Goal: Task Accomplishment & Management: Use online tool/utility

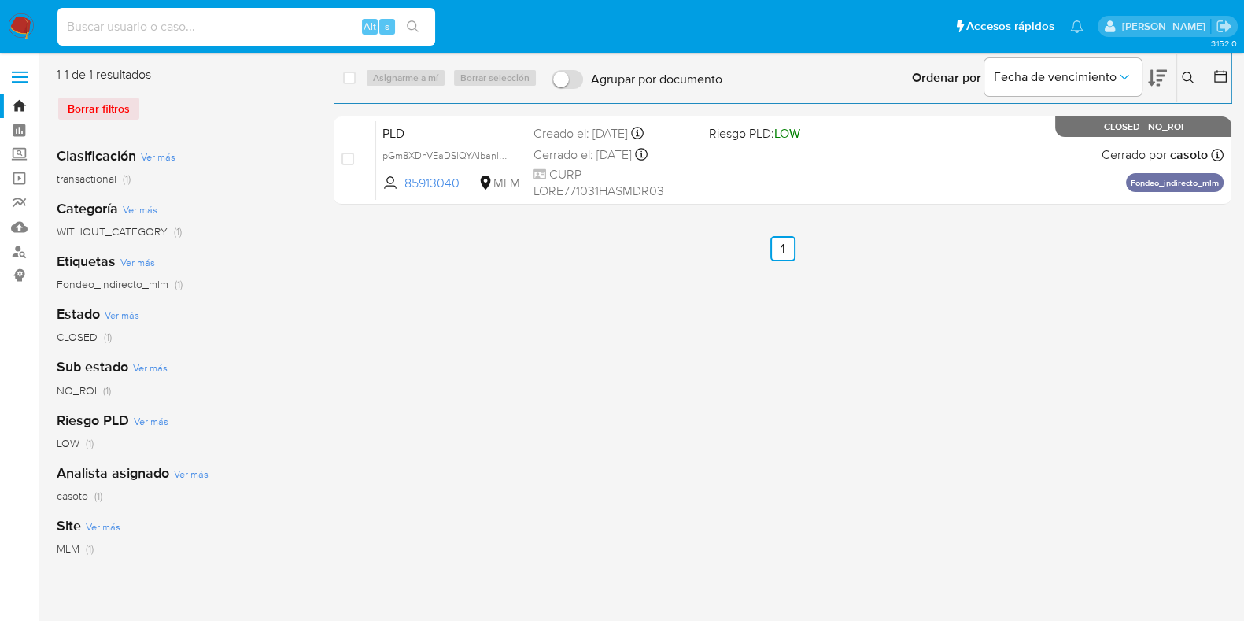
click at [175, 31] on input at bounding box center [246, 27] width 378 height 20
paste input "2189573462"
type input "2189573462"
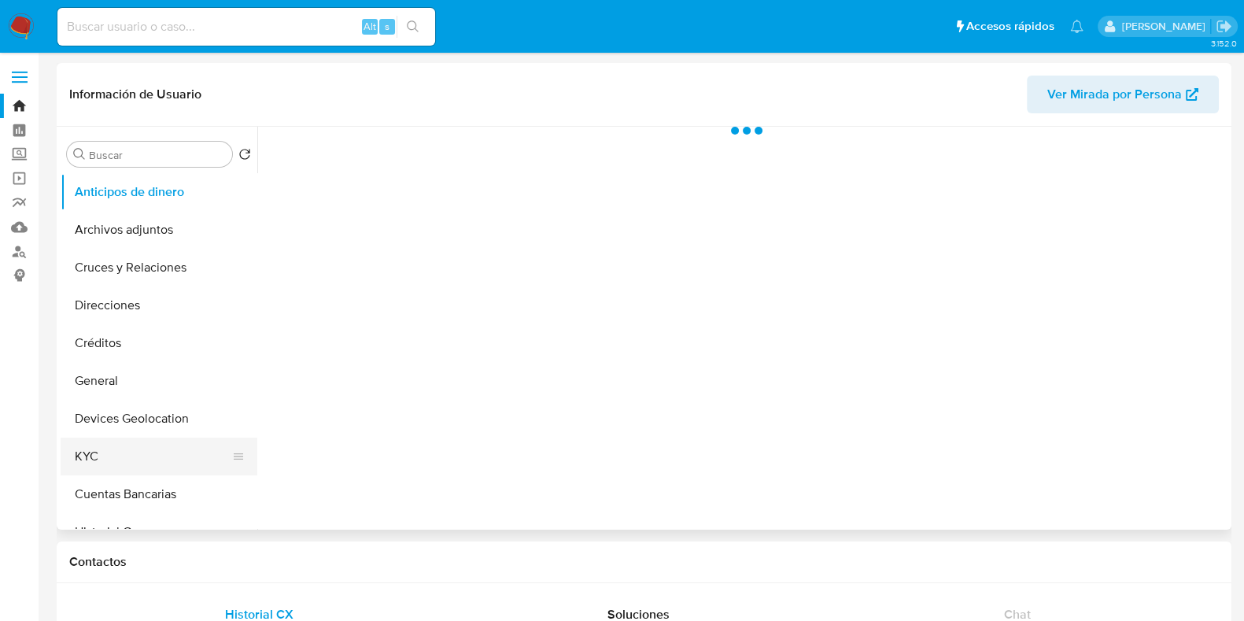
click at [101, 453] on button "KYC" at bounding box center [153, 456] width 184 height 38
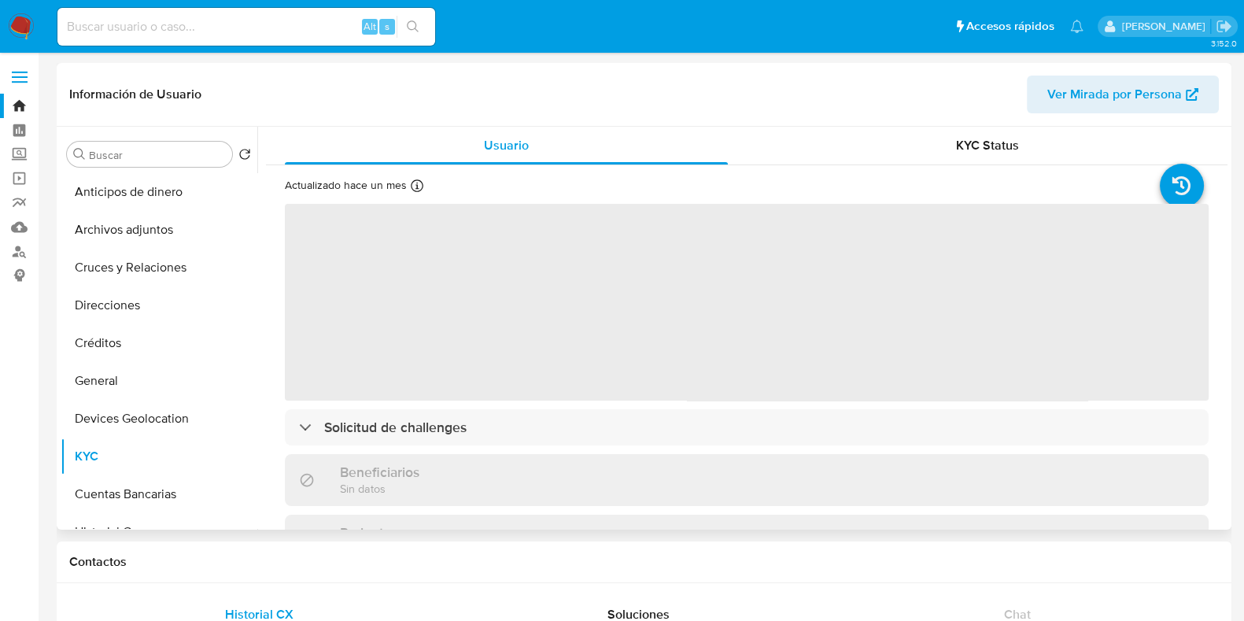
select select "10"
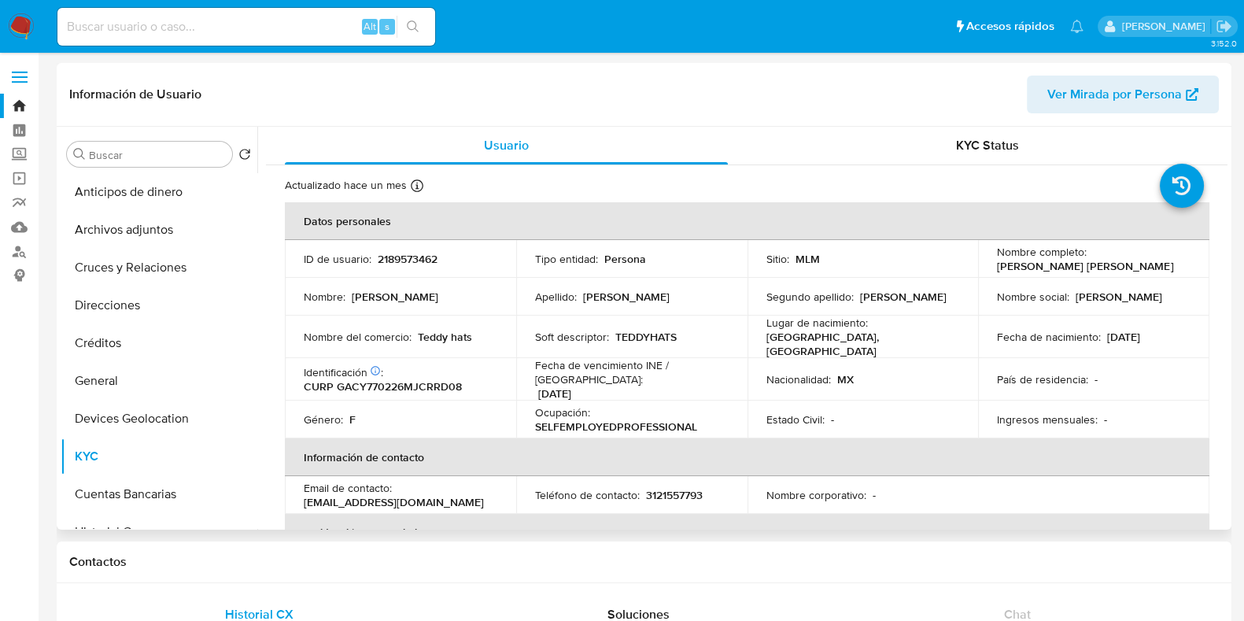
drag, startPoint x: 1152, startPoint y: 268, endPoint x: 992, endPoint y: 269, distance: 159.7
click at [997, 269] on p "Yadira Azucena Garcia Cardenas" at bounding box center [1085, 266] width 176 height 14
copy p "Yadira Azucena Garcia Cardenas"
drag, startPoint x: 478, startPoint y: 328, endPoint x: 415, endPoint y: 332, distance: 63.1
click at [415, 332] on div "Nombre del comercio : Teddy hats" at bounding box center [401, 337] width 194 height 14
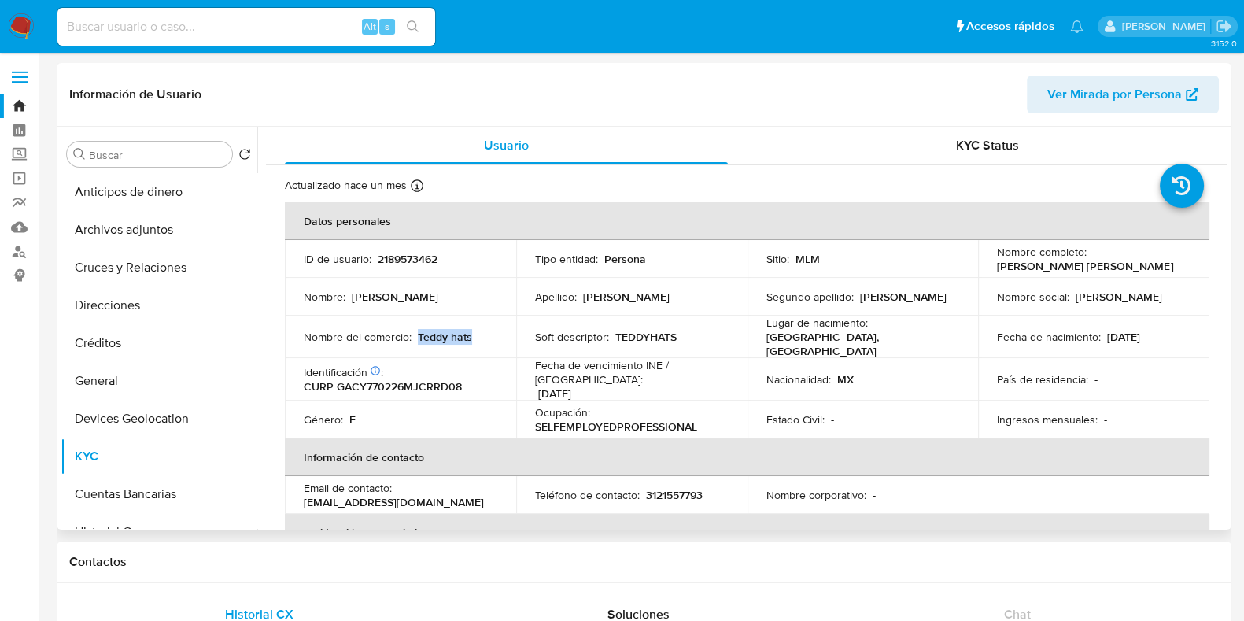
copy p "Teddy hats"
drag, startPoint x: 1156, startPoint y: 333, endPoint x: 1102, endPoint y: 340, distance: 54.8
click at [1107, 340] on p "26/02/1977" at bounding box center [1123, 337] width 33 height 14
copy p "26/02/1977"
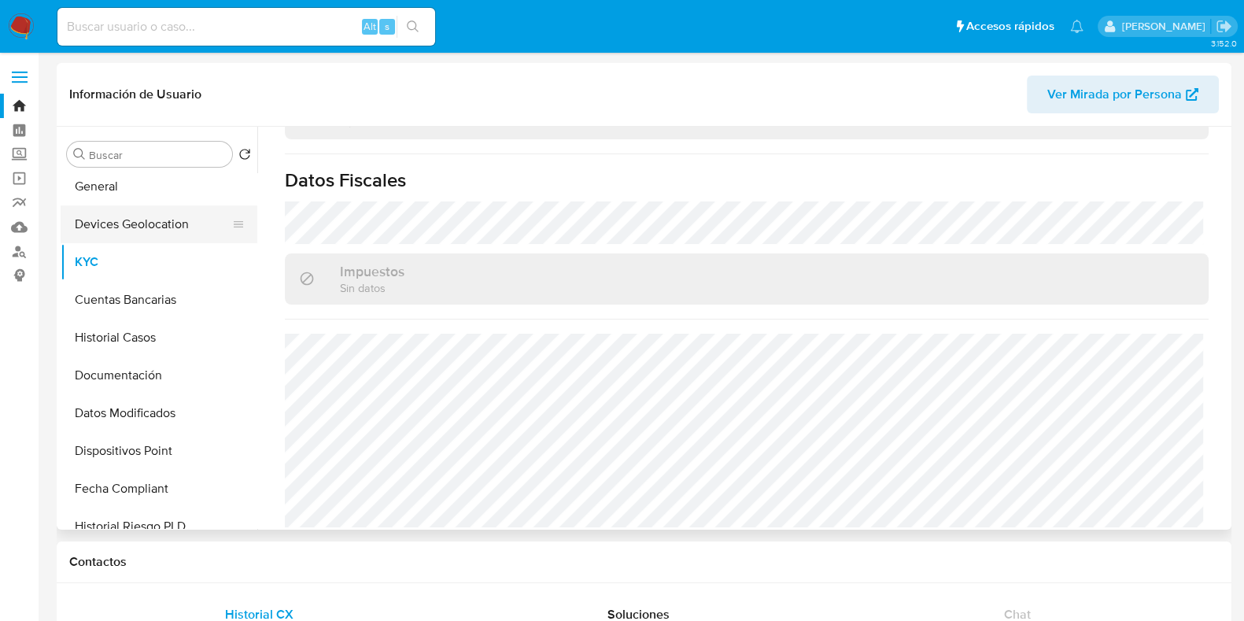
scroll to position [196, 0]
click at [154, 333] on button "Historial Casos" at bounding box center [153, 336] width 184 height 38
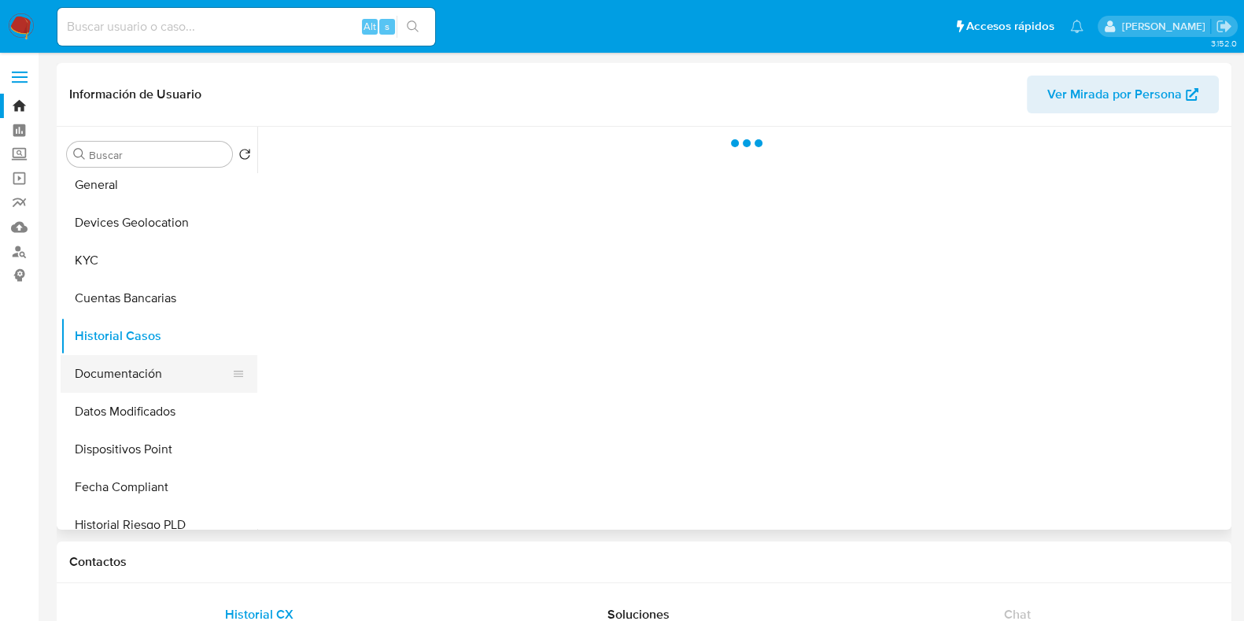
scroll to position [0, 0]
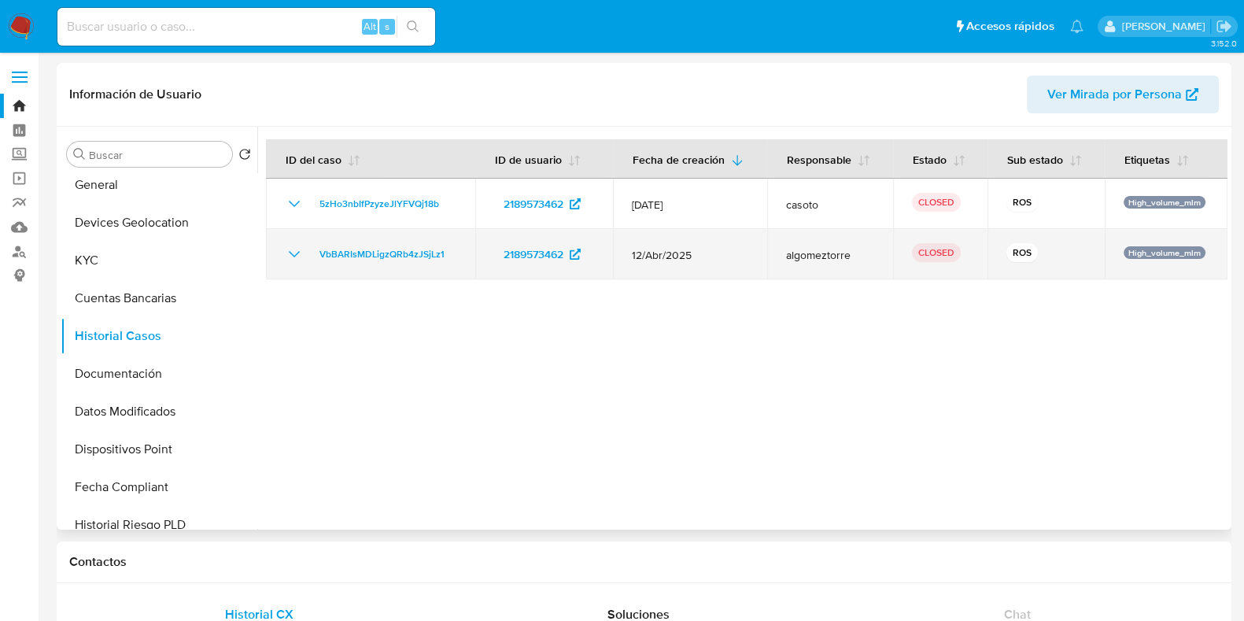
click at [291, 249] on icon "Mostrar/Ocultar" at bounding box center [294, 254] width 19 height 19
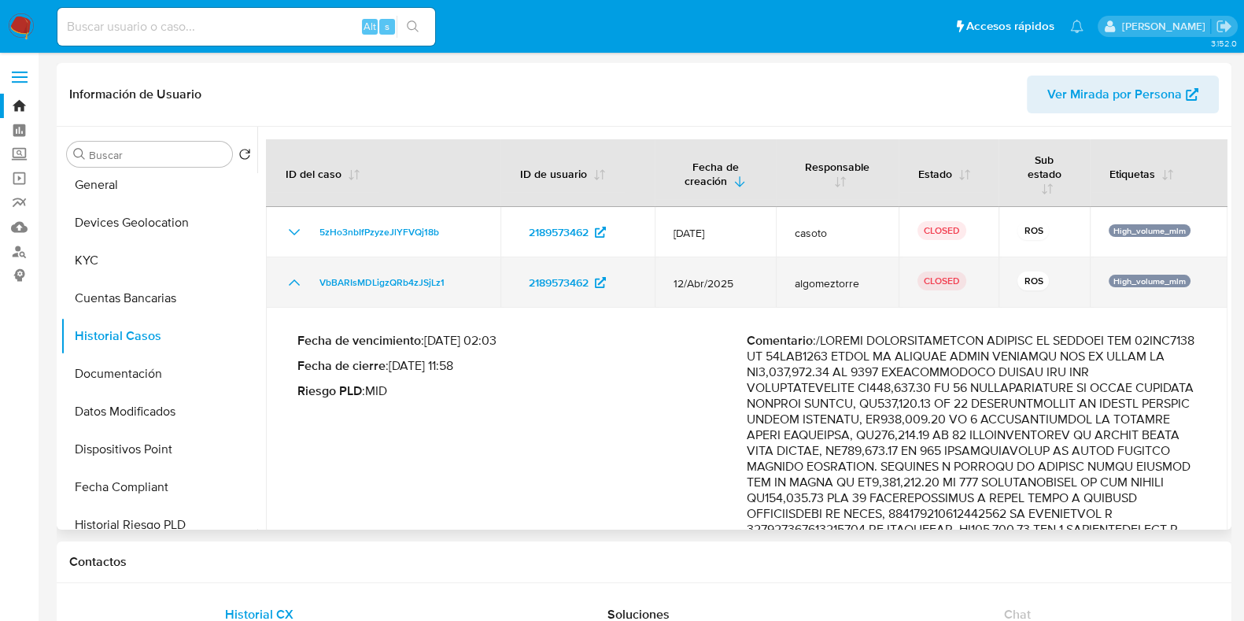
click at [291, 249] on td "5zHo3nbIfPzyzeJlYFVQj18b" at bounding box center [383, 232] width 234 height 50
click at [292, 276] on icon "Mostrar/Ocultar" at bounding box center [294, 282] width 19 height 19
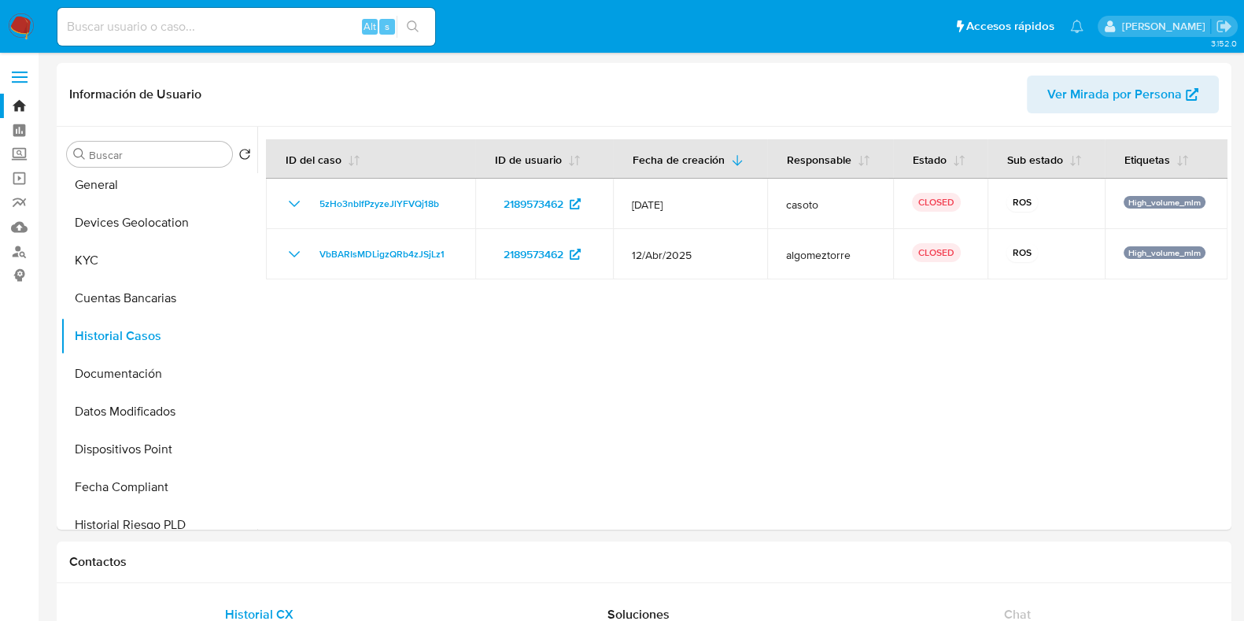
click at [228, 25] on input at bounding box center [246, 27] width 378 height 20
paste input "1129436742"
type input "1129436742"
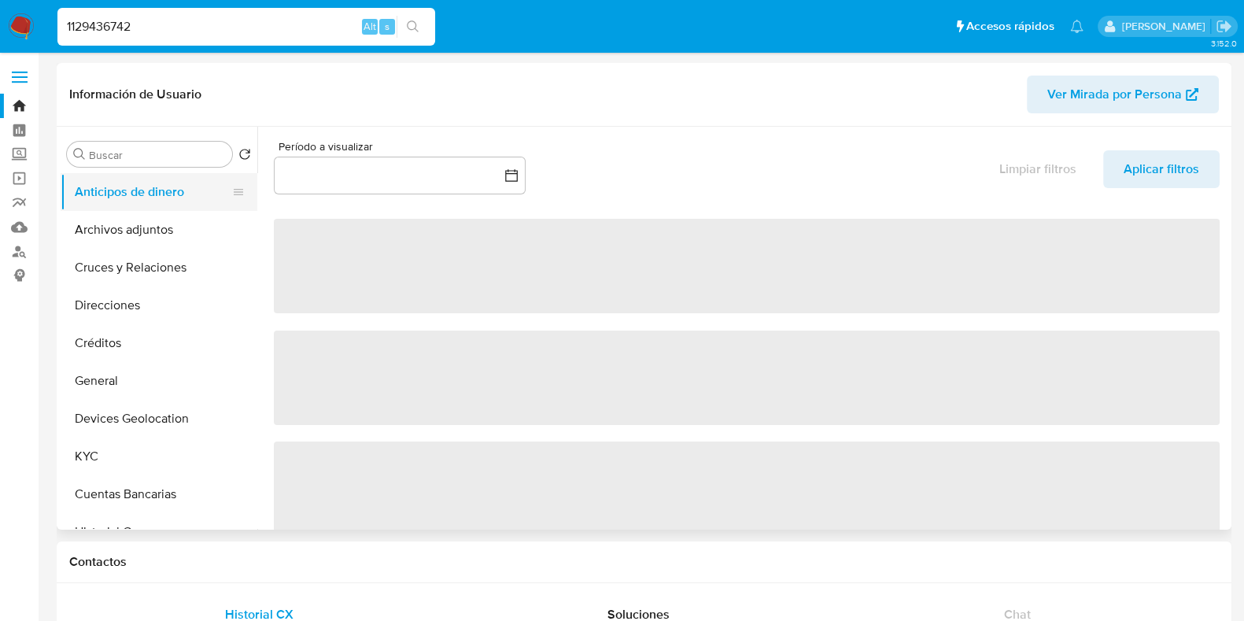
select select "10"
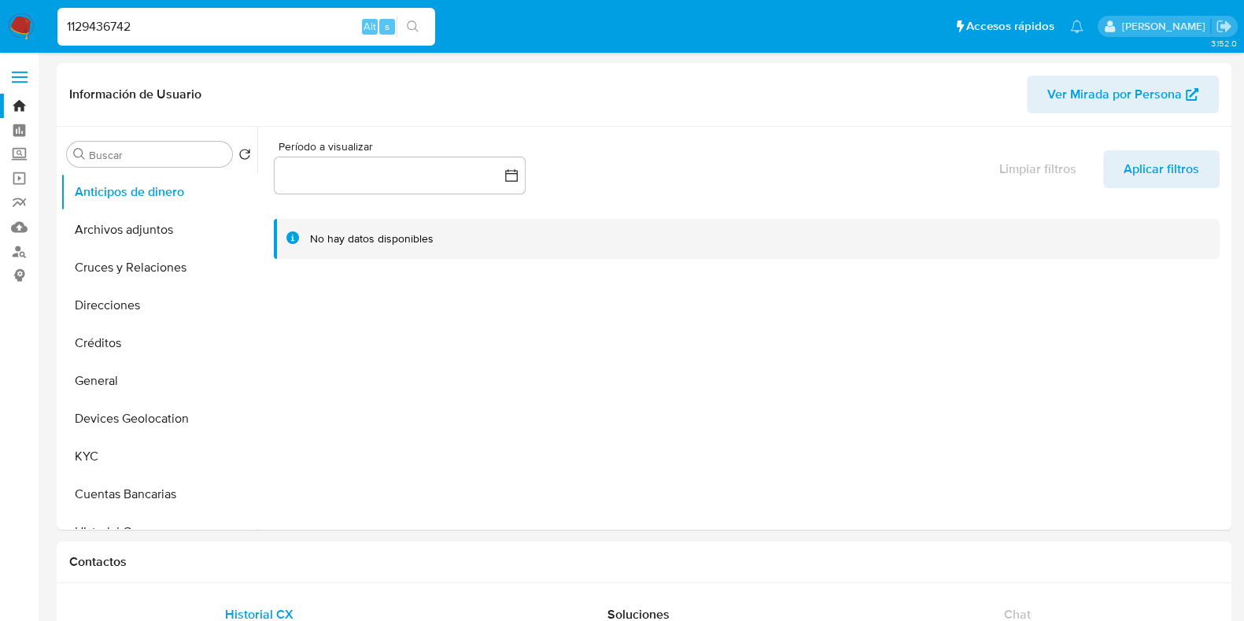
click at [105, 17] on input "1129436742" at bounding box center [246, 27] width 378 height 20
paste input "218957346"
type input "2189573462"
click at [405, 25] on button "search-icon" at bounding box center [413, 27] width 32 height 22
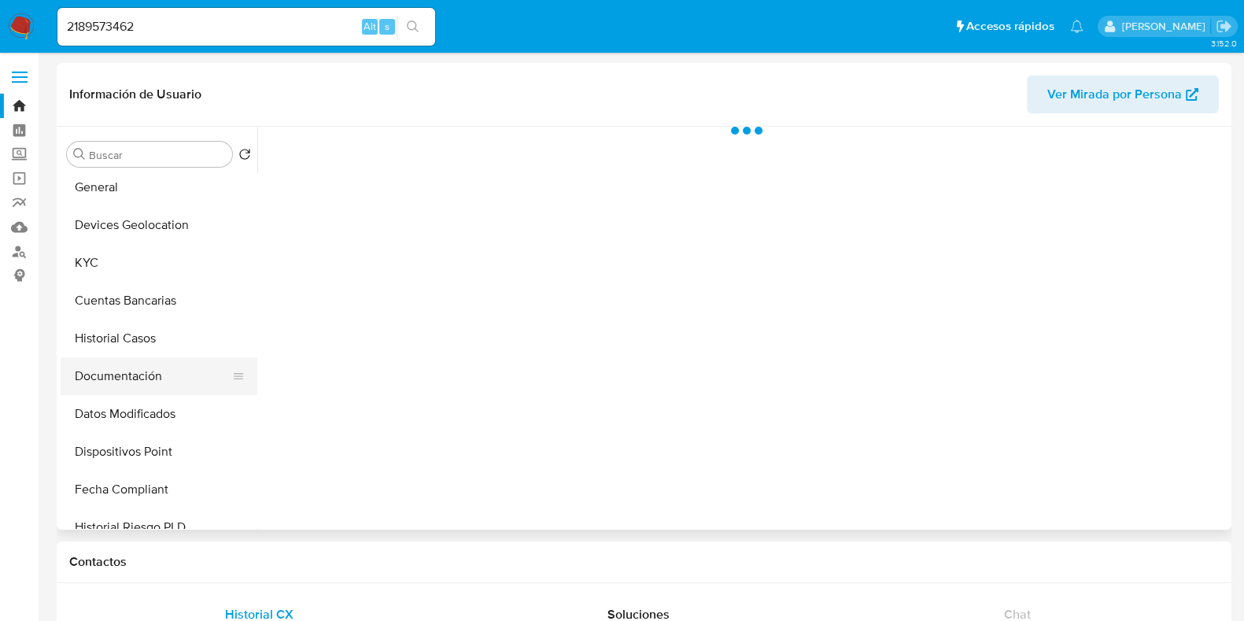
scroll to position [196, 0]
click at [115, 335] on button "Historial Casos" at bounding box center [153, 336] width 184 height 38
select select "10"
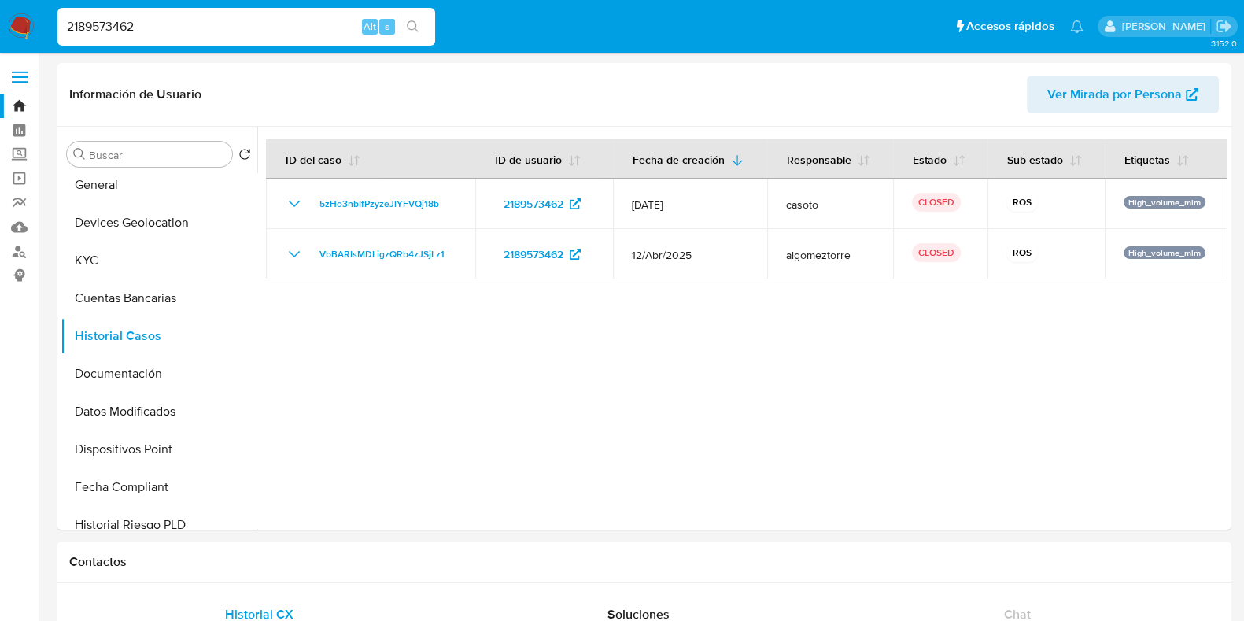
click at [117, 27] on input "2189573462" at bounding box center [246, 27] width 378 height 20
paste input "112943674"
type input "1129436742"
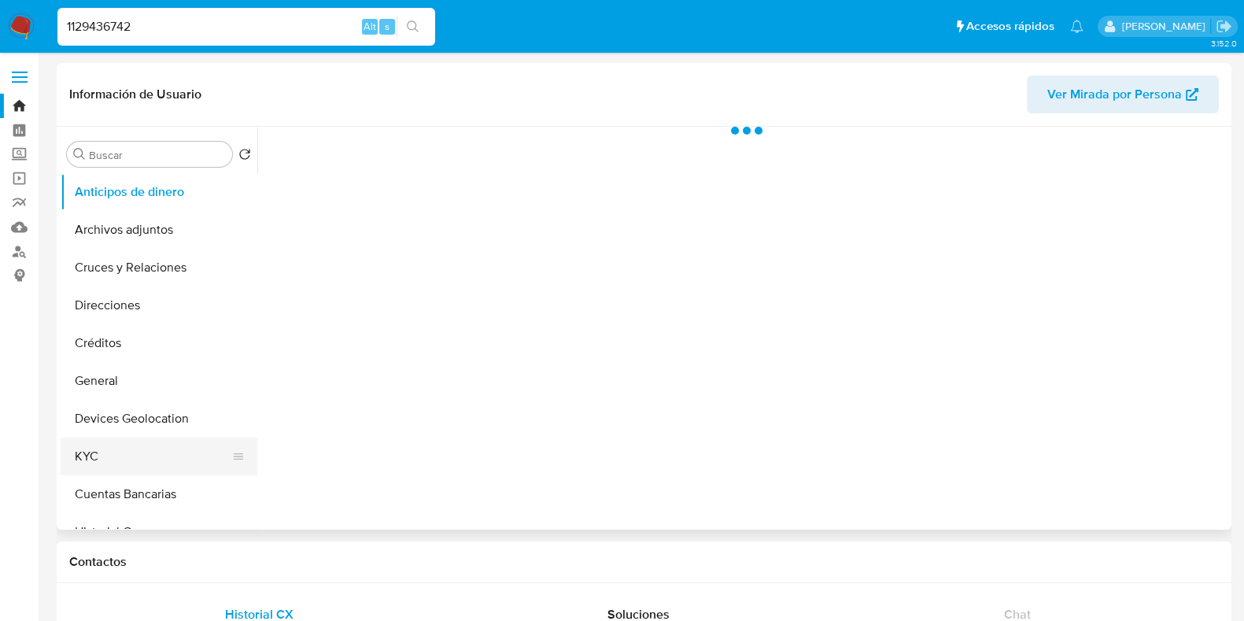
click at [93, 448] on button "KYC" at bounding box center [153, 456] width 184 height 38
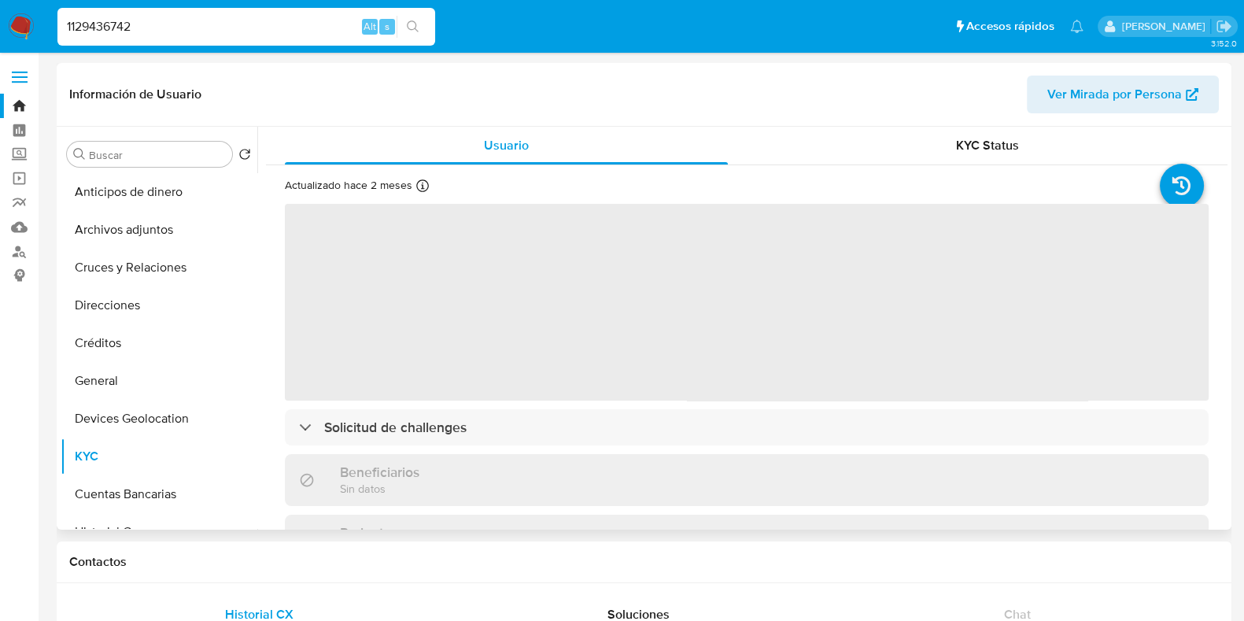
select select "10"
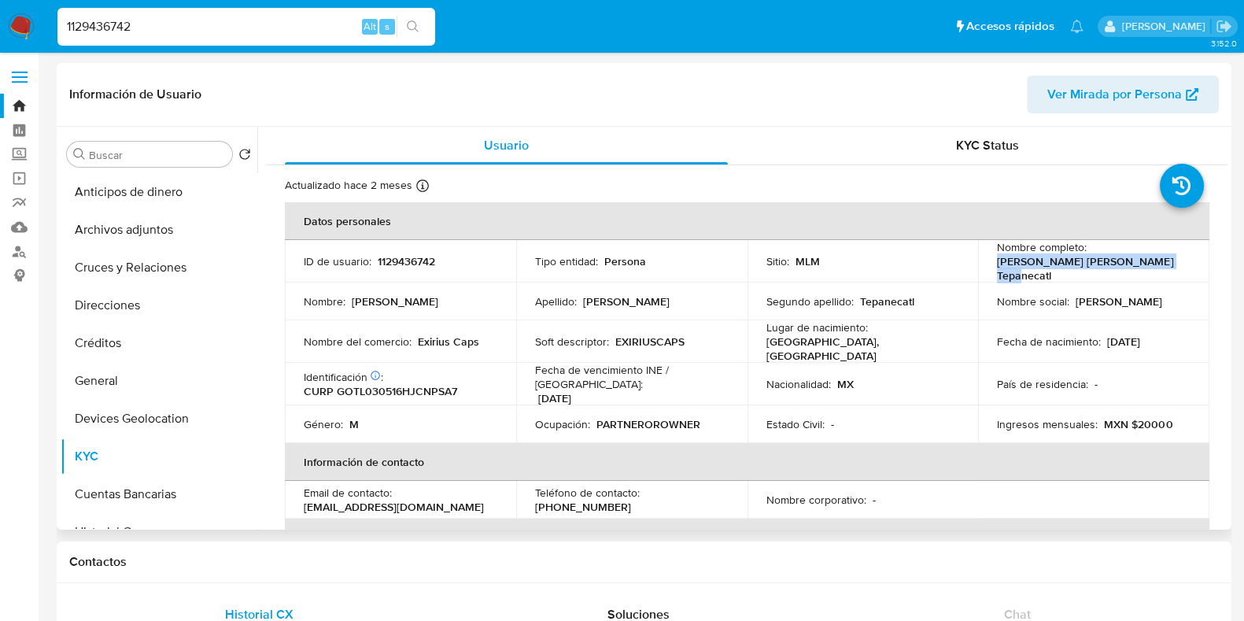
drag, startPoint x: 1164, startPoint y: 261, endPoint x: 991, endPoint y: 270, distance: 172.5
click at [997, 270] on div "Nombre completo : Luis Gabriel Gonzalez Tepanecatl" at bounding box center [1094, 261] width 194 height 42
copy p "Luis Gabriel Gonzalez Tepanecatl"
drag, startPoint x: 690, startPoint y: 337, endPoint x: 633, endPoint y: 363, distance: 62.3
click at [612, 340] on div "Soft descriptor : EXIRIUSCAPS" at bounding box center [632, 341] width 194 height 14
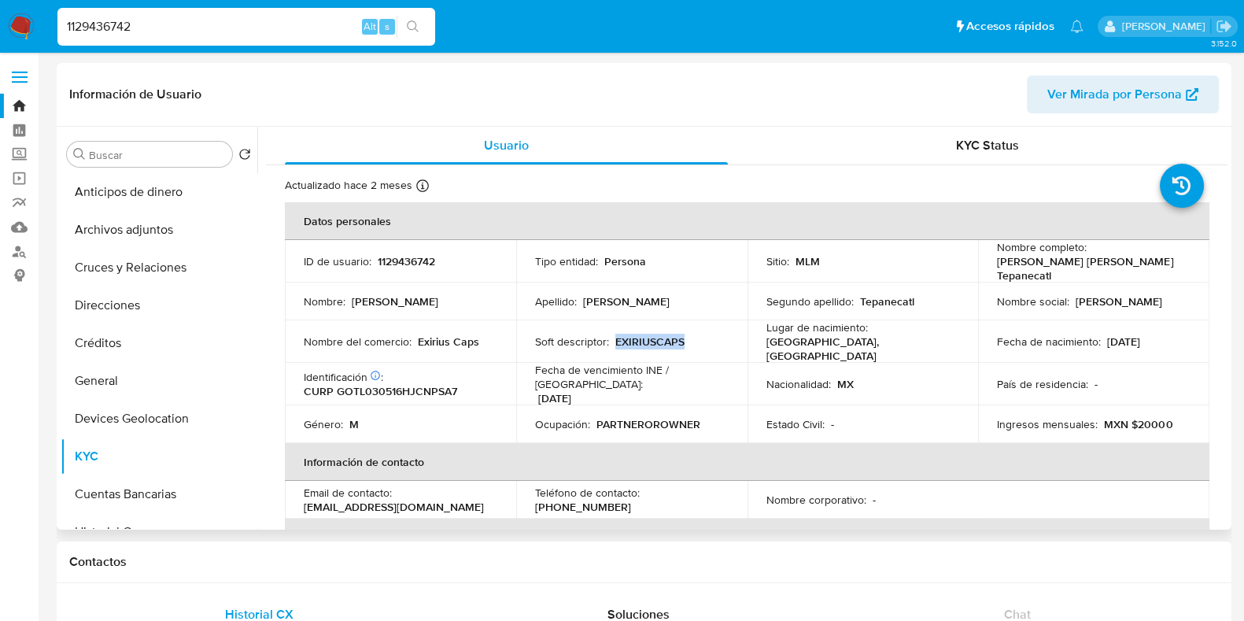
copy p "EXIRIUSCAPS"
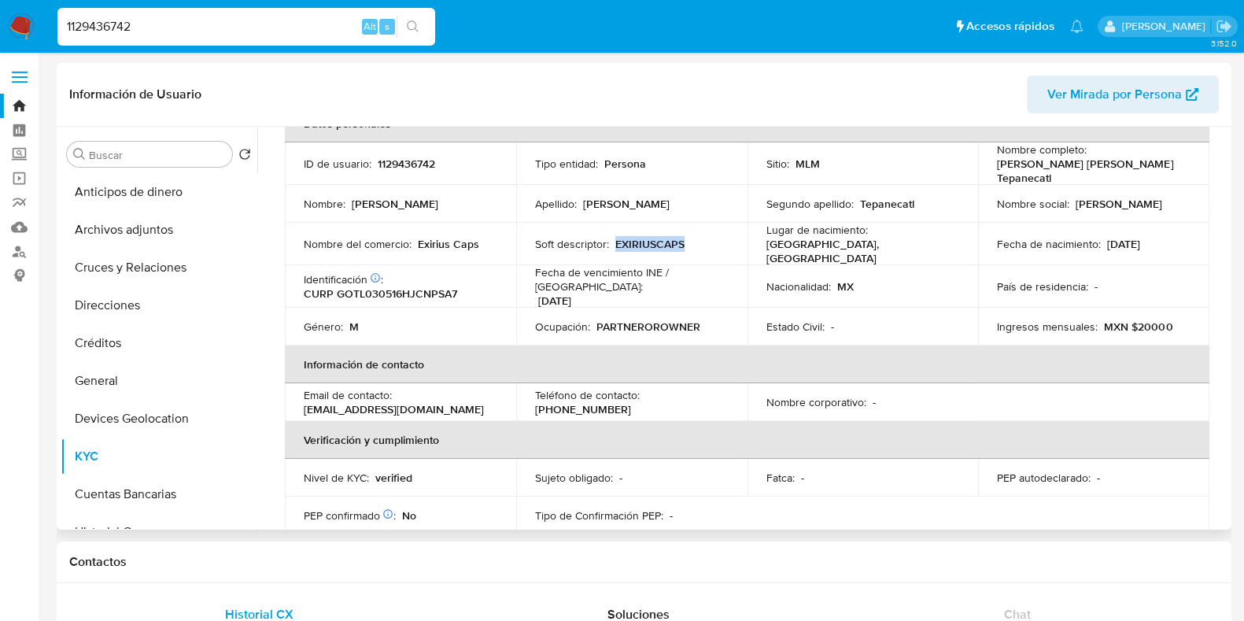
drag, startPoint x: 1168, startPoint y: 239, endPoint x: 1098, endPoint y: 238, distance: 70.0
click at [1098, 238] on div "Fecha de nacimiento : 16/05/2003" at bounding box center [1094, 244] width 194 height 14
copy div "16/05/2003"
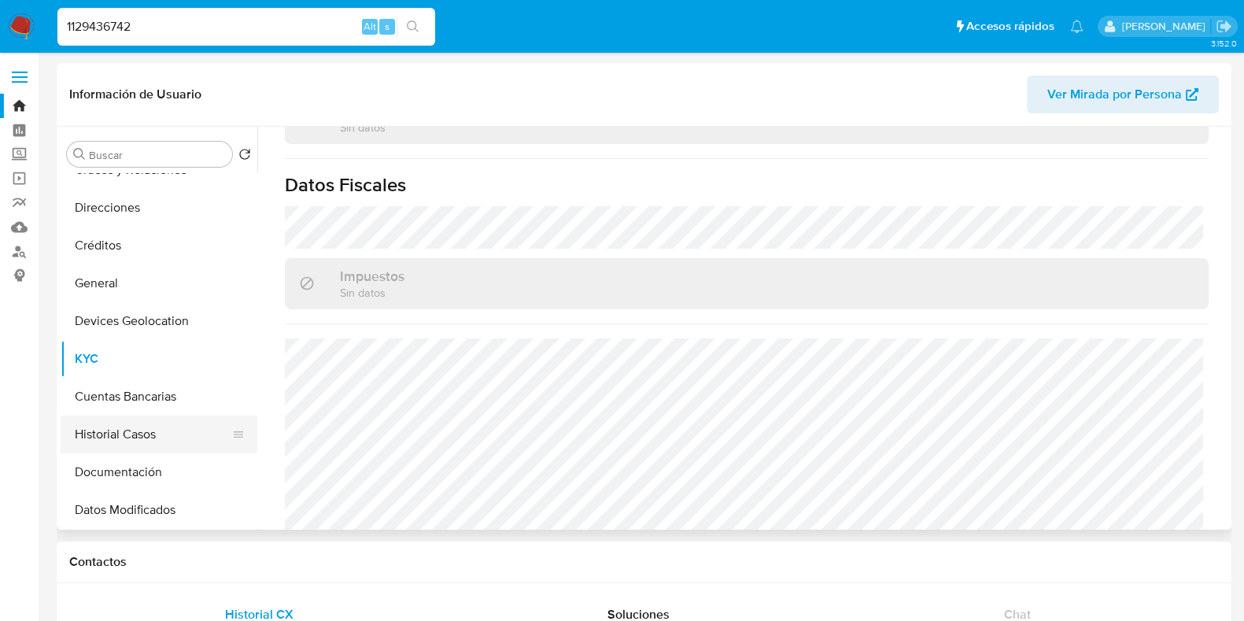
click at [98, 428] on button "Historial Casos" at bounding box center [153, 434] width 184 height 38
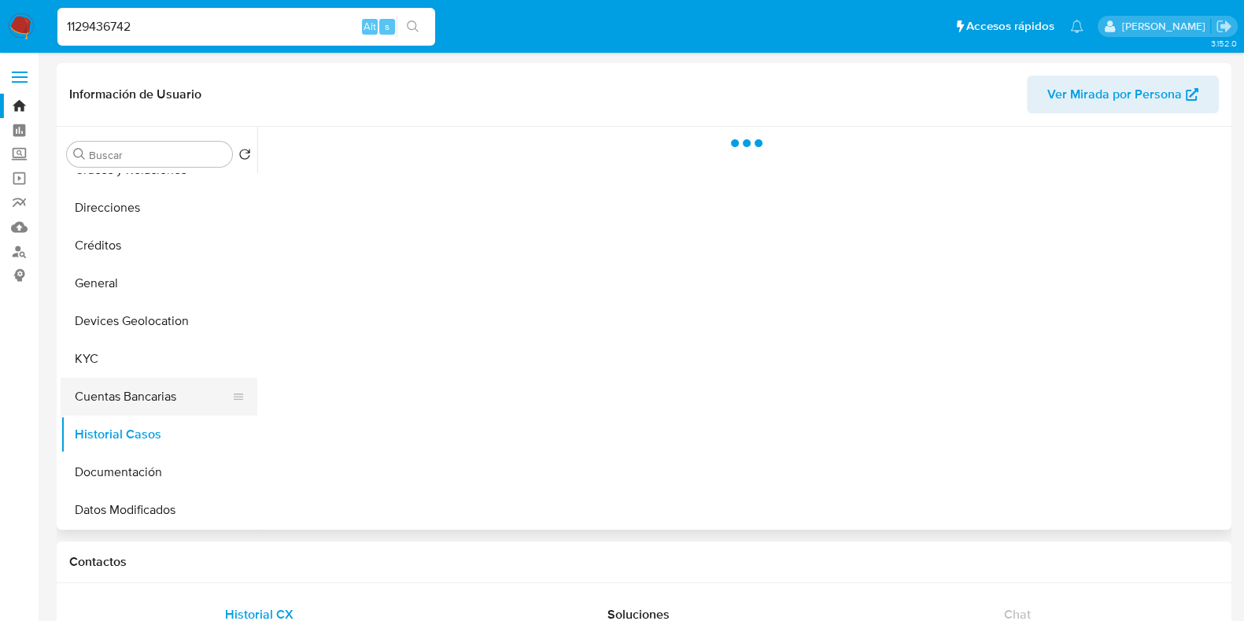
scroll to position [0, 0]
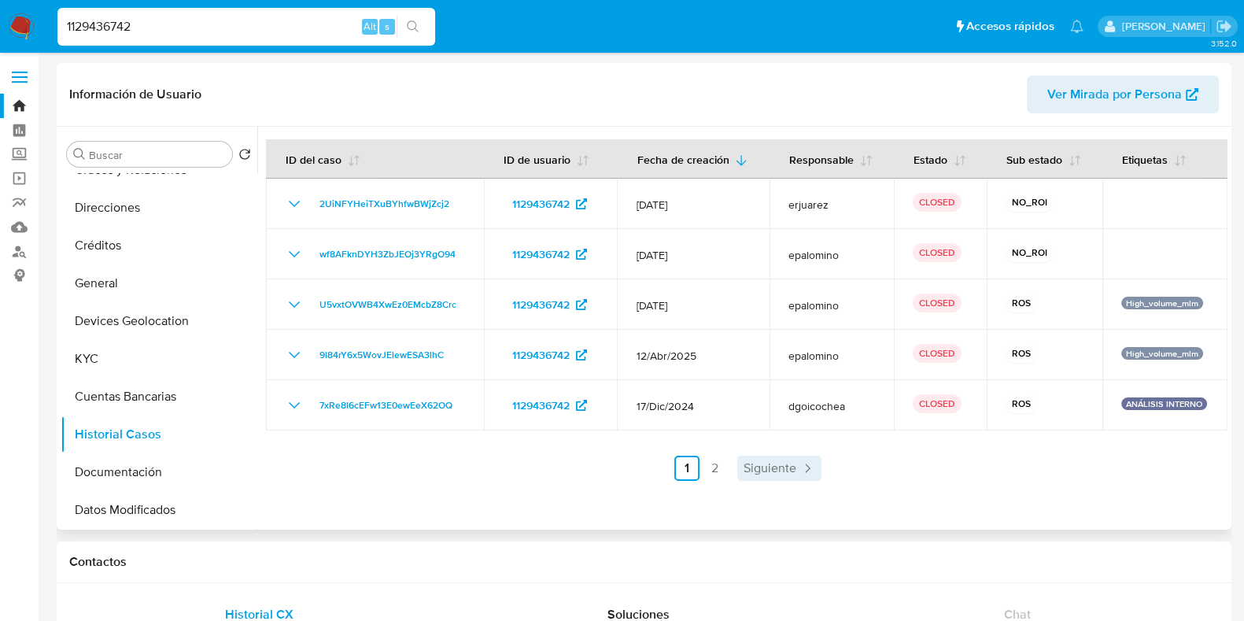
click at [753, 468] on span "Siguiente" at bounding box center [770, 468] width 53 height 13
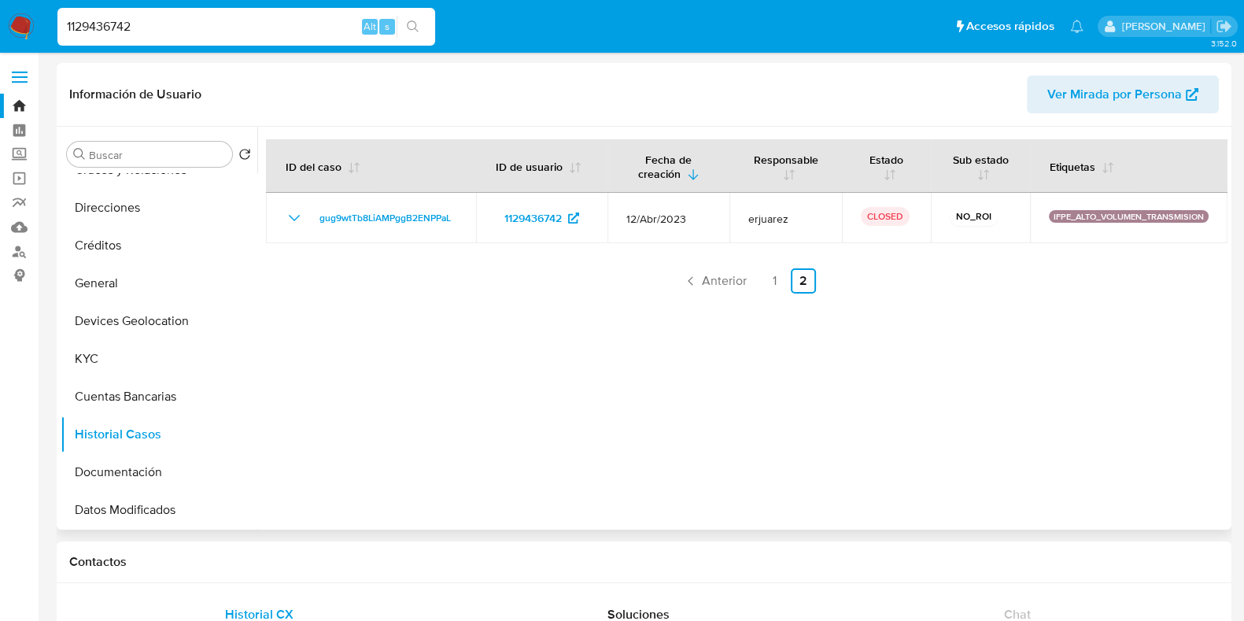
click at [766, 293] on div at bounding box center [742, 328] width 970 height 403
click at [769, 289] on link "1" at bounding box center [774, 280] width 25 height 25
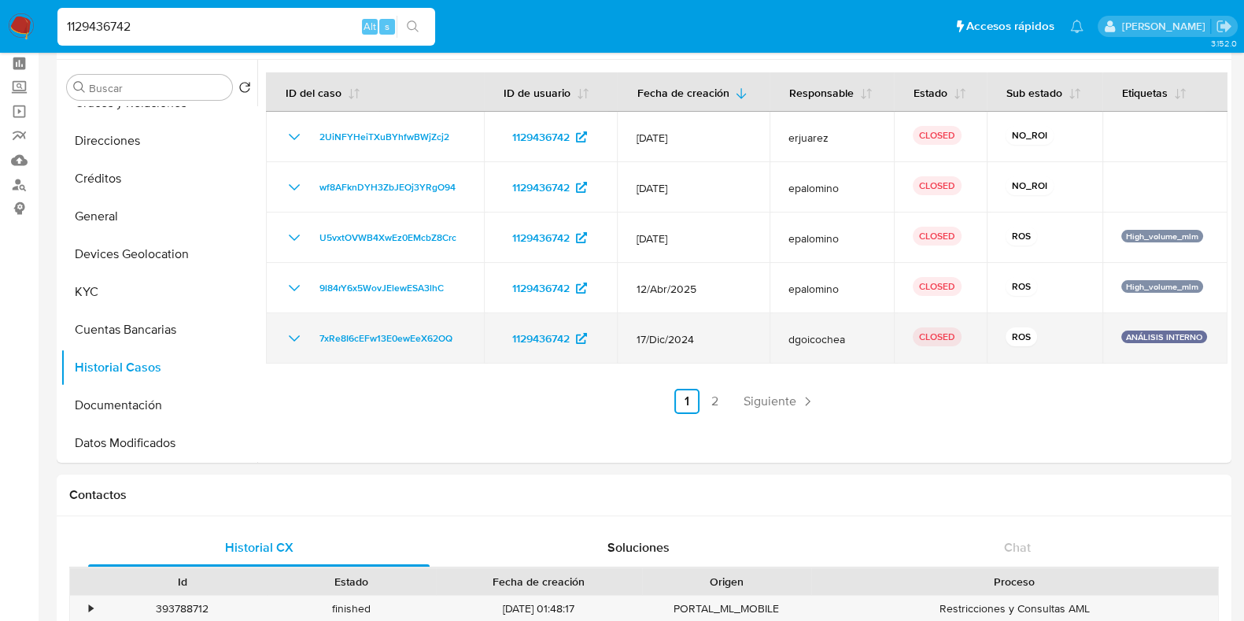
scroll to position [98, 0]
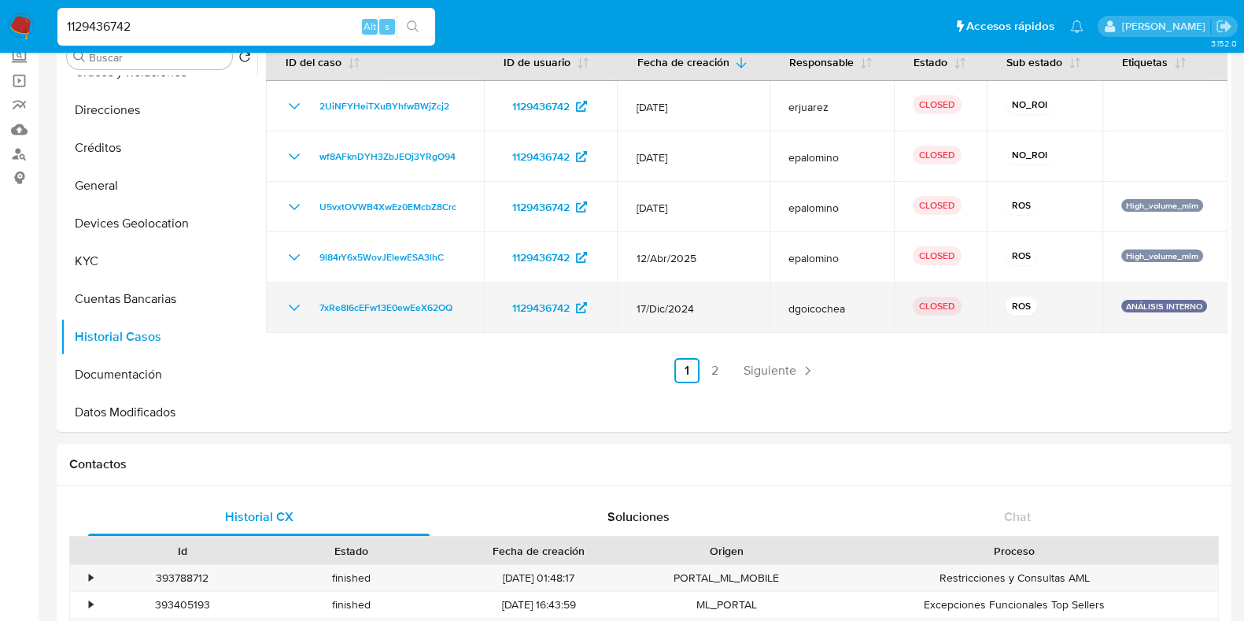
click at [290, 312] on icon "Mostrar/Ocultar" at bounding box center [294, 307] width 19 height 19
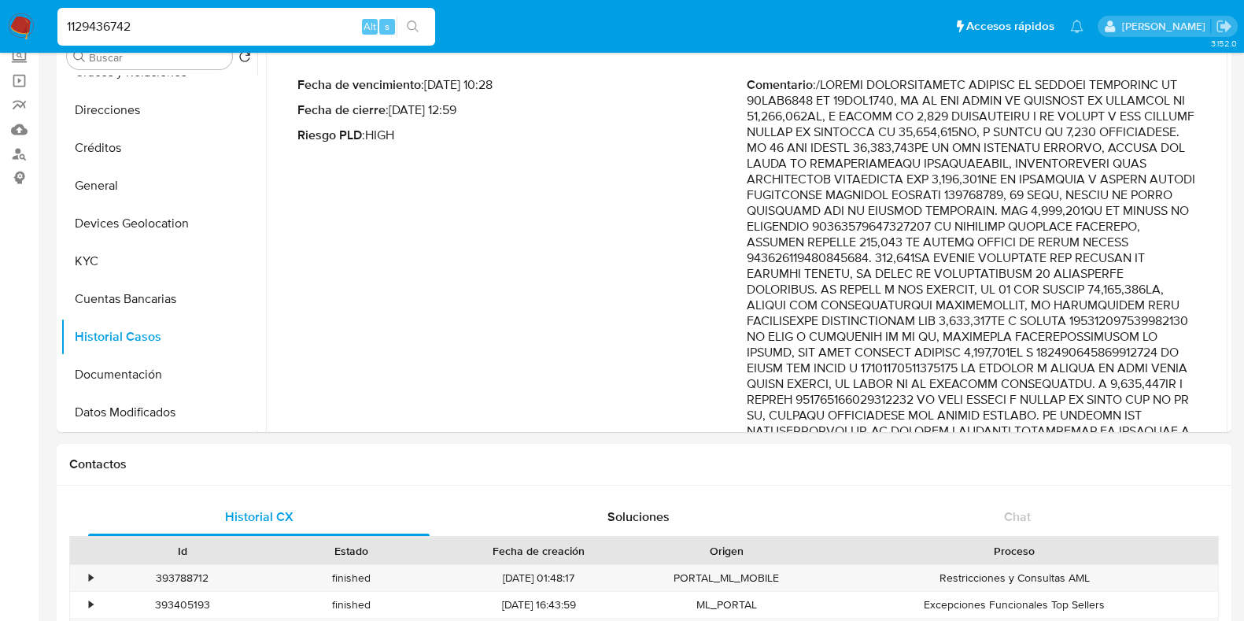
scroll to position [0, 0]
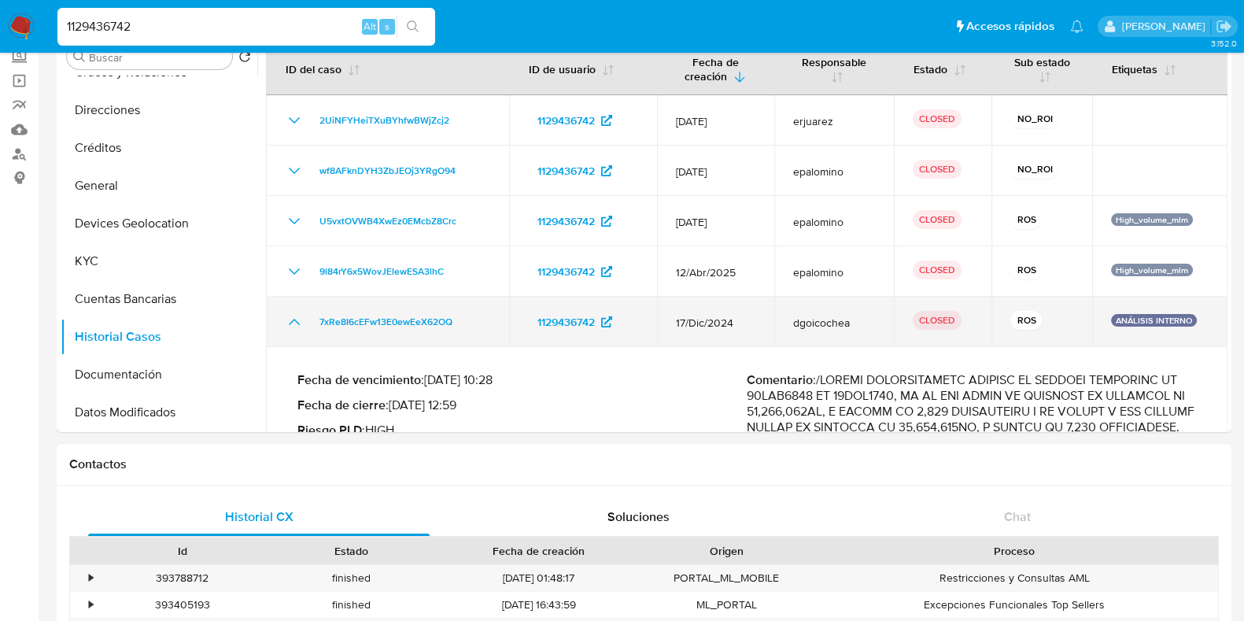
click at [293, 327] on icon "Mostrar/Ocultar" at bounding box center [294, 321] width 19 height 19
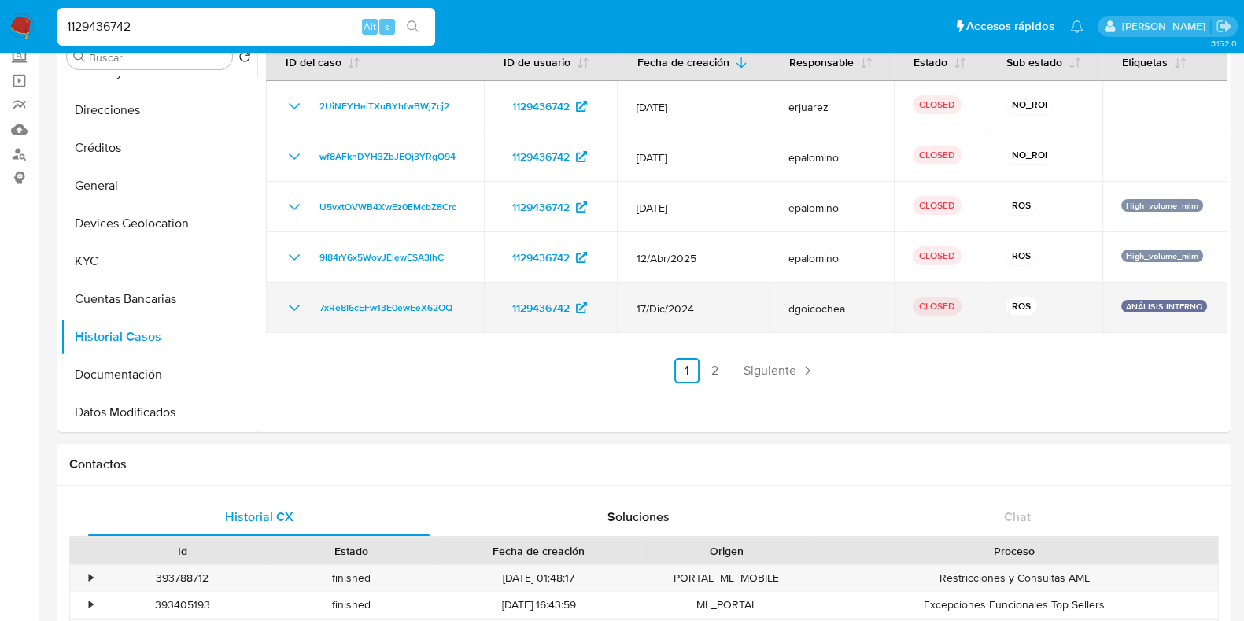
drag, startPoint x: 711, startPoint y: 308, endPoint x: 635, endPoint y: 308, distance: 76.3
click at [635, 308] on td "17/Dic/2024" at bounding box center [693, 307] width 152 height 50
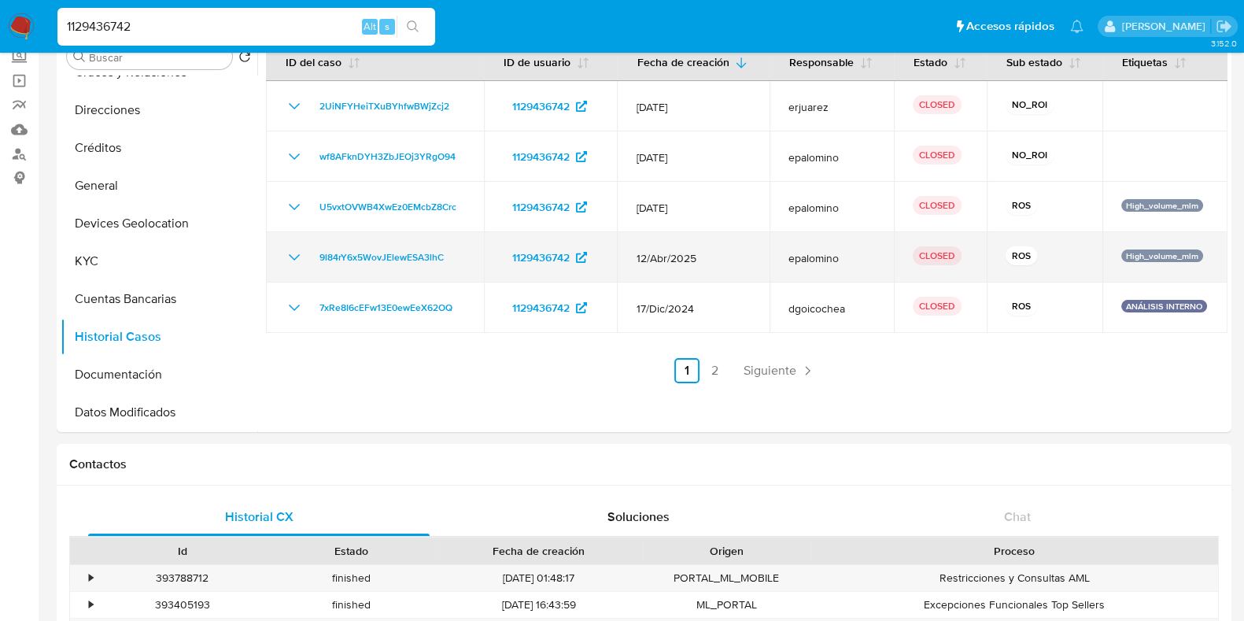
drag, startPoint x: 637, startPoint y: 261, endPoint x: 699, endPoint y: 261, distance: 62.2
click at [699, 261] on span "12/Abr/2025" at bounding box center [693, 258] width 114 height 14
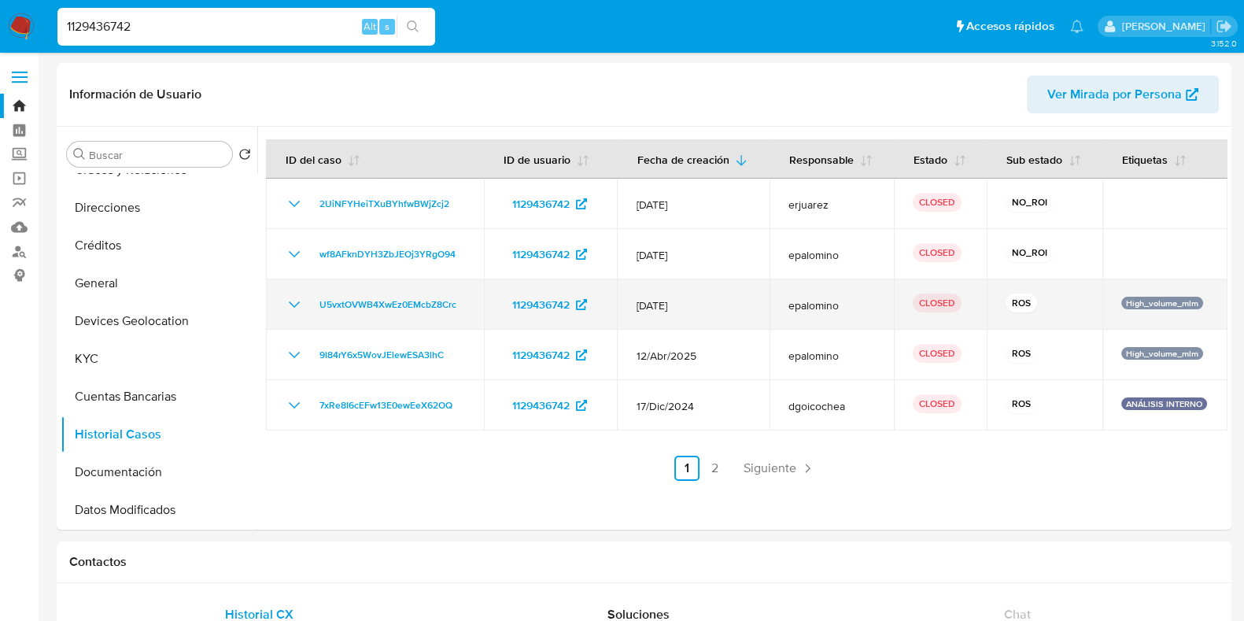
drag, startPoint x: 703, startPoint y: 304, endPoint x: 637, endPoint y: 310, distance: 66.4
click at [637, 310] on span "12/May/2025" at bounding box center [693, 305] width 114 height 14
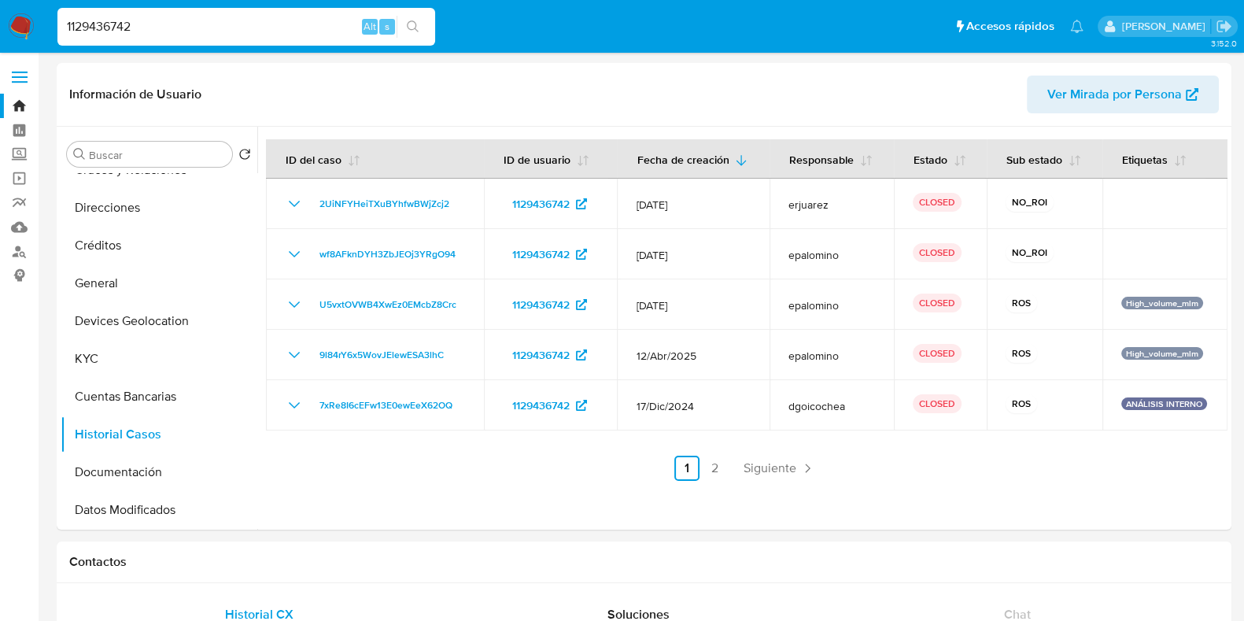
drag, startPoint x: 173, startPoint y: 33, endPoint x: 106, endPoint y: 37, distance: 67.0
click at [109, 36] on input "1129436742" at bounding box center [246, 27] width 378 height 20
click at [87, 29] on input "1129436742" at bounding box center [246, 27] width 378 height 20
paste input "99644607"
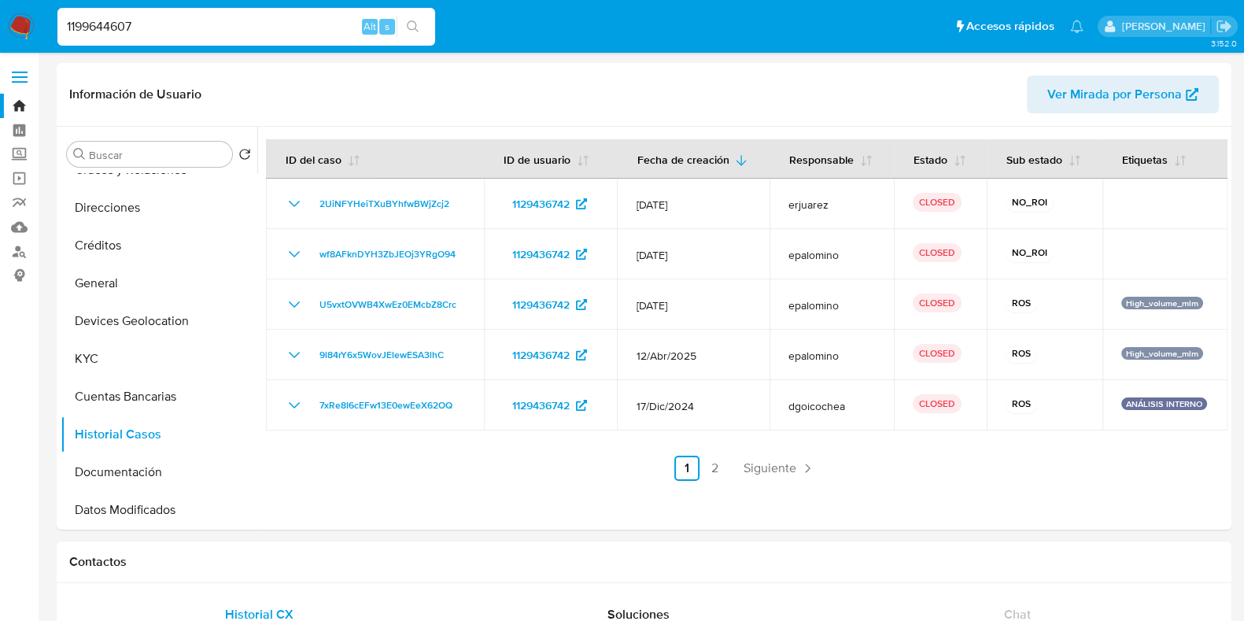
type input "1199644607"
click at [409, 26] on icon "search-icon" at bounding box center [413, 26] width 13 height 13
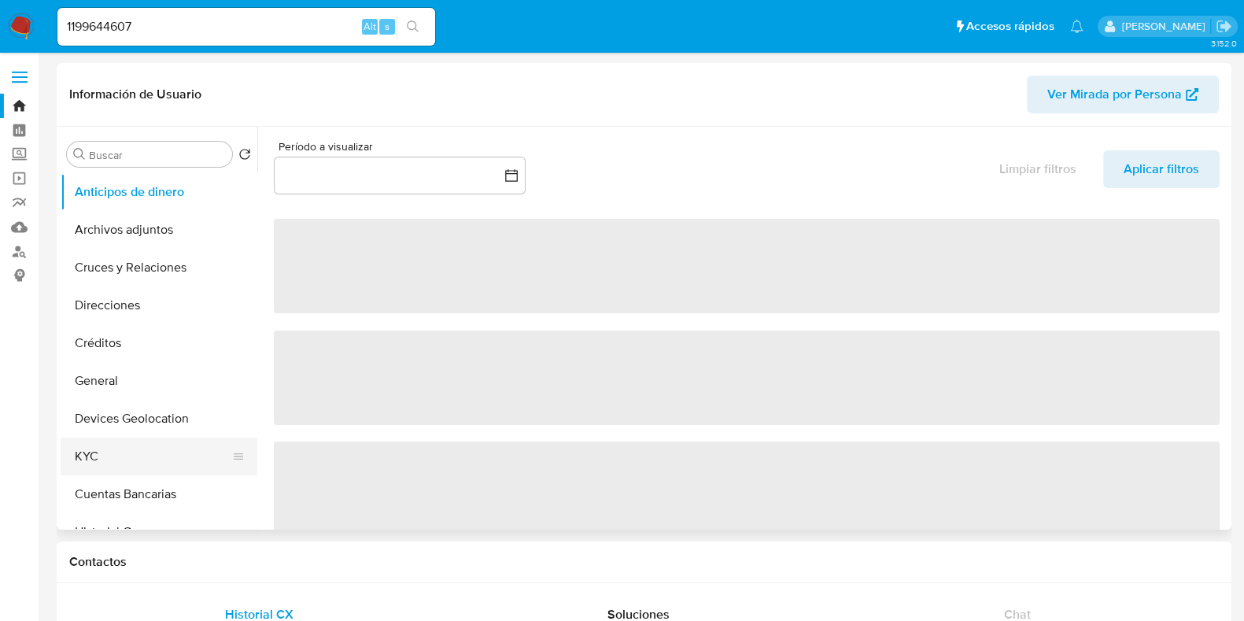
click at [96, 457] on button "KYC" at bounding box center [153, 456] width 184 height 38
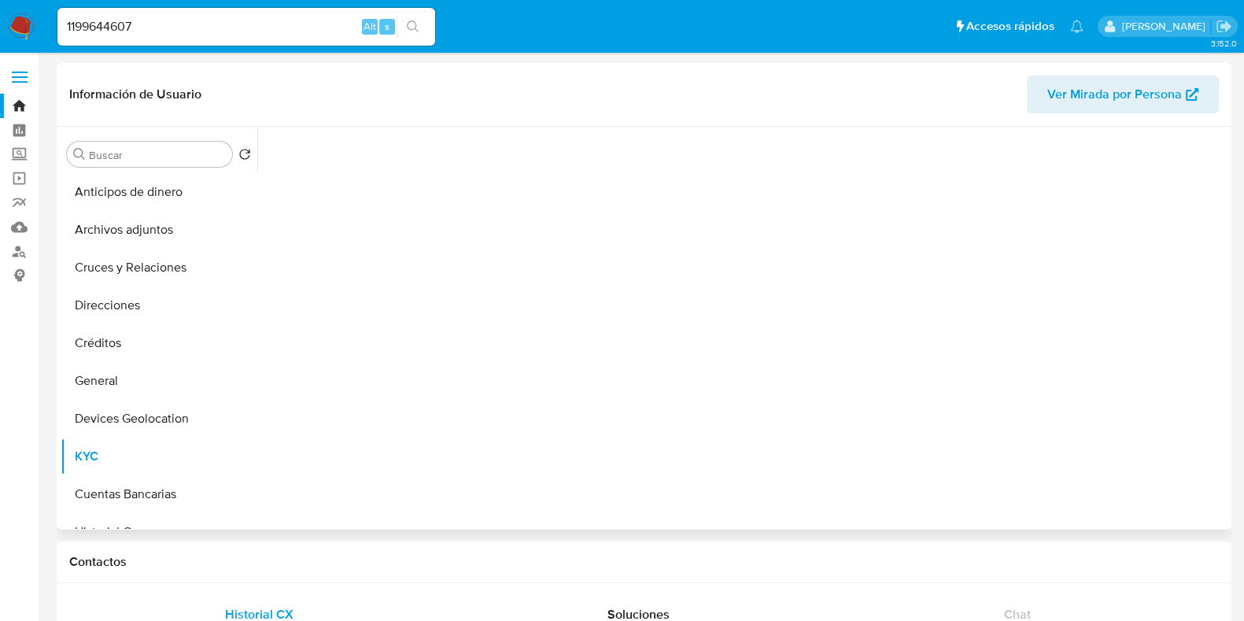
select select "10"
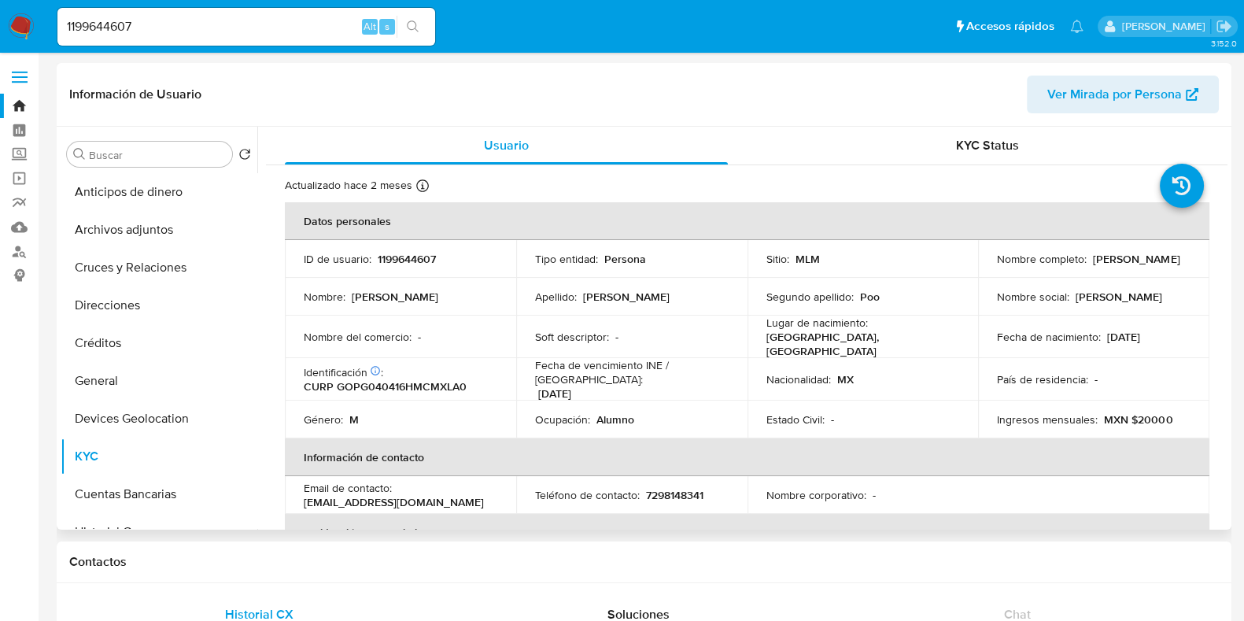
drag, startPoint x: 1161, startPoint y: 334, endPoint x: 1102, endPoint y: 335, distance: 58.2
click at [1102, 335] on div "Fecha de nacimiento : 16/04/2004" at bounding box center [1094, 337] width 194 height 14
copy p "16/04/2004"
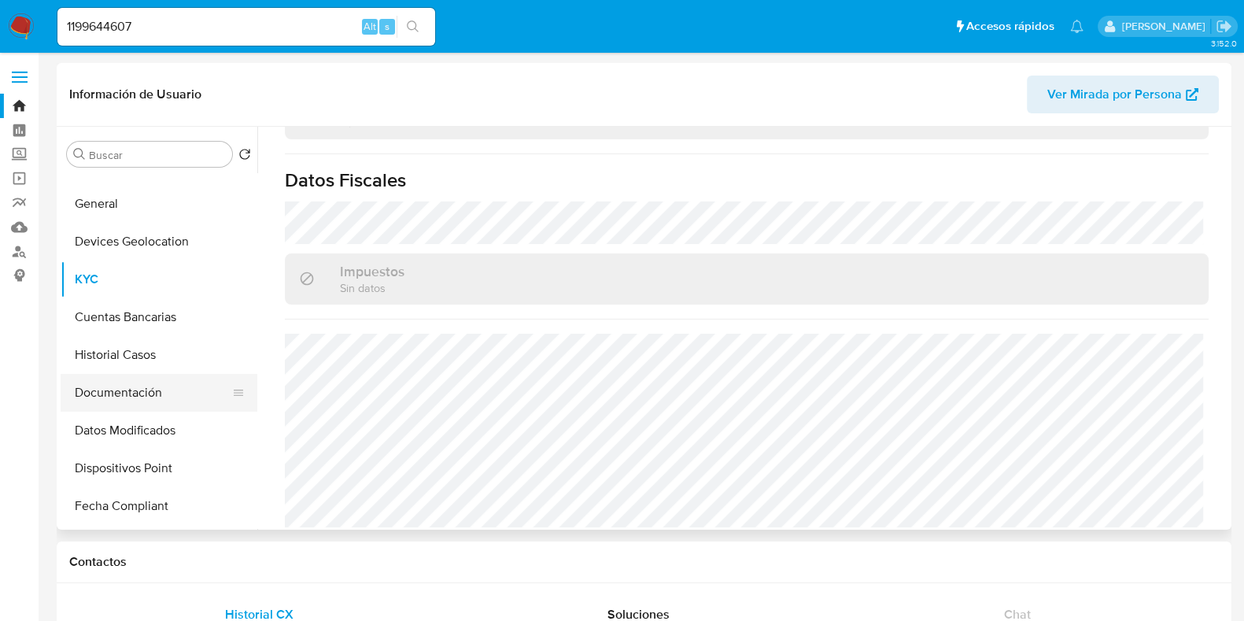
scroll to position [196, 0]
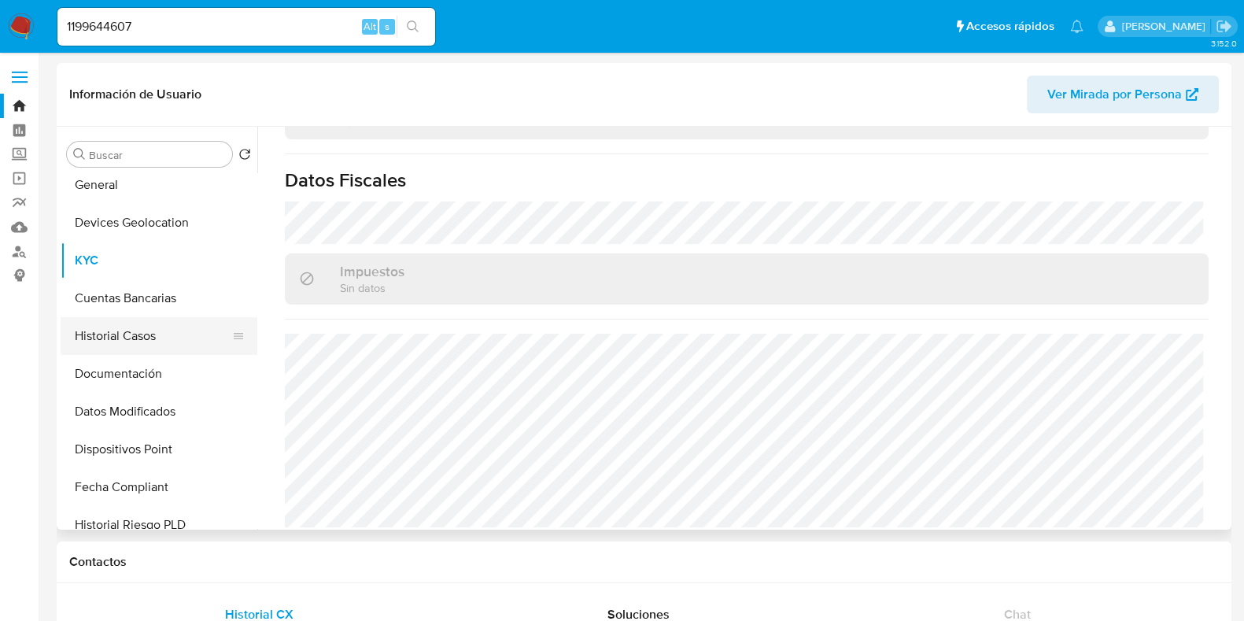
click at [138, 345] on button "Historial Casos" at bounding box center [153, 336] width 184 height 38
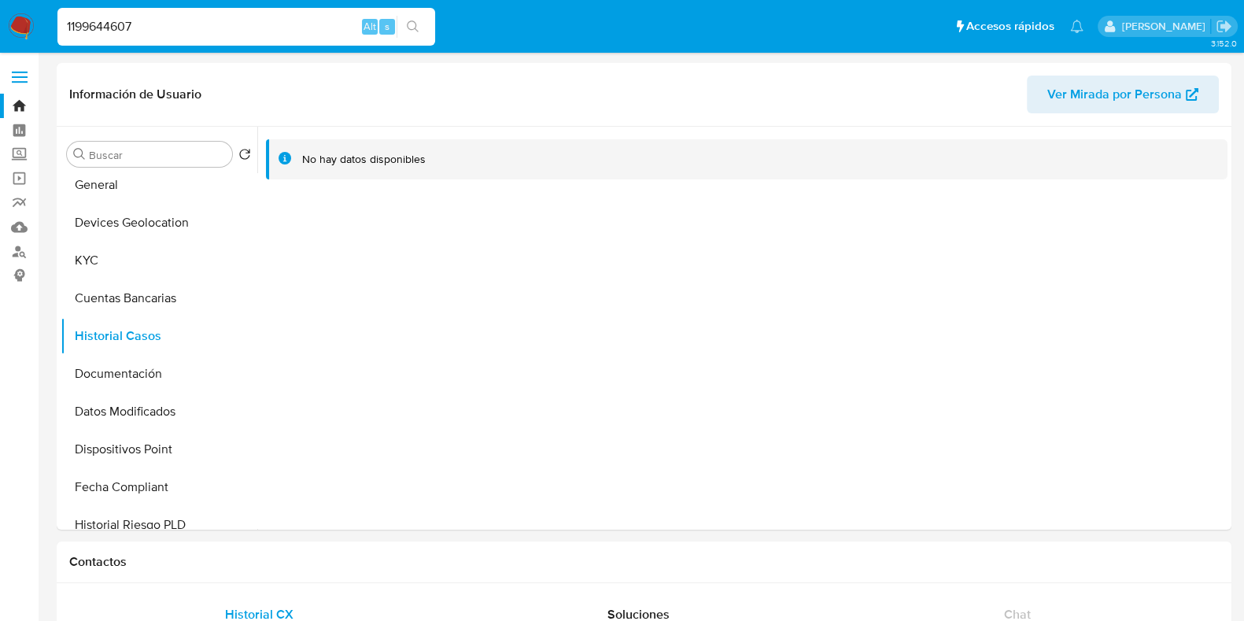
drag, startPoint x: 177, startPoint y: 34, endPoint x: 28, endPoint y: 29, distance: 149.6
click at [28, 29] on nav "Pausado Ver notificaciones 1199644607 Alt s Accesos rápidos Presiona las siguie…" at bounding box center [622, 26] width 1244 height 53
paste input "626609909"
type input "1626609909"
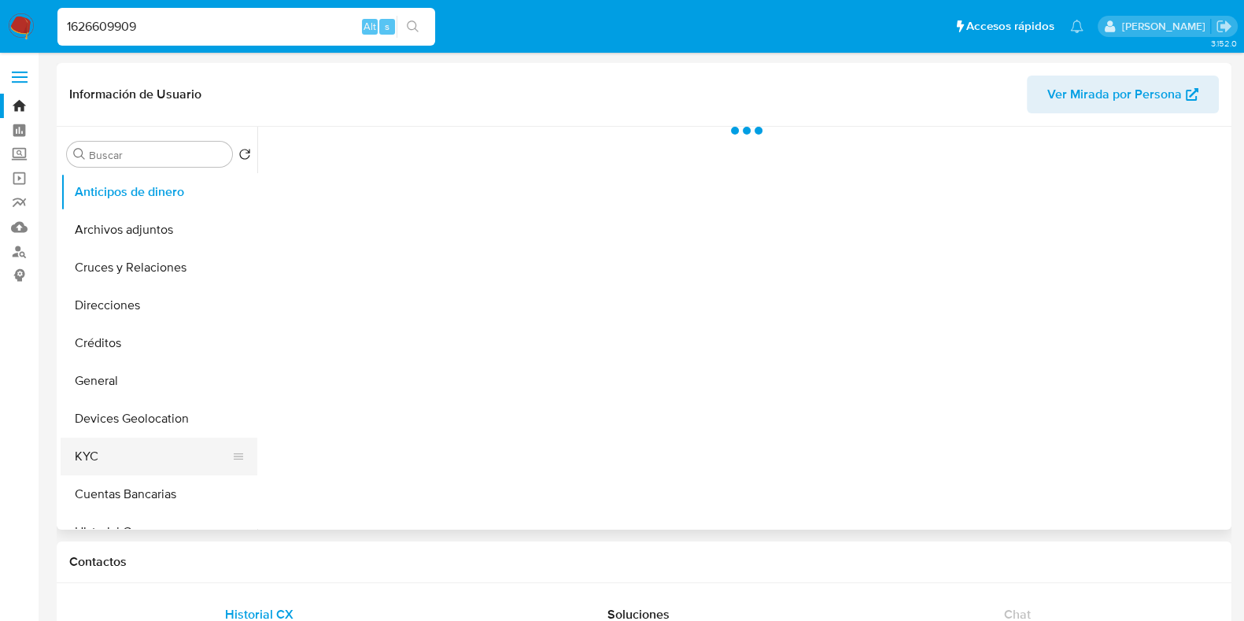
click at [93, 447] on button "KYC" at bounding box center [153, 456] width 184 height 38
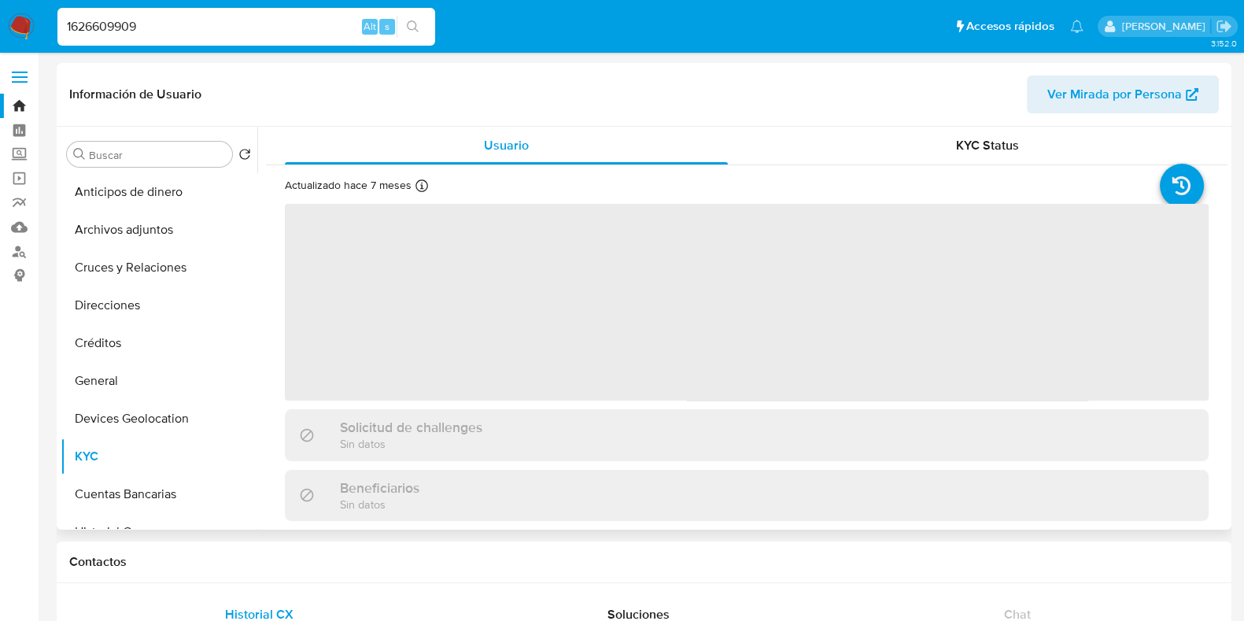
select select "10"
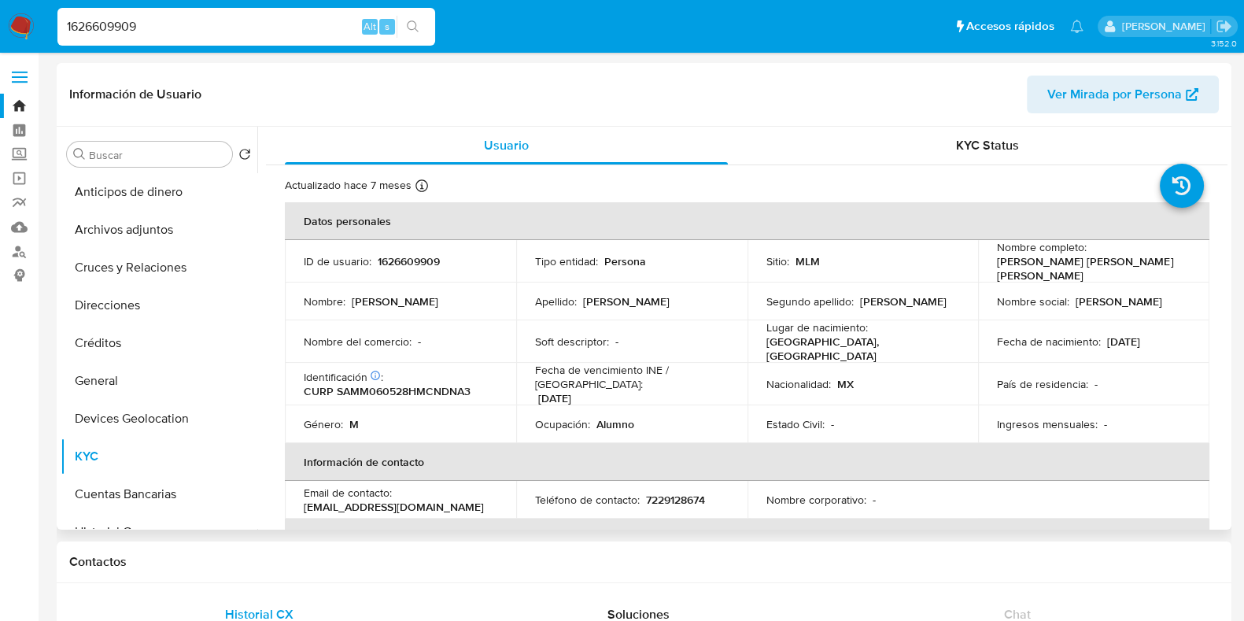
drag, startPoint x: 1164, startPoint y: 333, endPoint x: 1102, endPoint y: 339, distance: 61.7
click at [1102, 339] on div "Fecha de nacimiento : 28/05/2006" at bounding box center [1094, 341] width 194 height 14
copy p "28/05/2006"
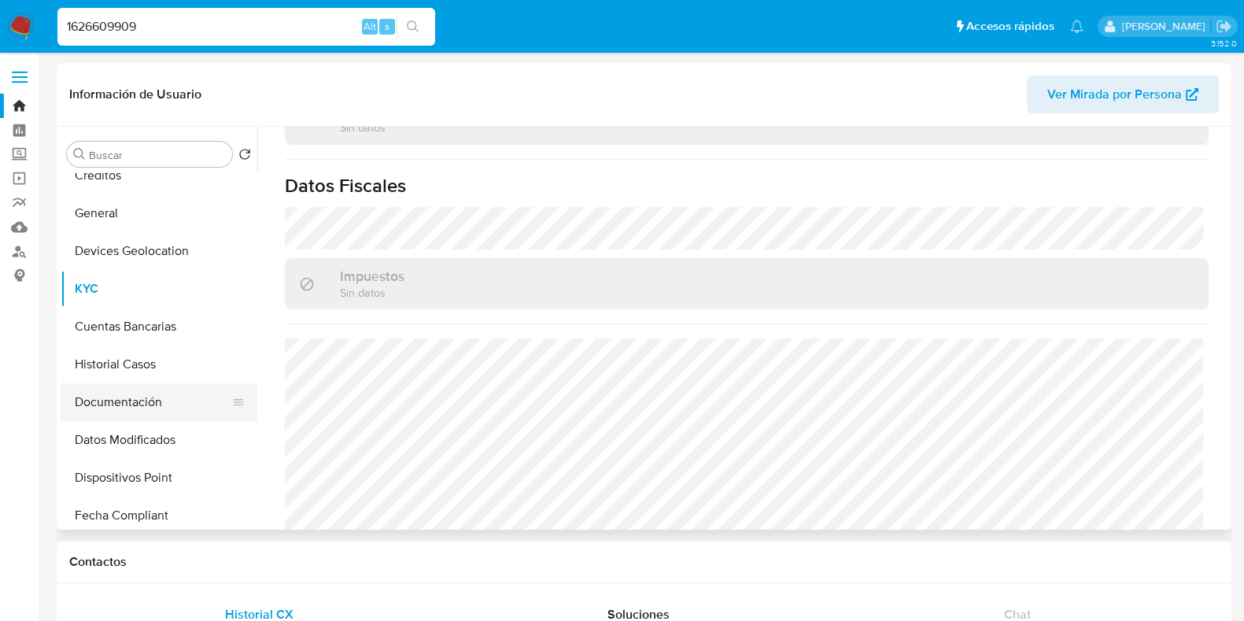
scroll to position [196, 0]
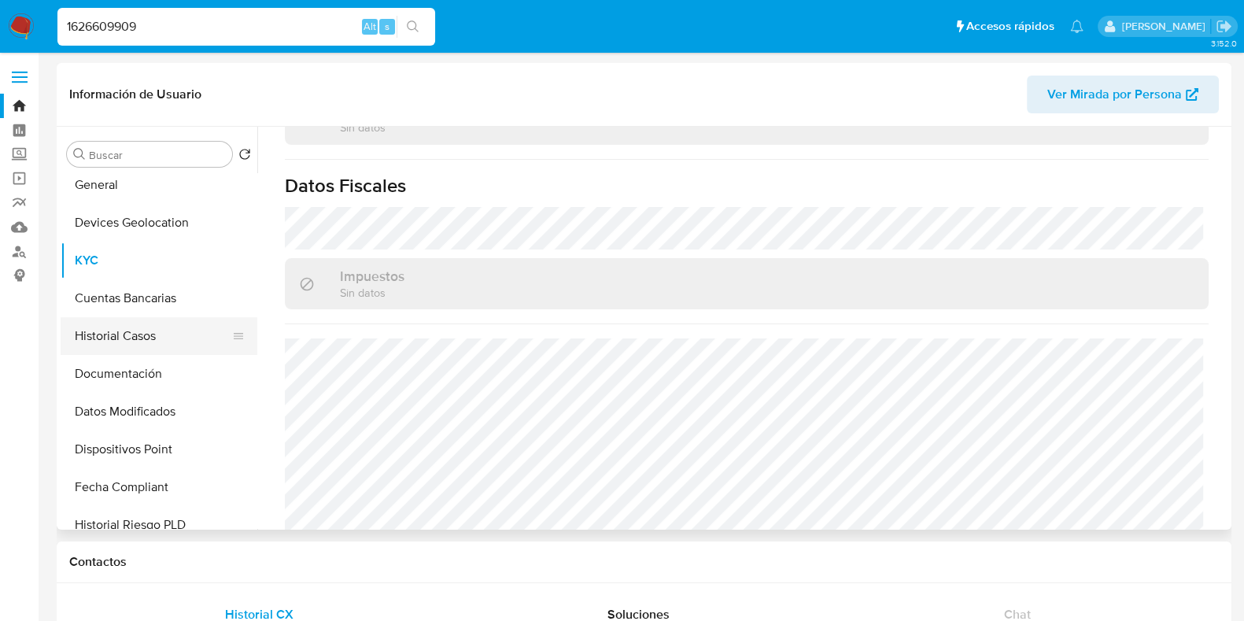
click at [113, 330] on button "Historial Casos" at bounding box center [153, 336] width 184 height 38
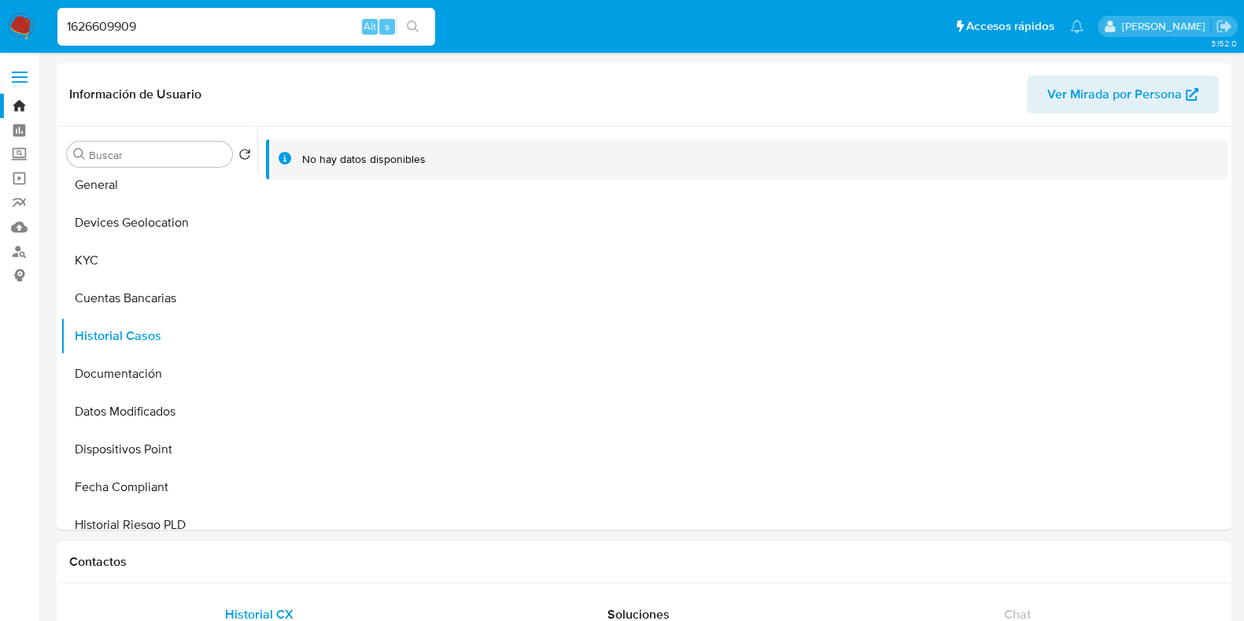
click at [110, 29] on input "1626609909" at bounding box center [246, 27] width 378 height 20
paste input "228526835"
type input "228526835"
click at [414, 28] on icon "search-icon" at bounding box center [413, 26] width 12 height 12
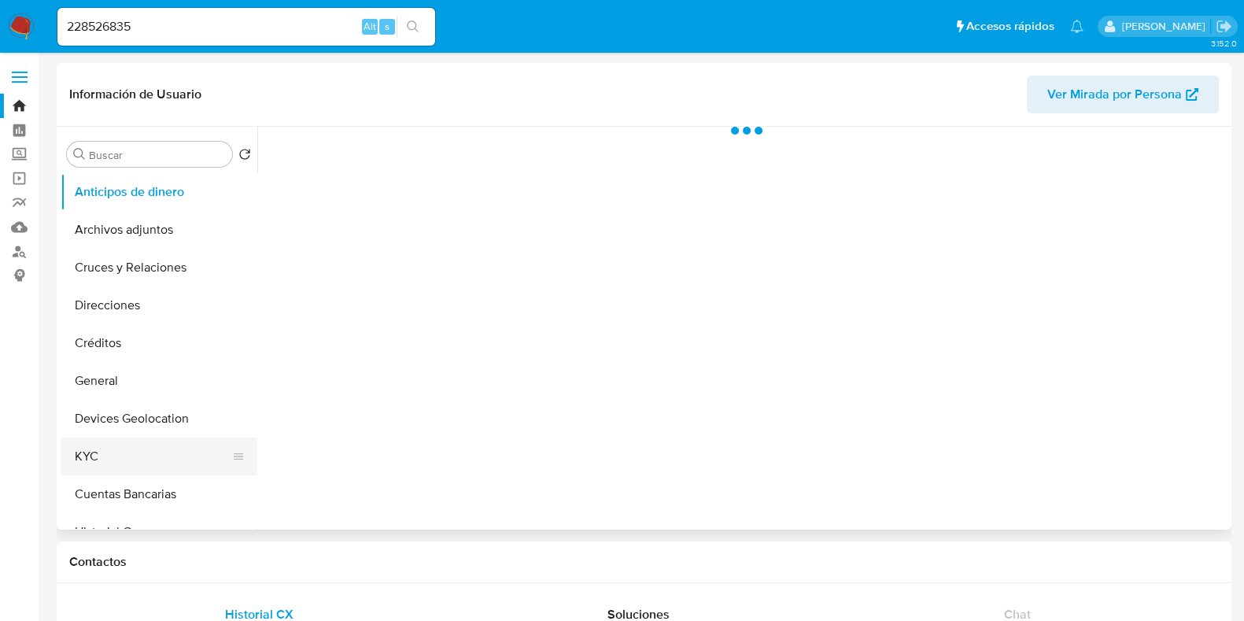
scroll to position [98, 0]
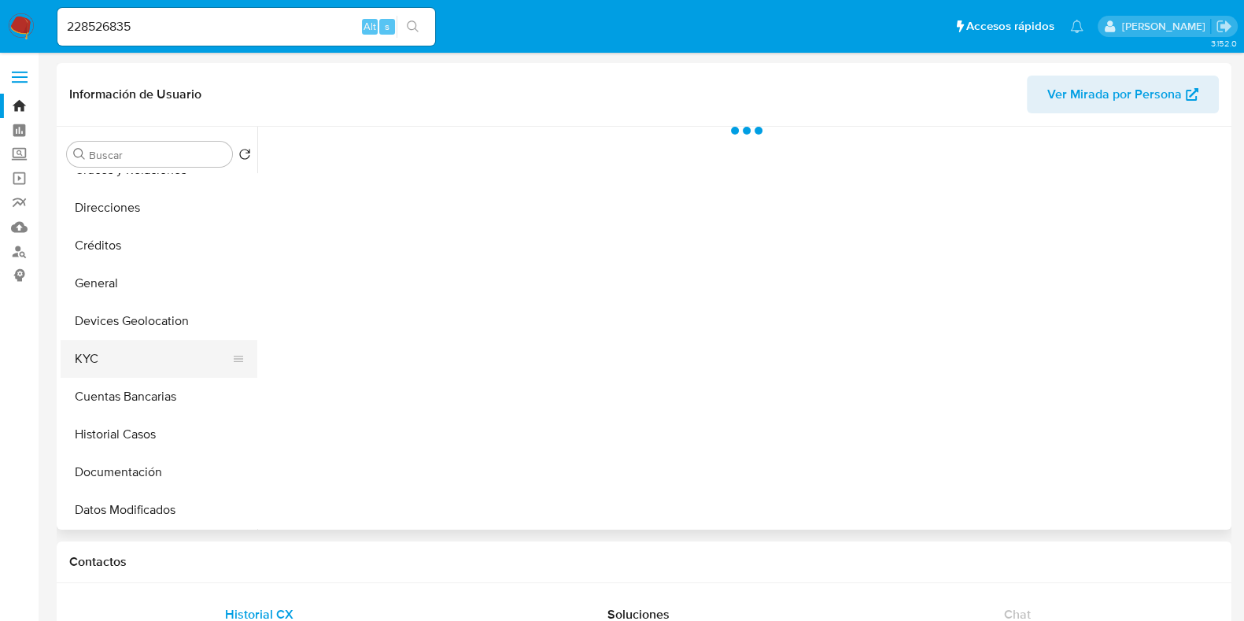
click at [93, 368] on button "KYC" at bounding box center [153, 359] width 184 height 38
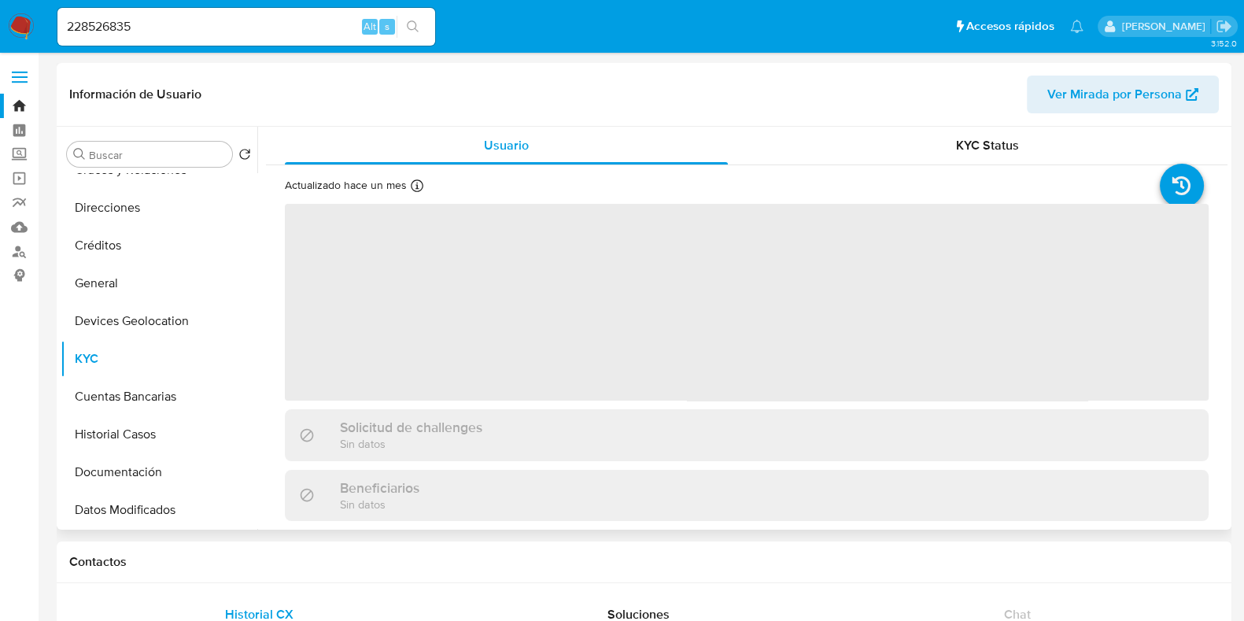
select select "10"
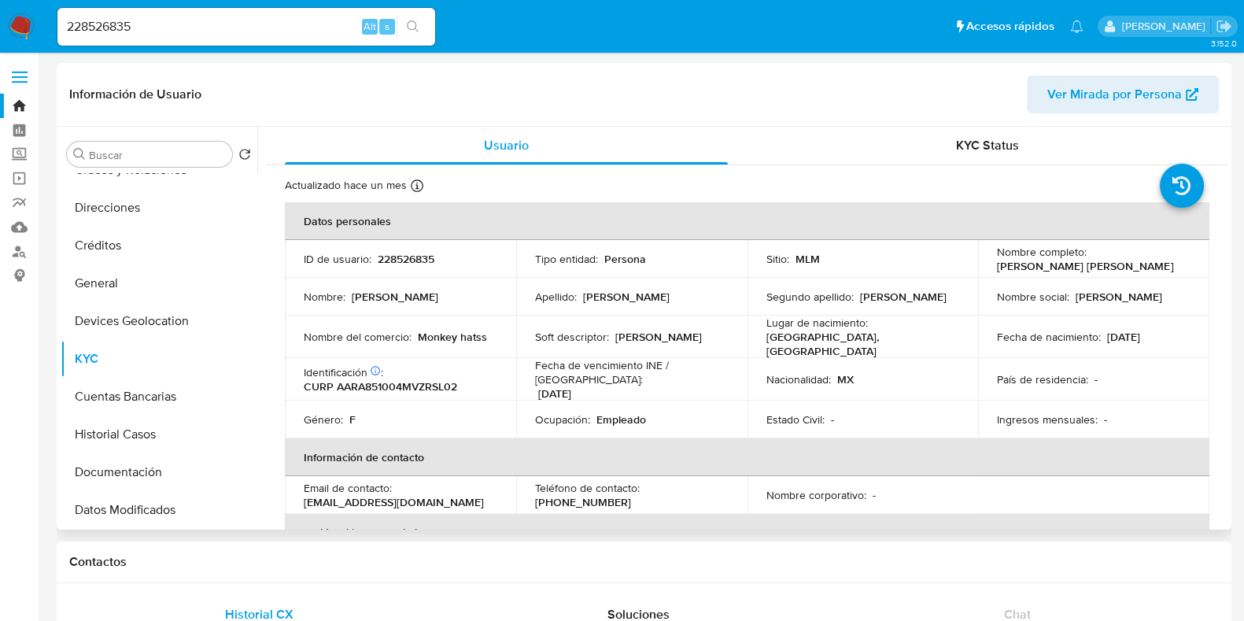
drag, startPoint x: 1160, startPoint y: 333, endPoint x: 1101, endPoint y: 338, distance: 59.2
click at [1101, 338] on div "Fecha de nacimiento : 04/10/1985" at bounding box center [1094, 337] width 194 height 14
copy p "04/10/1985"
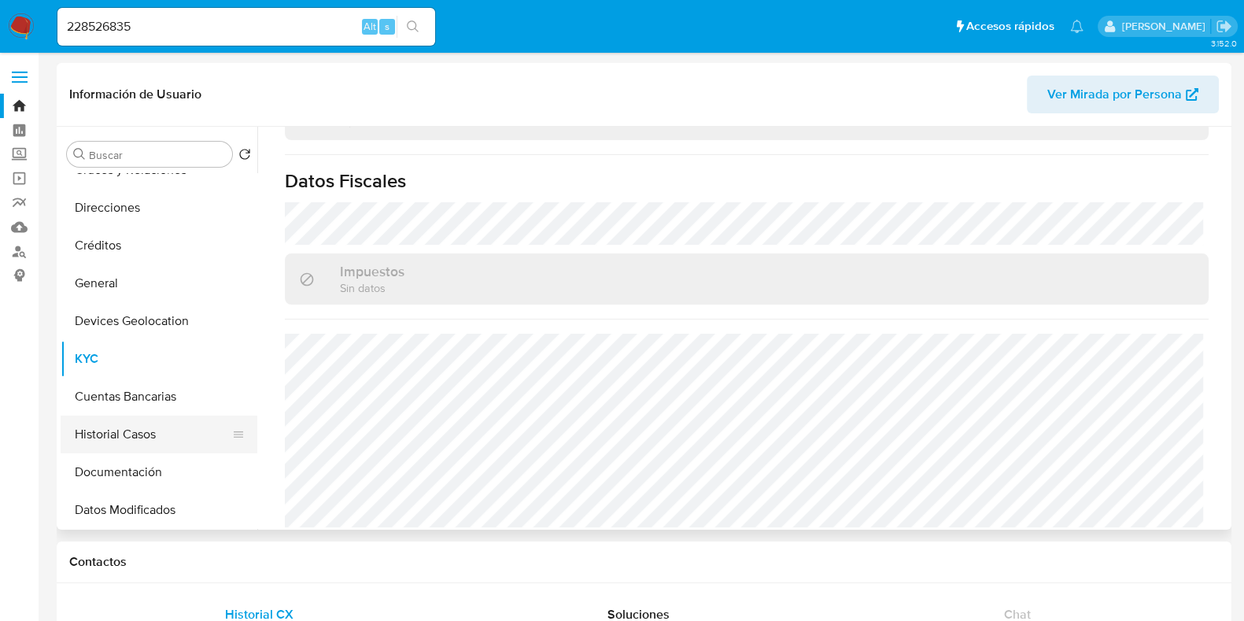
scroll to position [196, 0]
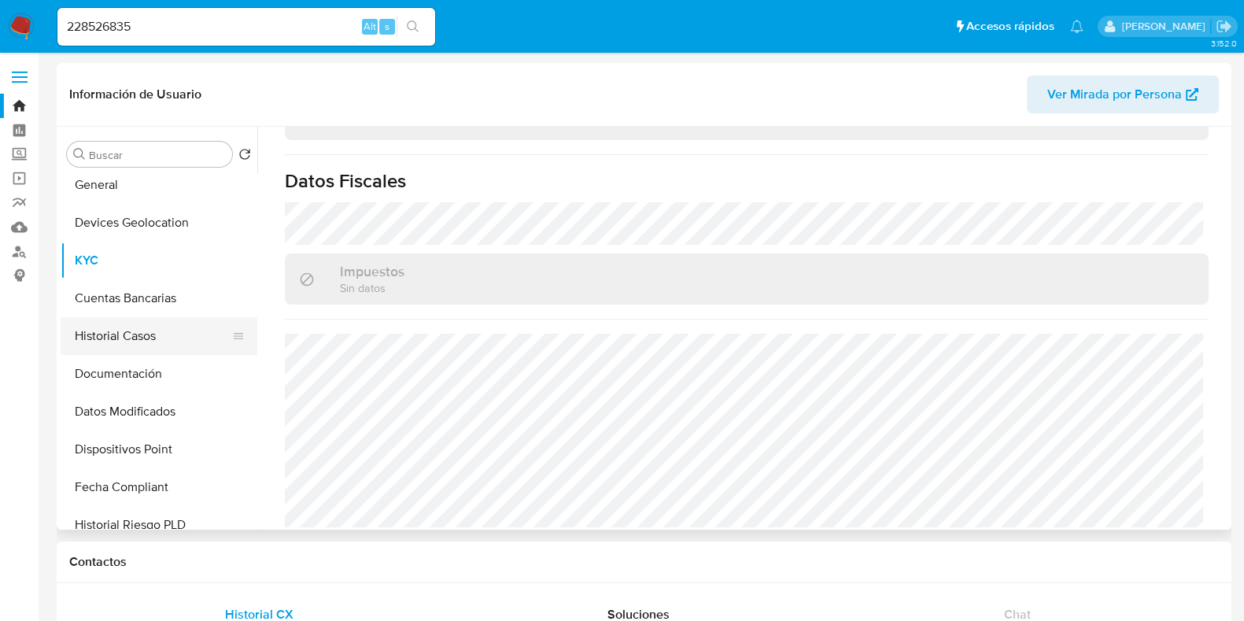
click at [136, 346] on button "Historial Casos" at bounding box center [153, 336] width 184 height 38
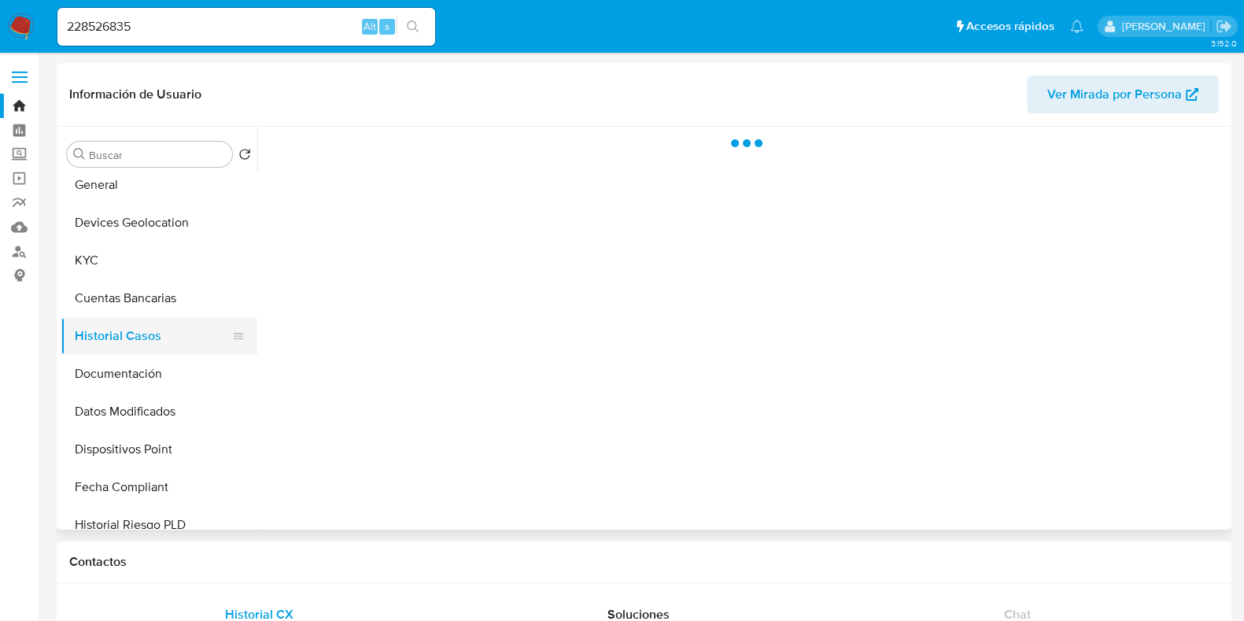
scroll to position [0, 0]
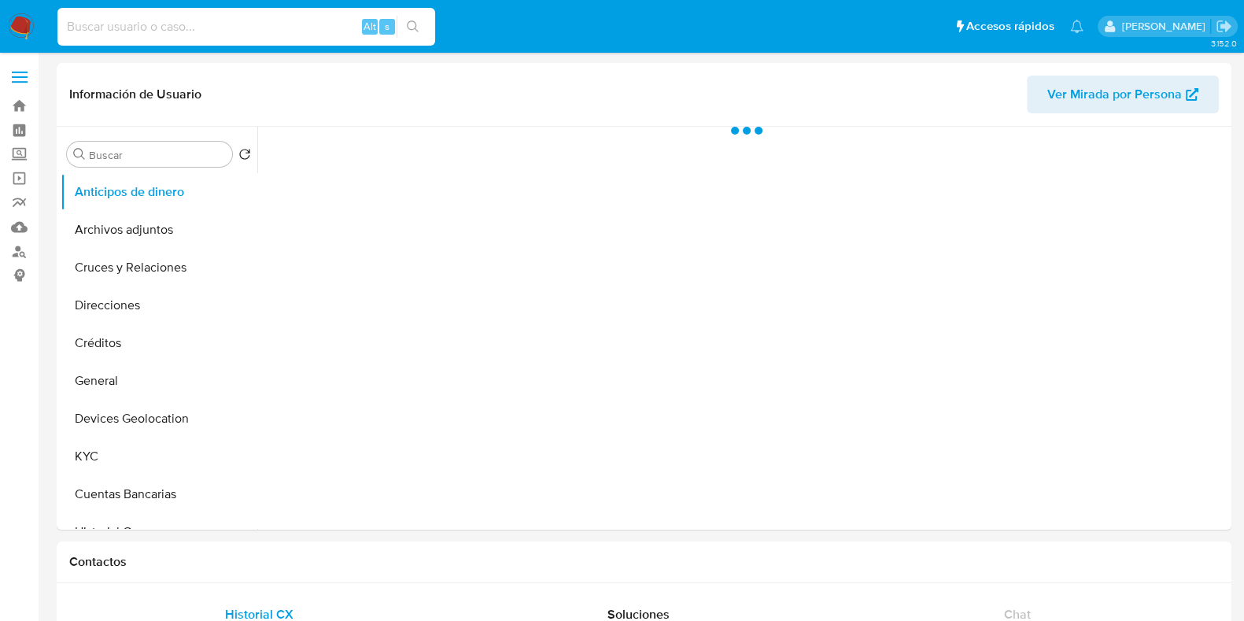
click at [260, 35] on input at bounding box center [246, 27] width 378 height 20
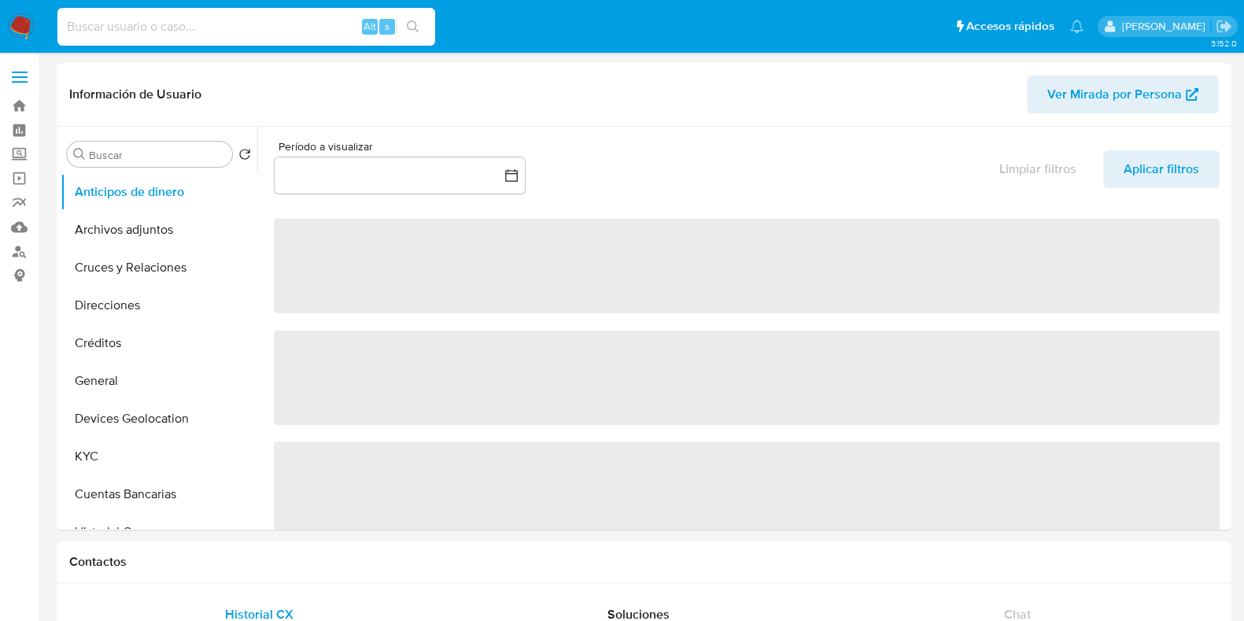
select select "10"
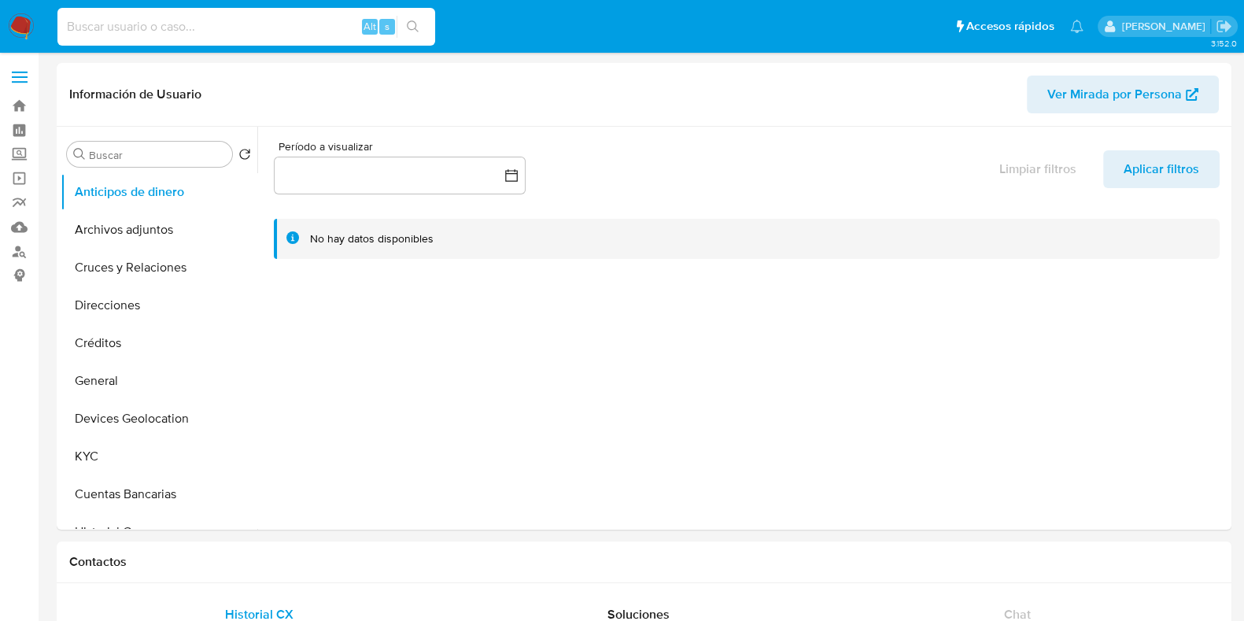
paste input "1366290206"
type input "1366290206"
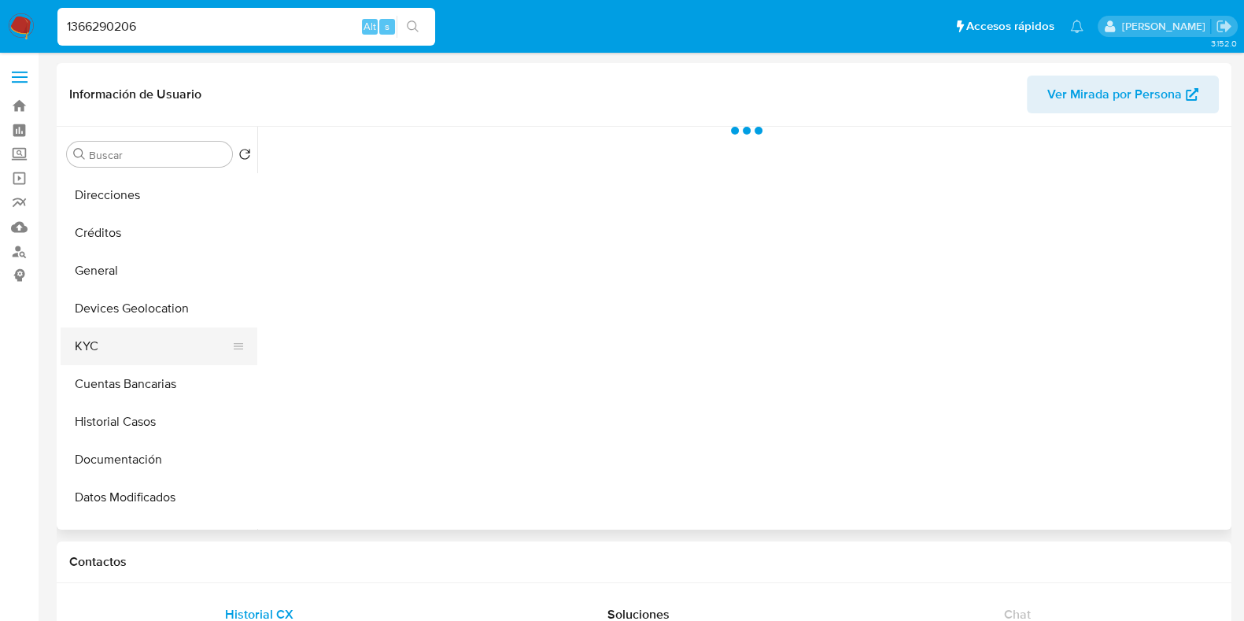
scroll to position [196, 0]
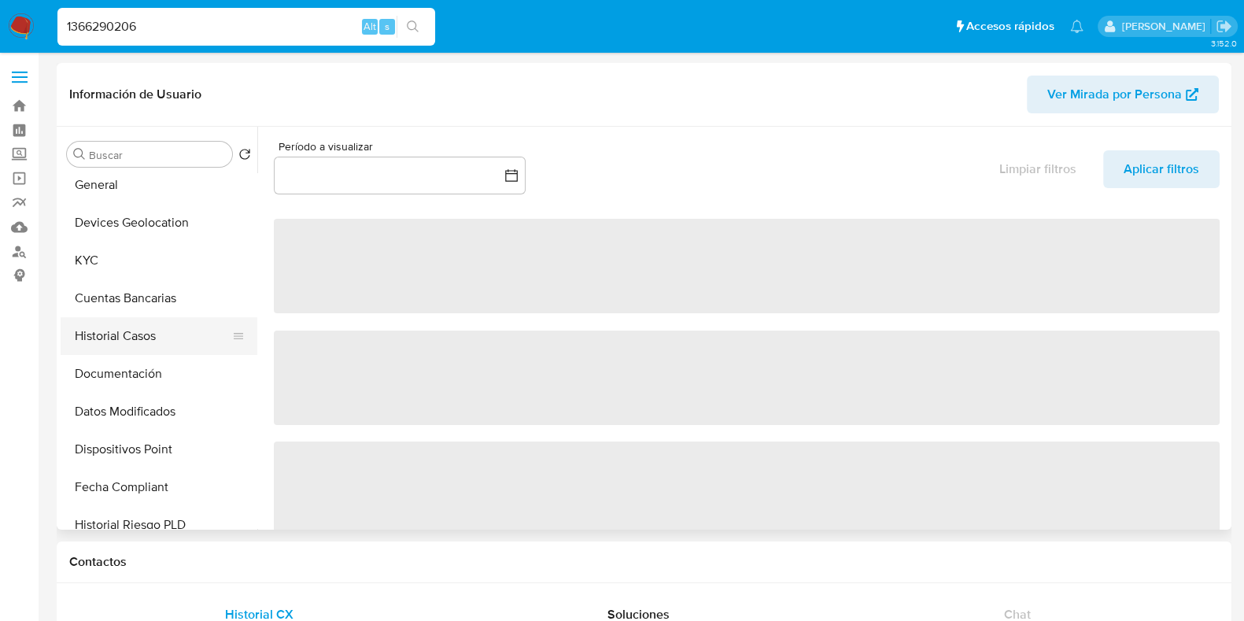
select select "10"
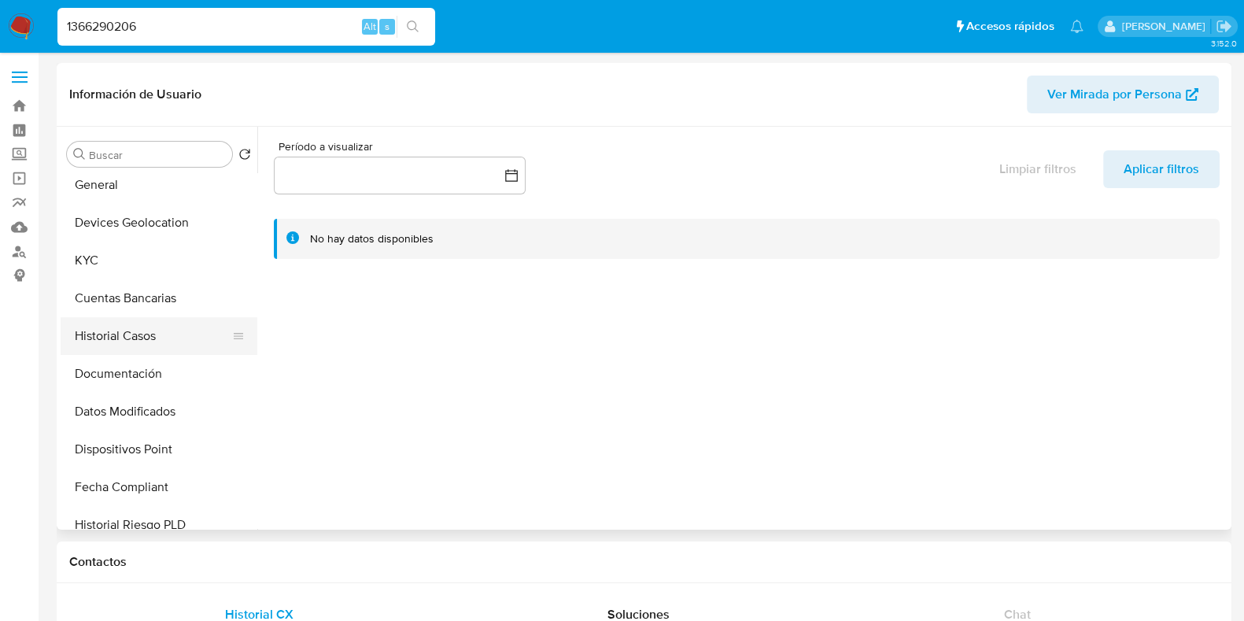
click at [126, 342] on button "Historial Casos" at bounding box center [153, 336] width 184 height 38
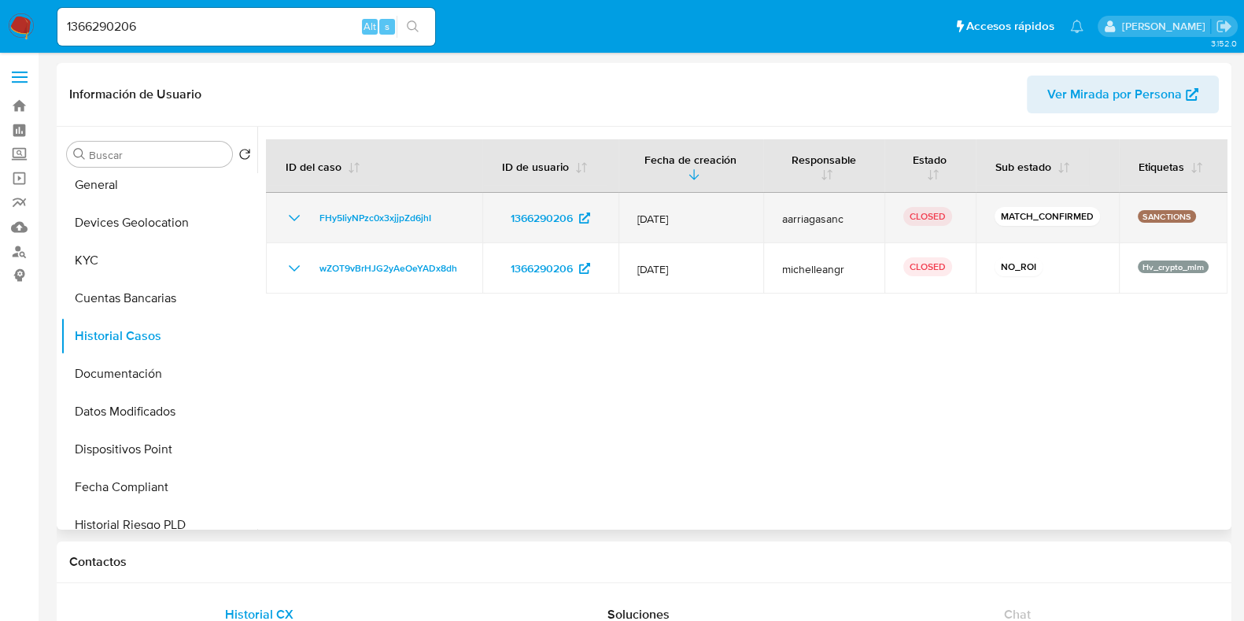
click at [290, 222] on icon "Mostrar/Ocultar" at bounding box center [294, 218] width 19 height 19
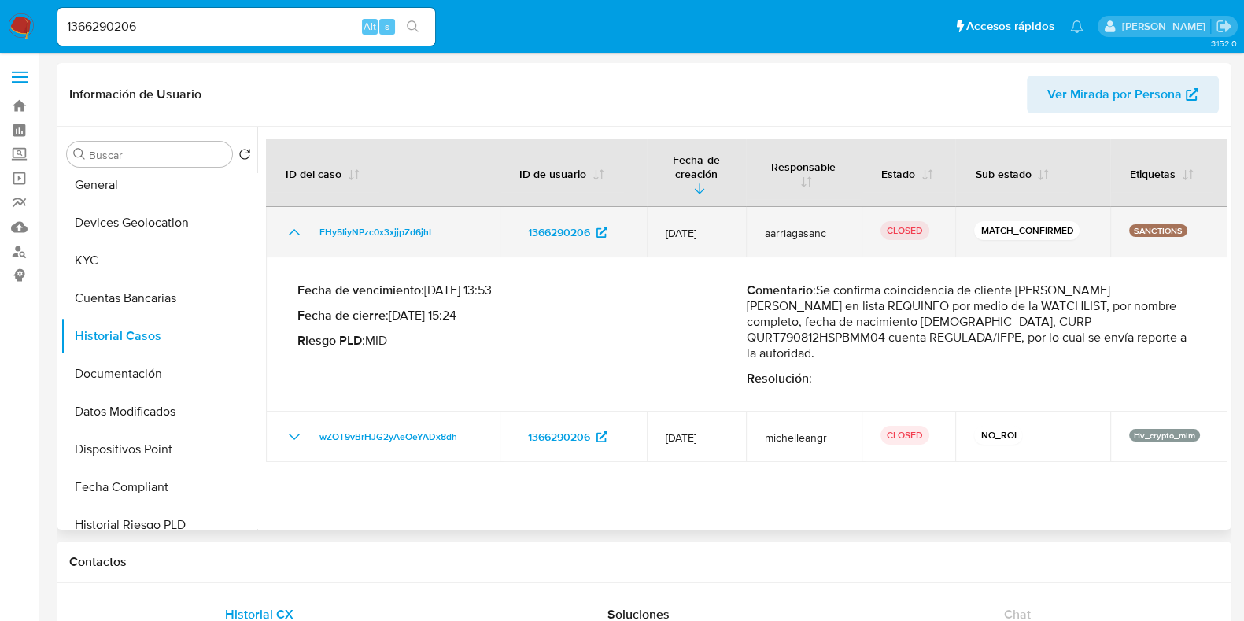
click at [290, 223] on icon "Mostrar/Ocultar" at bounding box center [294, 232] width 19 height 19
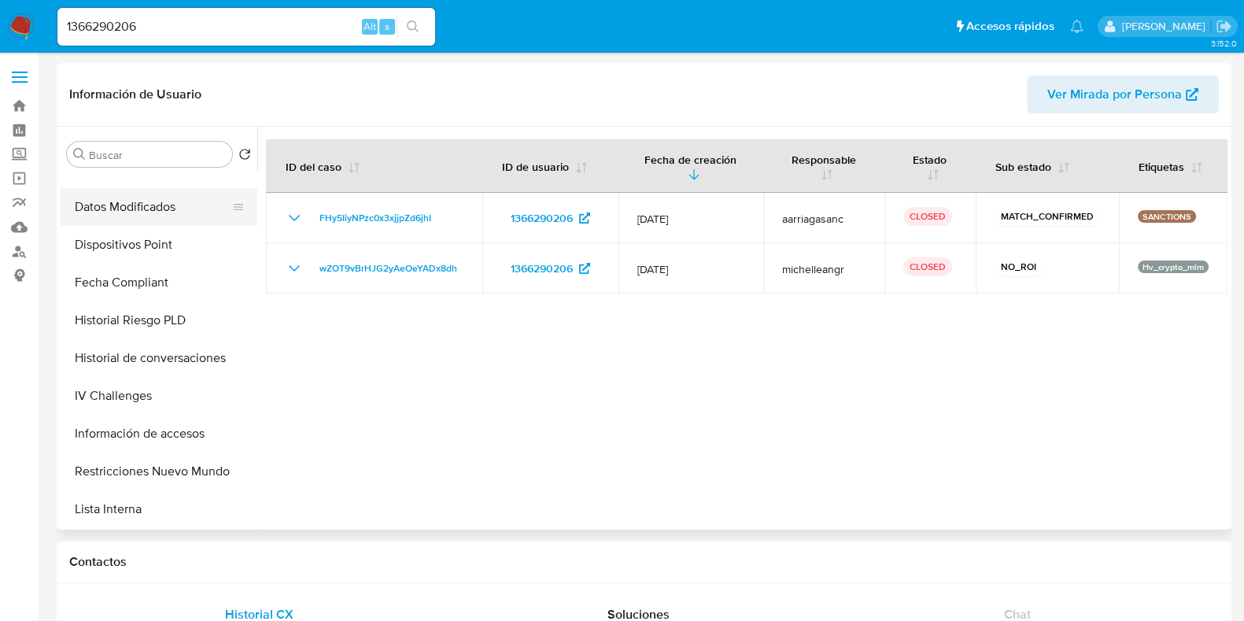
scroll to position [492, 0]
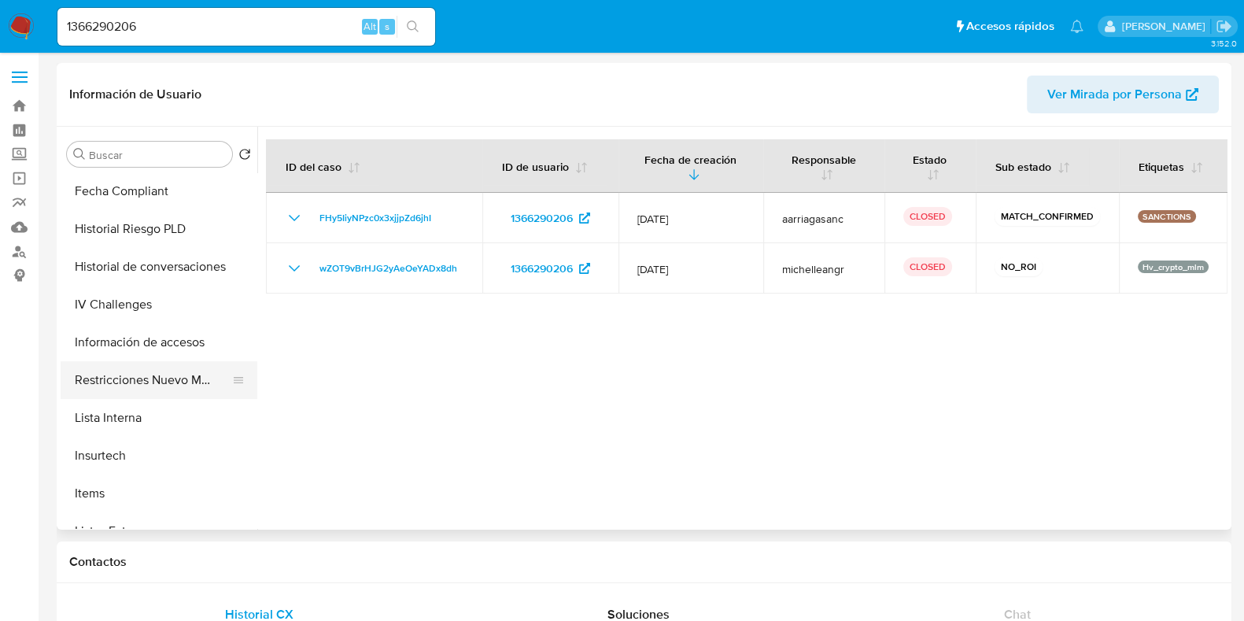
click at [147, 378] on button "Restricciones Nuevo Mundo" at bounding box center [153, 380] width 184 height 38
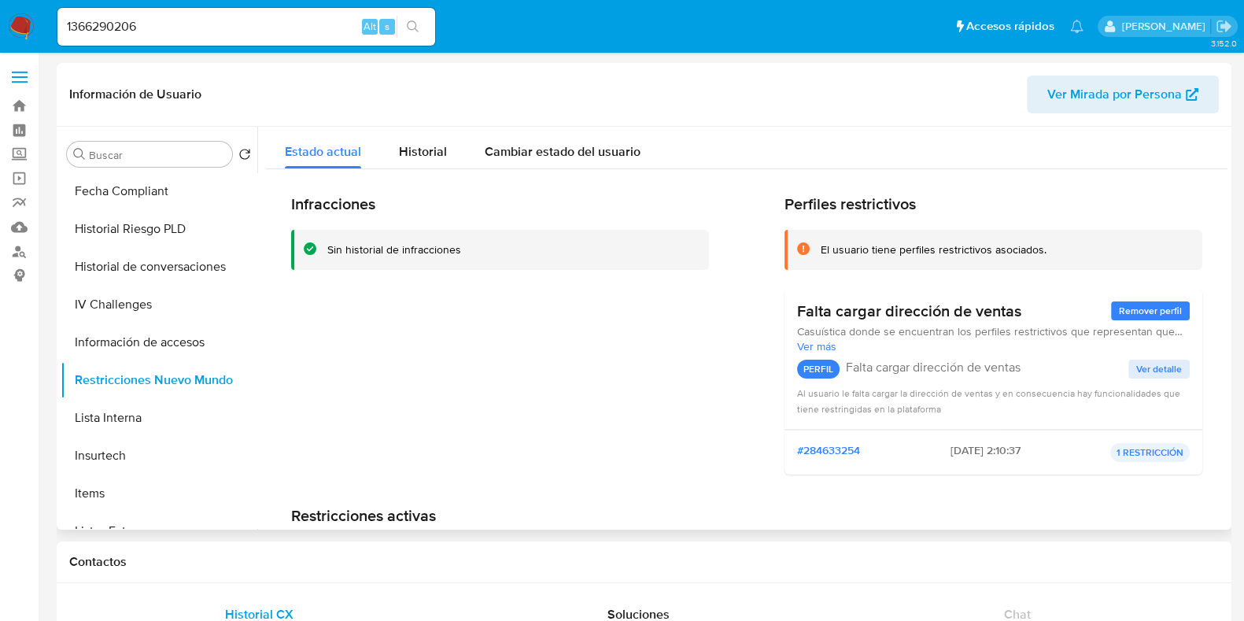
click at [434, 169] on div "Infracciones Sin historial de infracciones Perfiles restrictivos El usuario tie…" at bounding box center [746, 407] width 961 height 477
click at [405, 141] on div "Historial" at bounding box center [423, 148] width 48 height 42
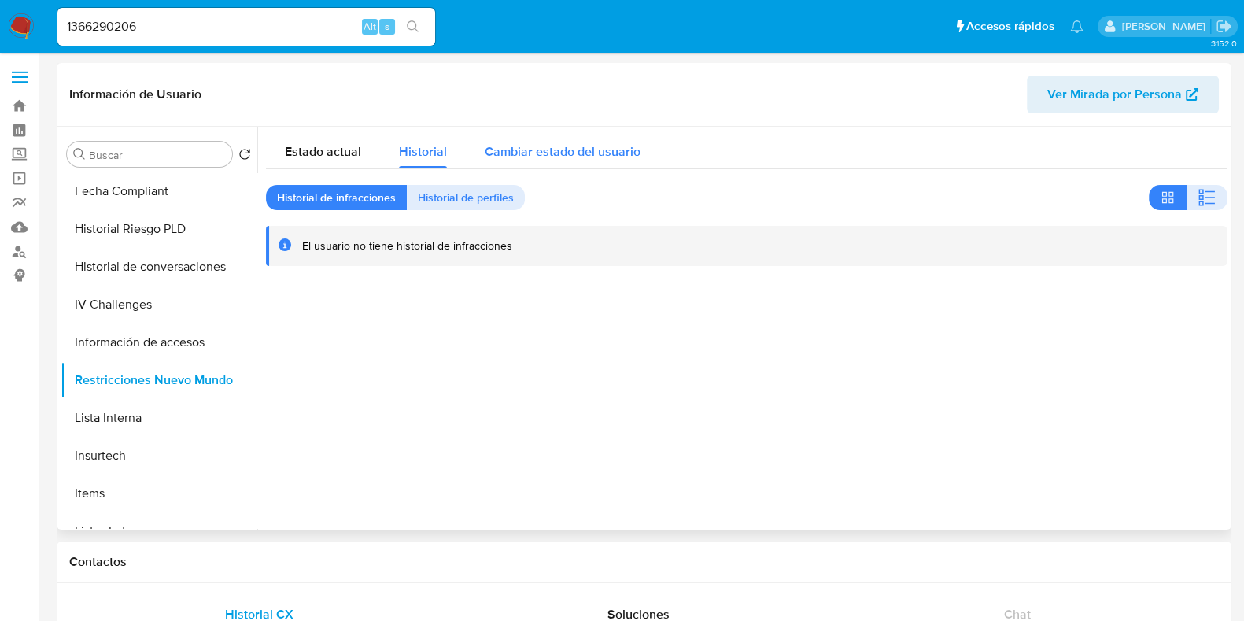
click at [529, 147] on span "Cambiar estado del usuario" at bounding box center [563, 151] width 156 height 18
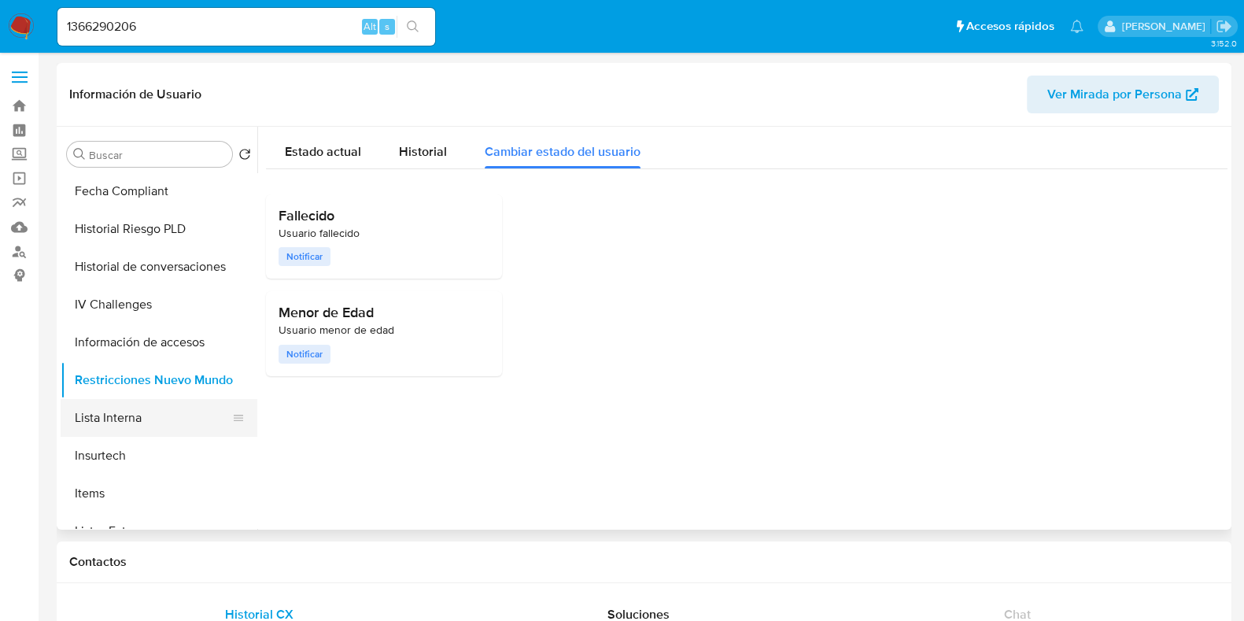
click at [101, 422] on button "Lista Interna" at bounding box center [153, 418] width 184 height 38
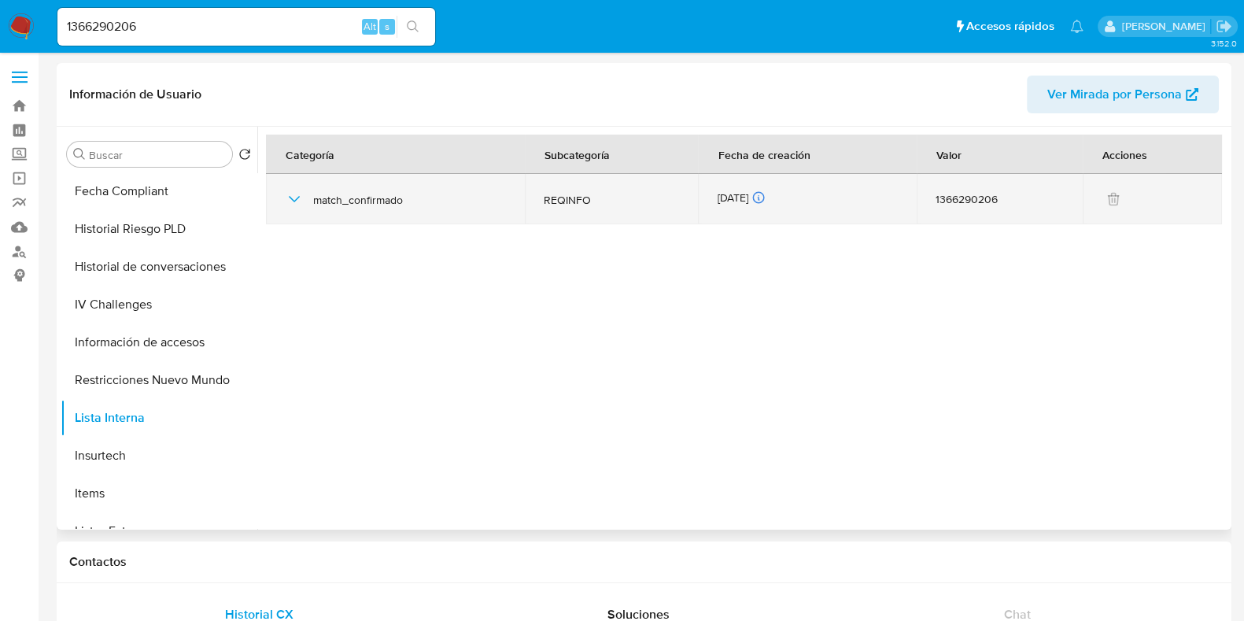
click at [291, 201] on icon "button" at bounding box center [294, 199] width 19 height 19
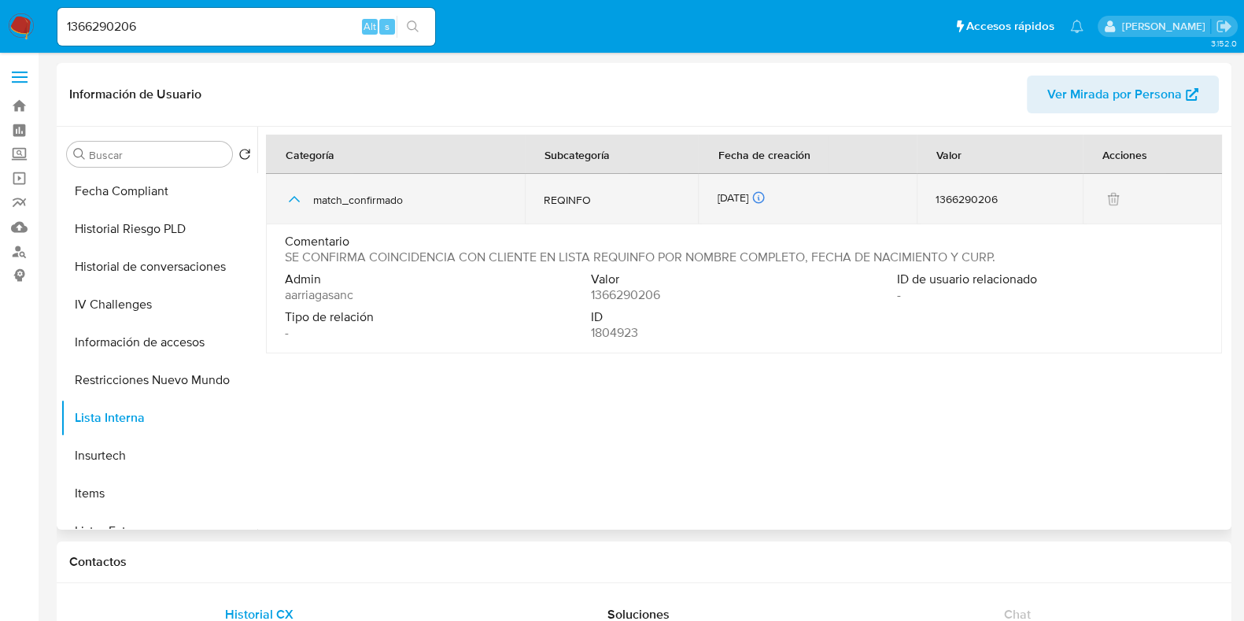
click at [291, 201] on icon "button" at bounding box center [294, 199] width 19 height 19
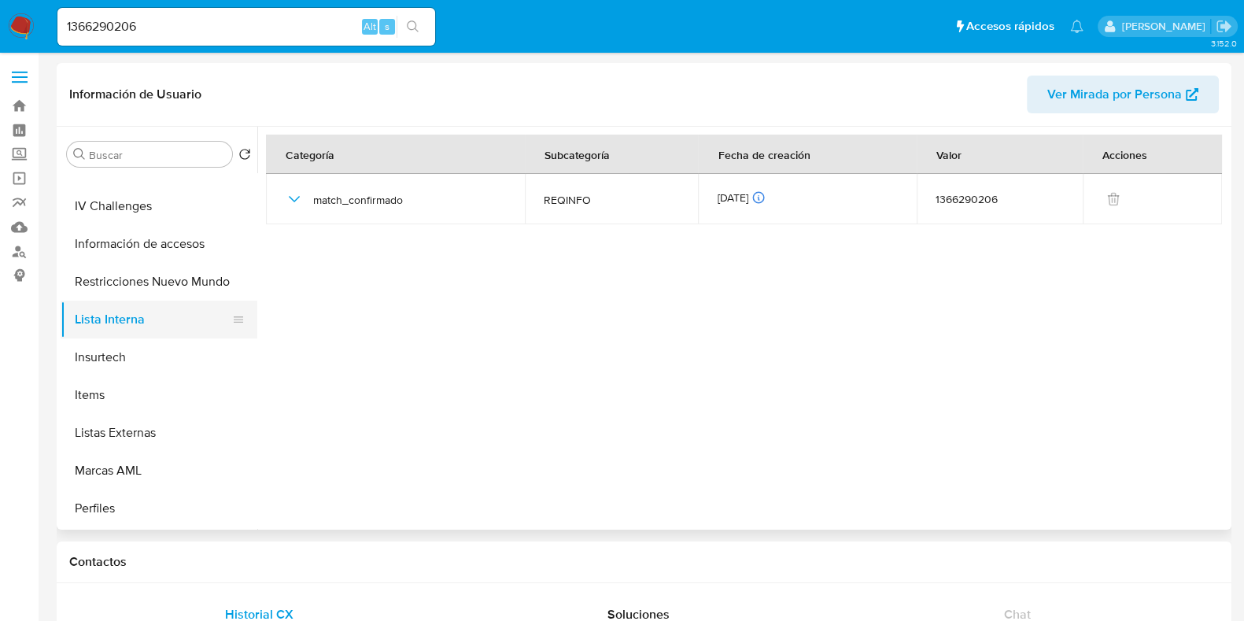
scroll to position [295, 0]
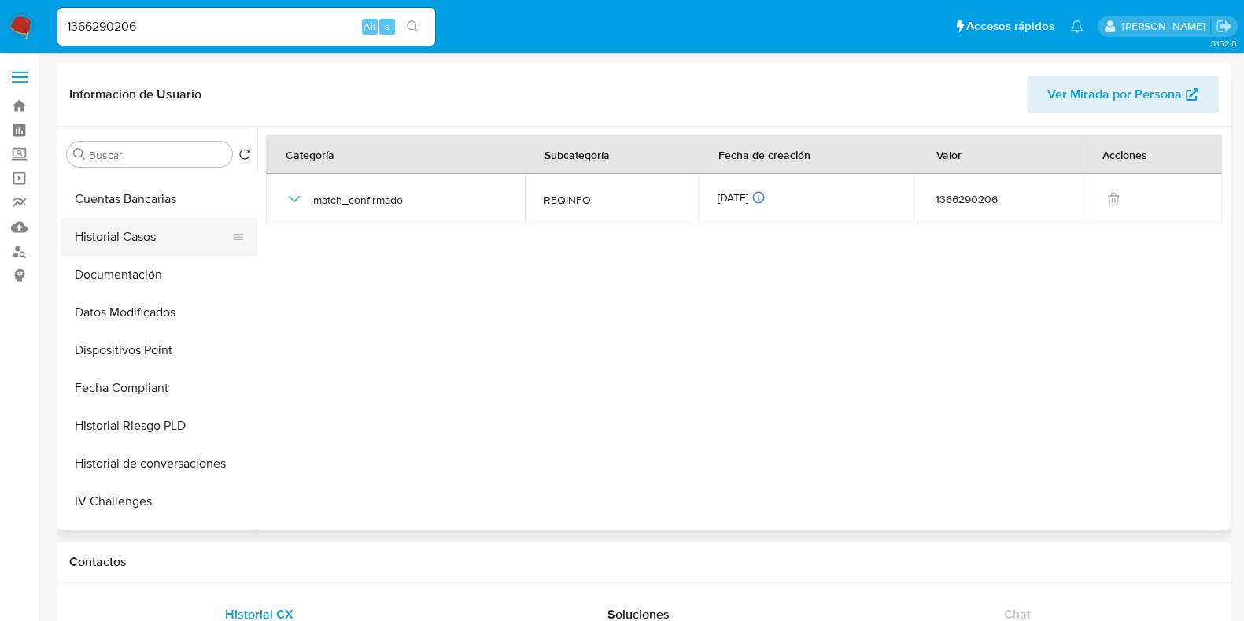
click at [126, 242] on button "Historial Casos" at bounding box center [153, 237] width 184 height 38
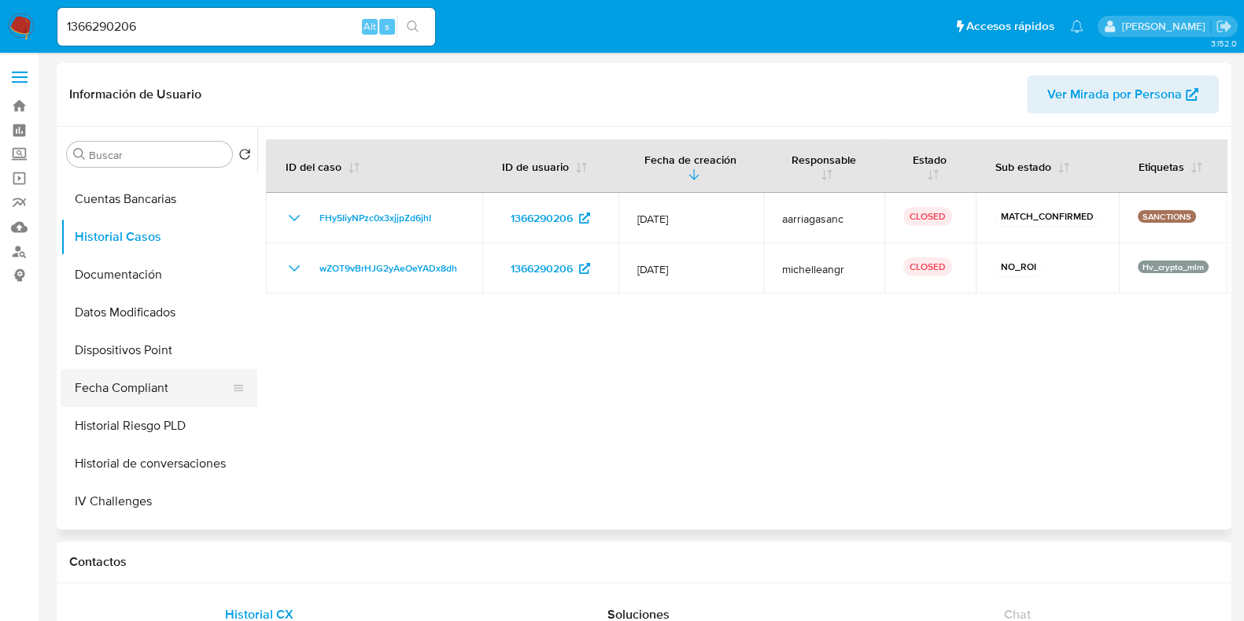
scroll to position [0, 0]
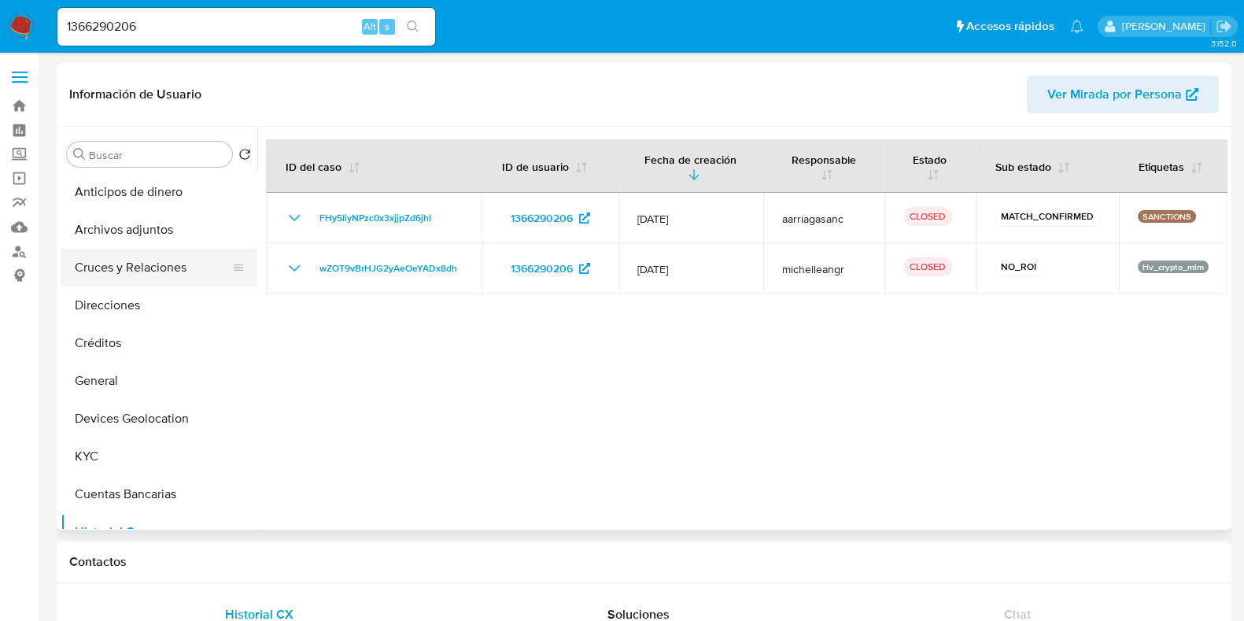
click at [161, 279] on button "Cruces y Relaciones" at bounding box center [153, 268] width 184 height 38
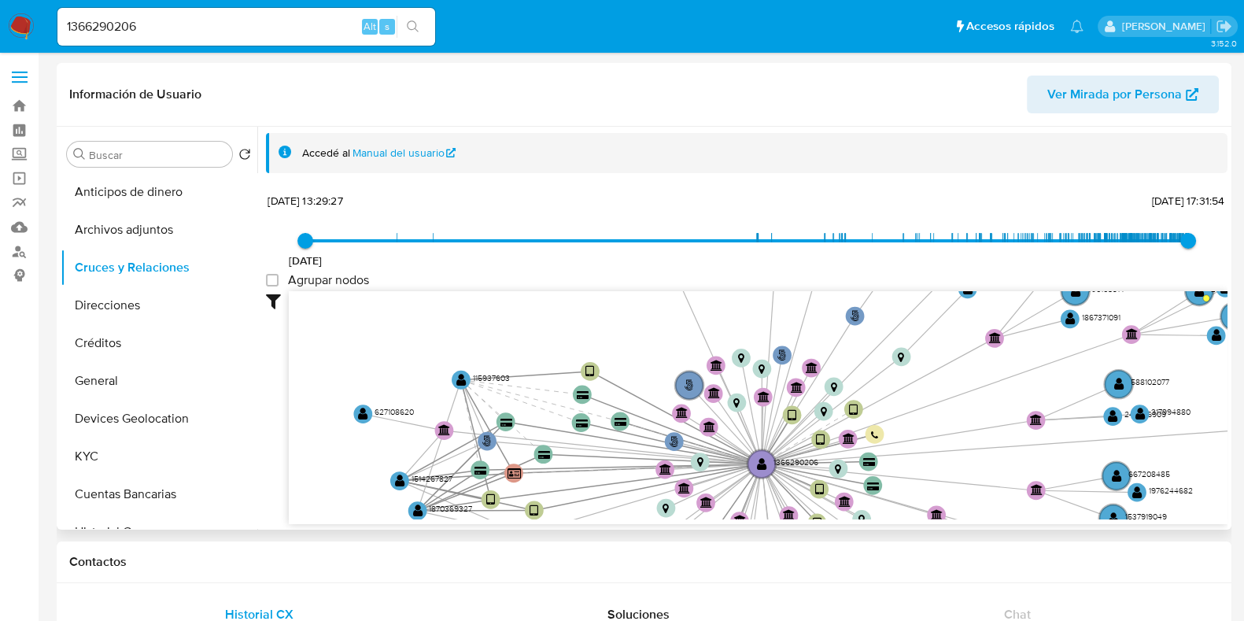
drag, startPoint x: 508, startPoint y: 459, endPoint x: 550, endPoint y: 438, distance: 46.4
click at [550, 438] on icon "phone-d4b6e01a5844a99801bb2dd267c50833  phone-a64a6ac0531d9ee24c9735454dddc399…" at bounding box center [758, 405] width 939 height 228
click at [146, 392] on button "General" at bounding box center [153, 381] width 184 height 38
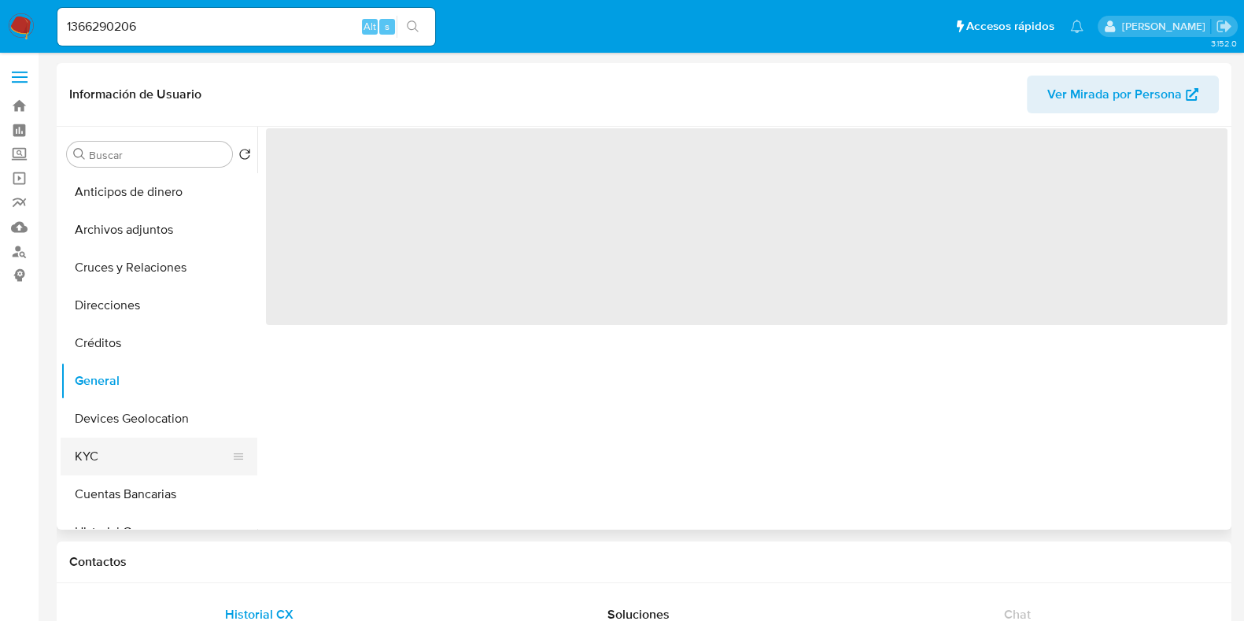
click at [102, 454] on button "KYC" at bounding box center [153, 456] width 184 height 38
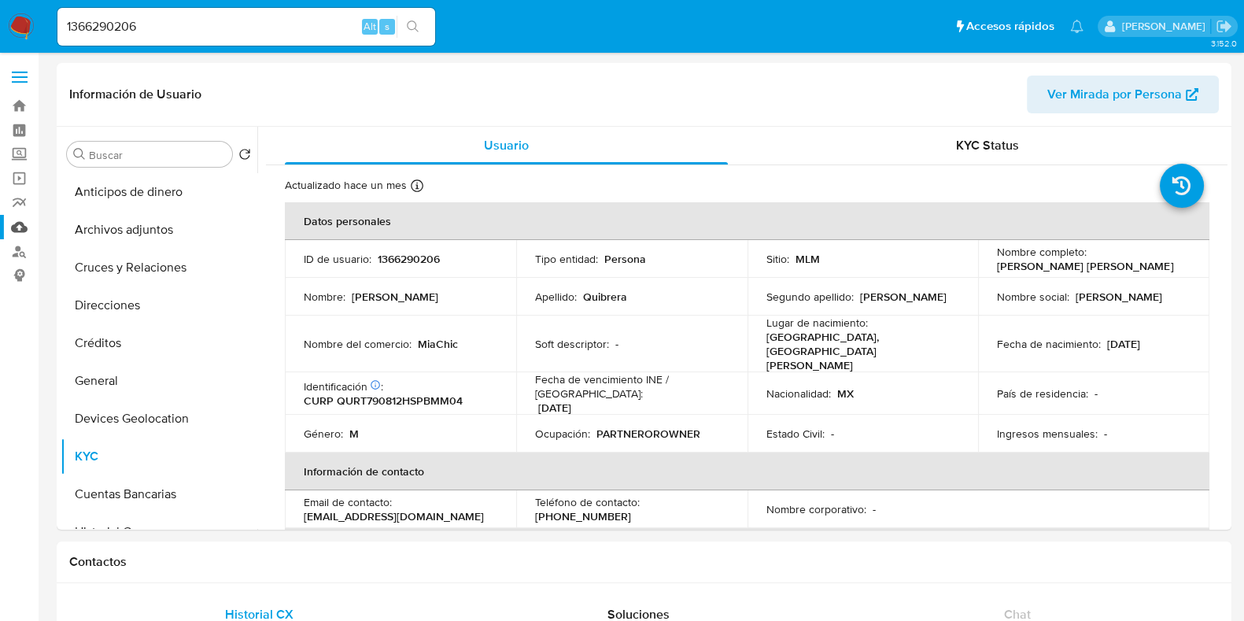
click at [15, 229] on link "Mulan" at bounding box center [93, 227] width 187 height 24
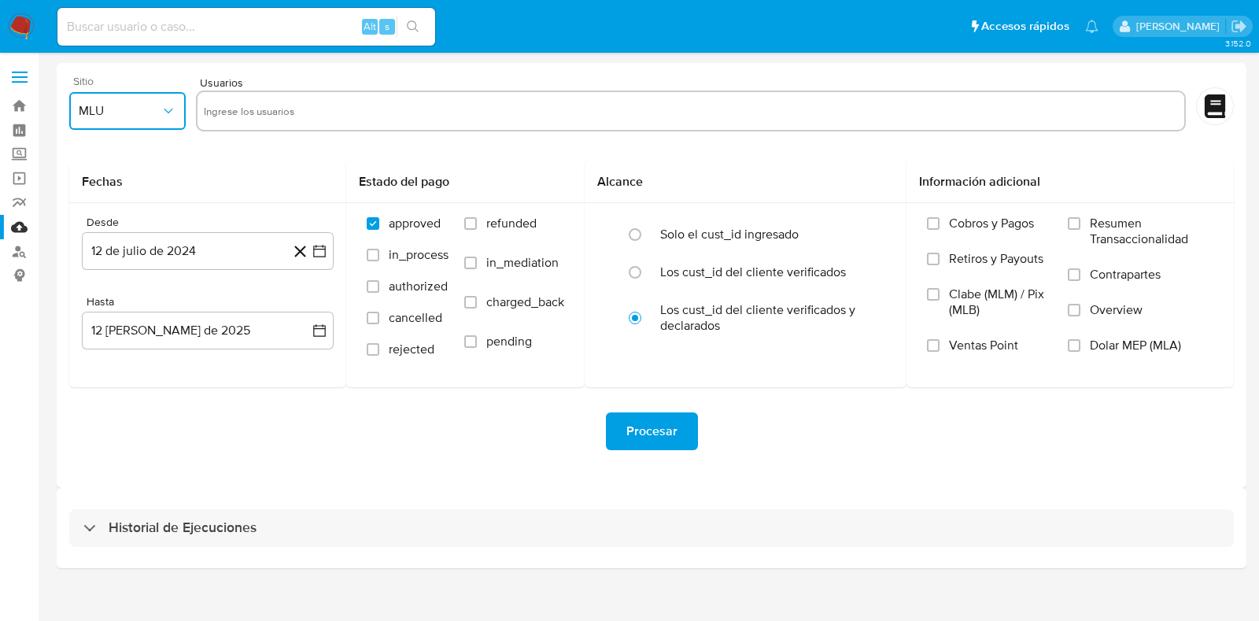
click at [120, 120] on button "MLU" at bounding box center [127, 111] width 116 height 38
click at [97, 342] on span "MLM" at bounding box center [92, 342] width 27 height 16
click at [268, 112] on input "text" at bounding box center [691, 110] width 974 height 25
type input "1366290206"
click at [173, 246] on button "12 de julio de 2024" at bounding box center [208, 251] width 252 height 38
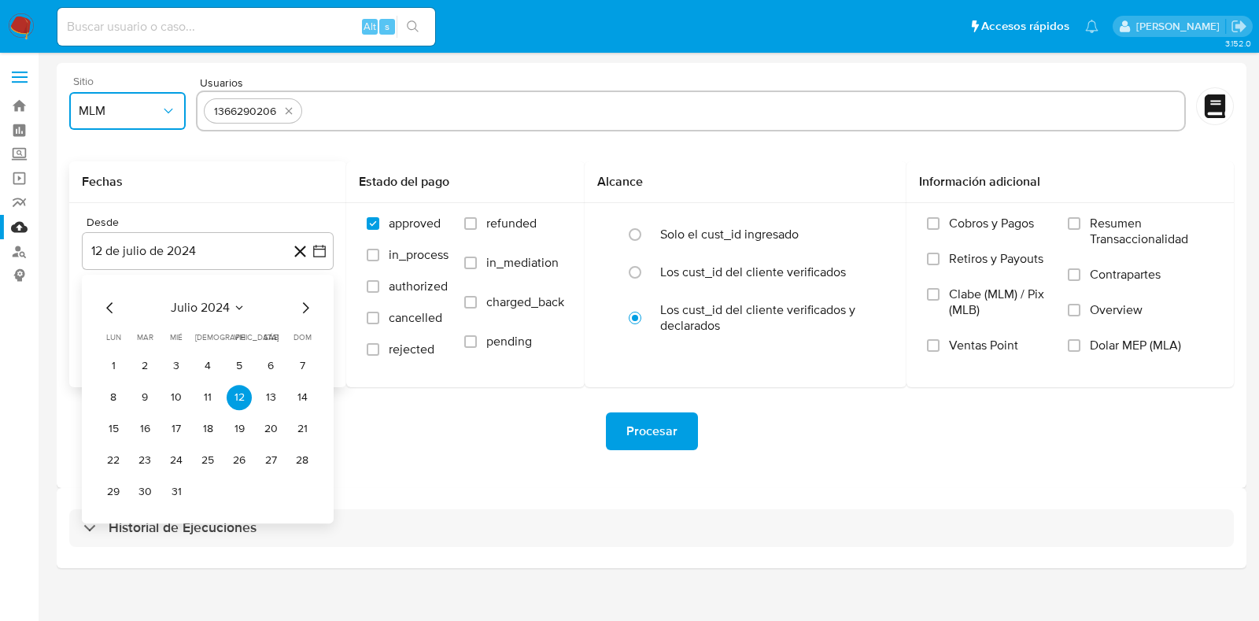
click at [201, 312] on span "julio 2024" at bounding box center [200, 308] width 59 height 16
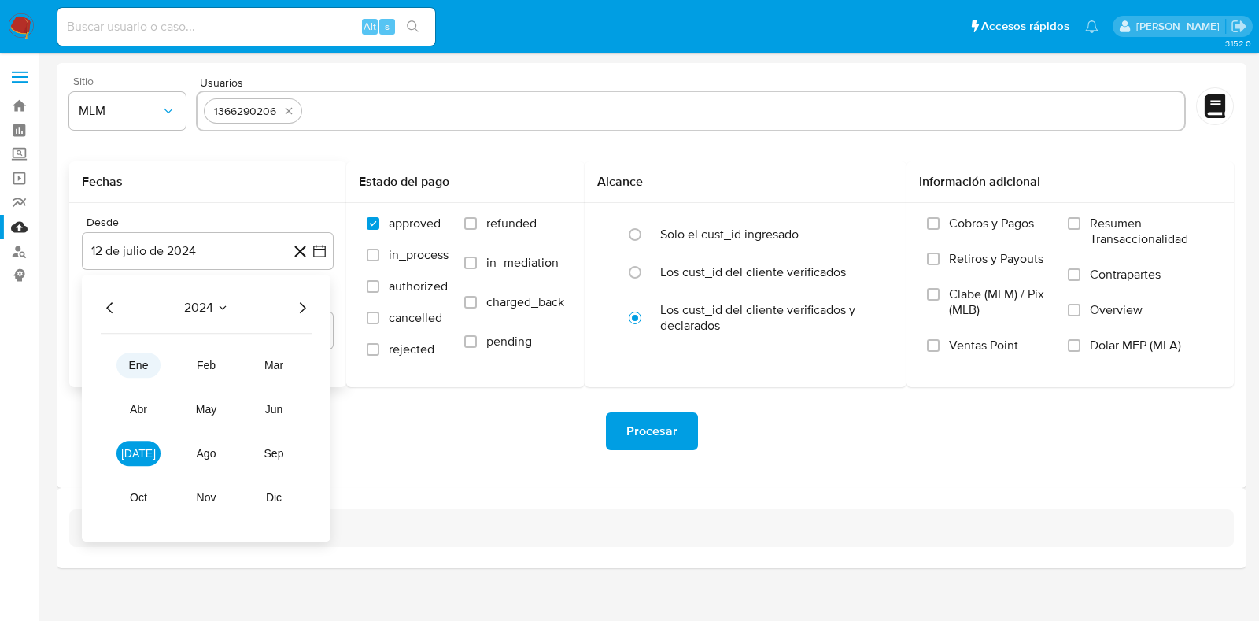
click at [135, 361] on span "ene" at bounding box center [139, 365] width 20 height 13
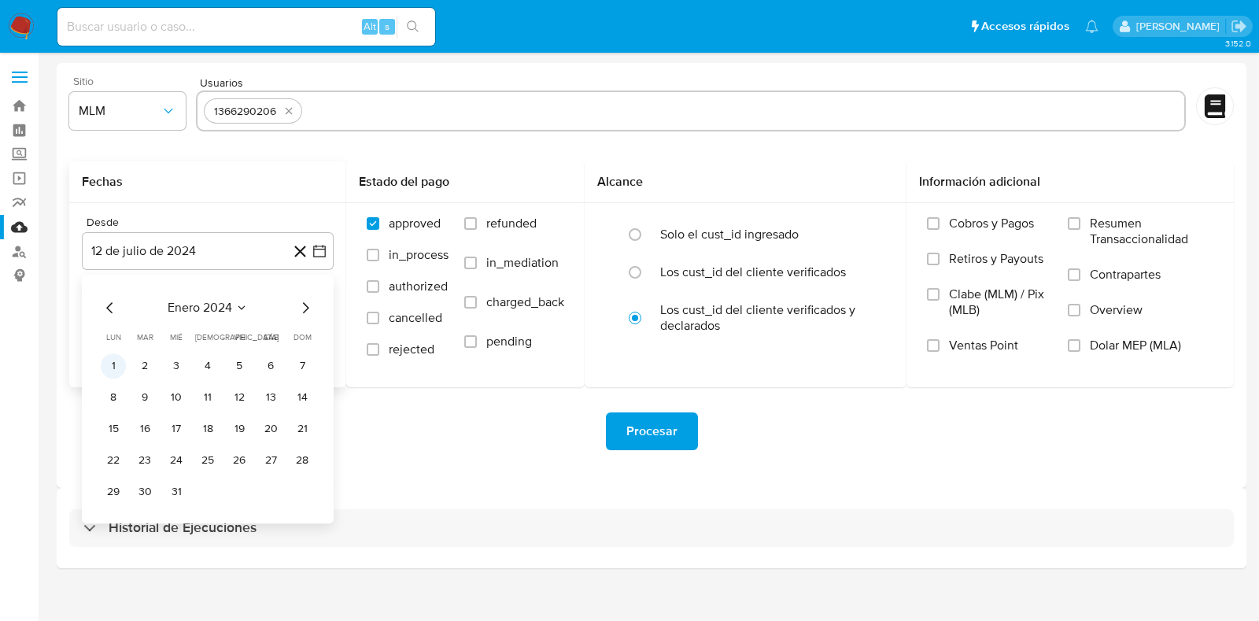
click at [119, 367] on button "1" at bounding box center [113, 365] width 25 height 25
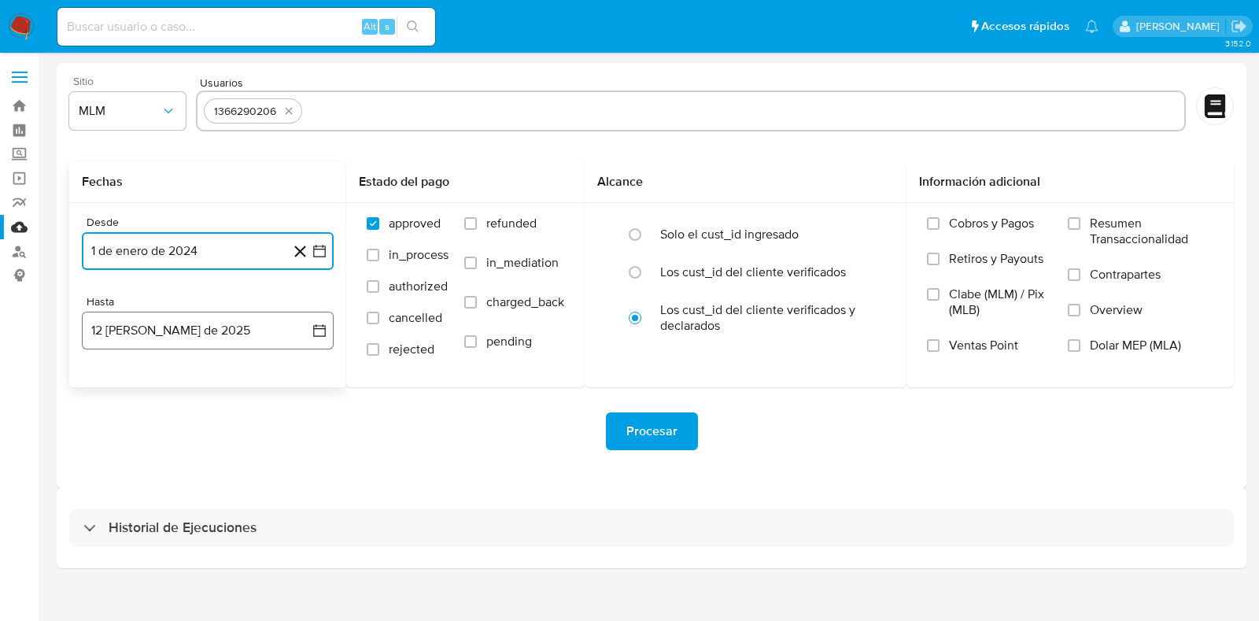
click at [169, 334] on button "[DATE][PERSON_NAME]" at bounding box center [208, 331] width 252 height 38
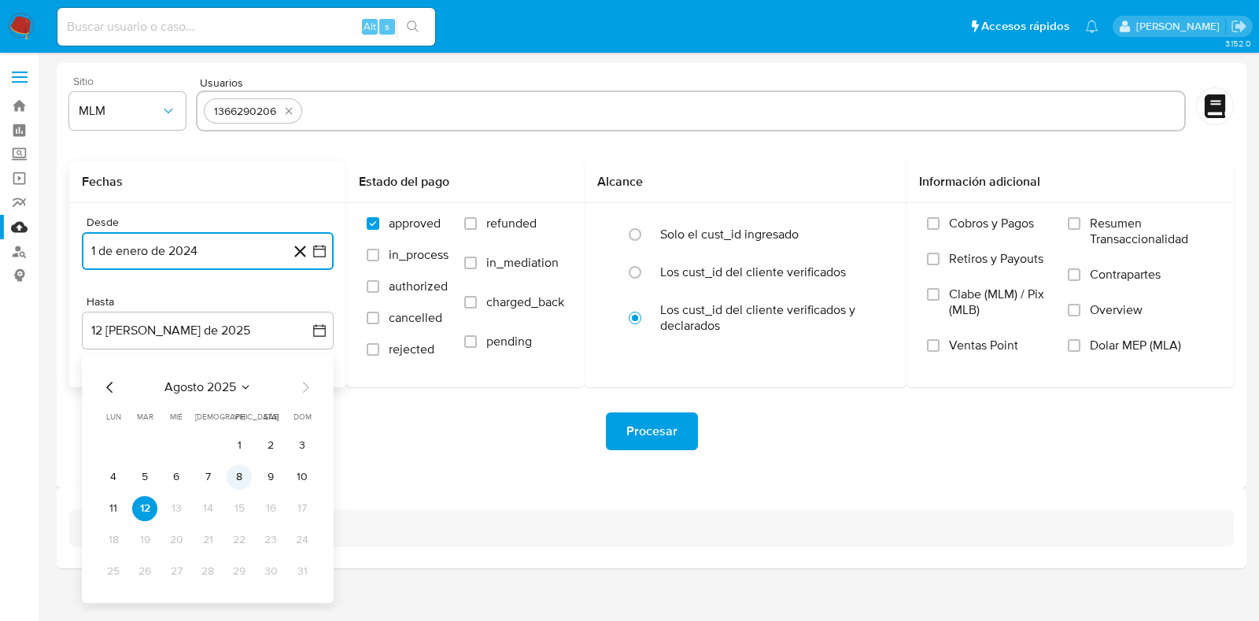
click at [244, 481] on button "8" at bounding box center [239, 476] width 25 height 25
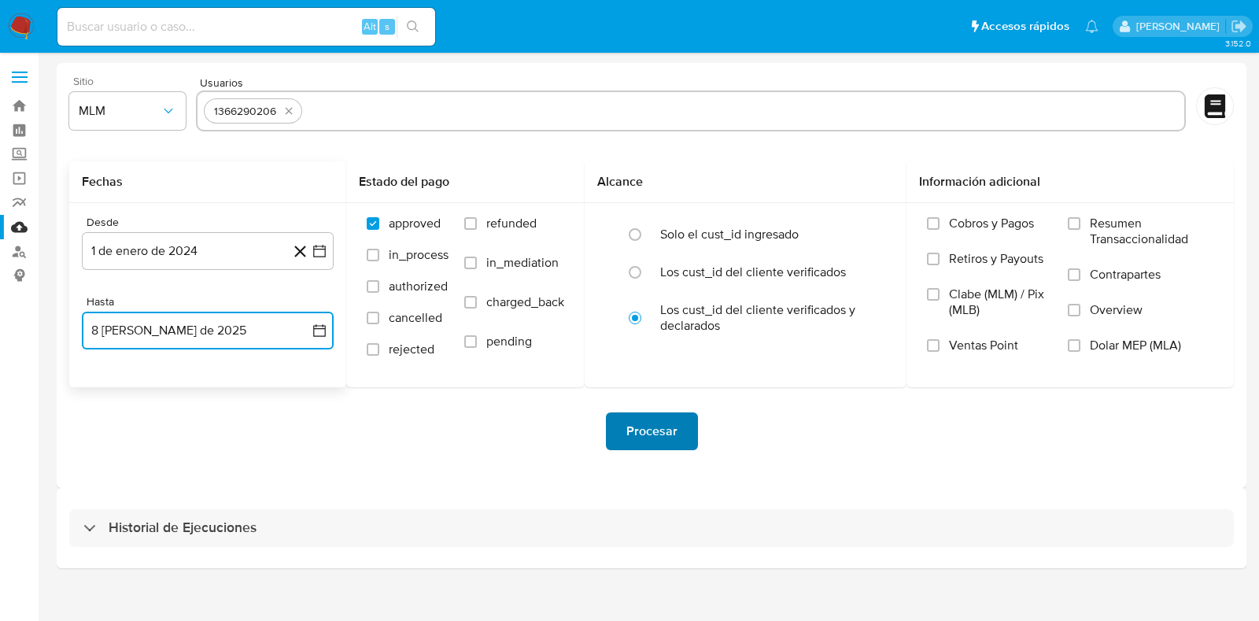
click at [648, 440] on span "Procesar" at bounding box center [651, 431] width 51 height 35
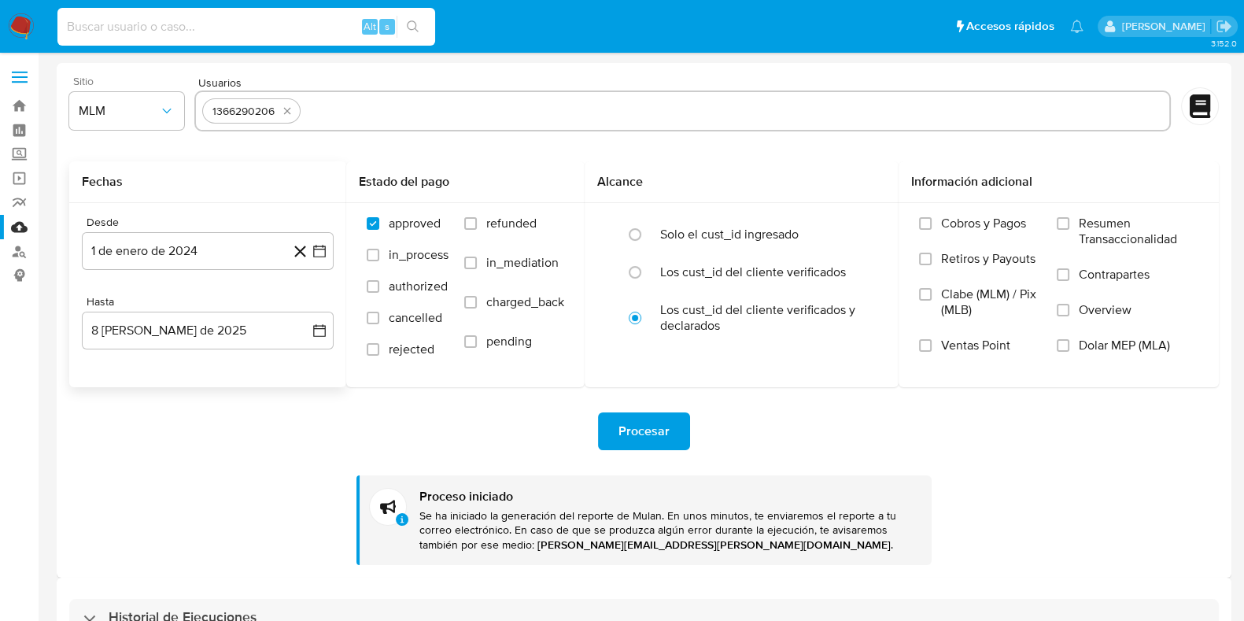
click at [243, 34] on input at bounding box center [246, 27] width 378 height 20
paste input "1366290206"
type input "1366290206"
click at [408, 31] on icon "search-icon" at bounding box center [413, 26] width 13 height 13
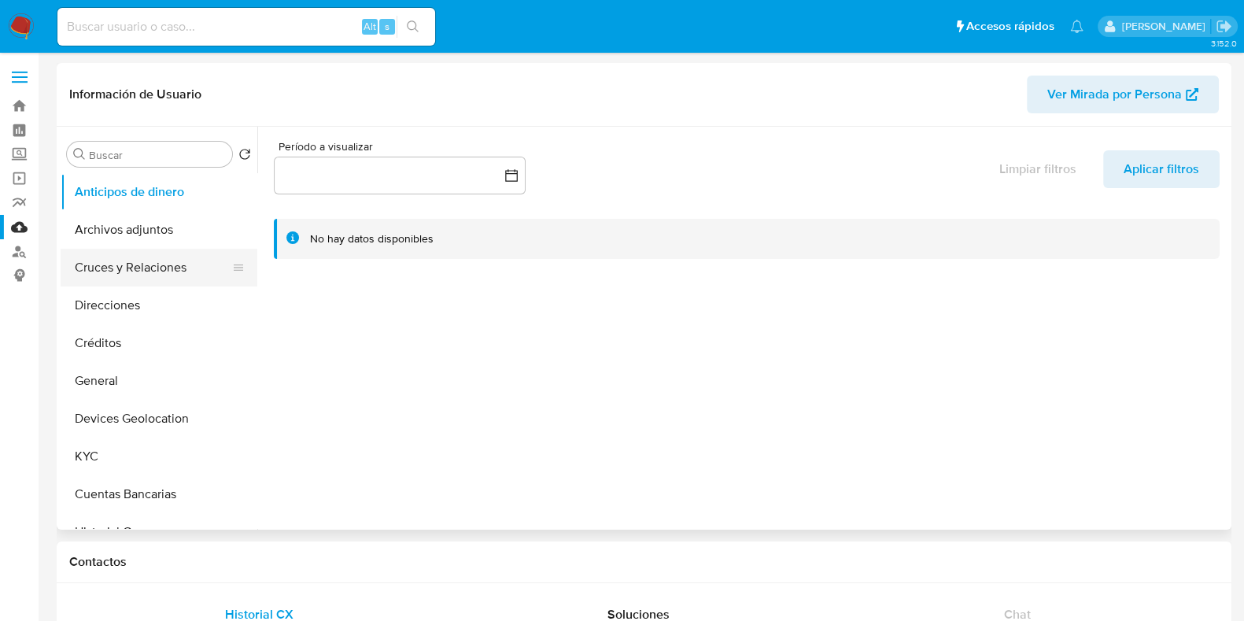
select select "10"
click at [142, 238] on button "Archivos adjuntos" at bounding box center [153, 230] width 184 height 38
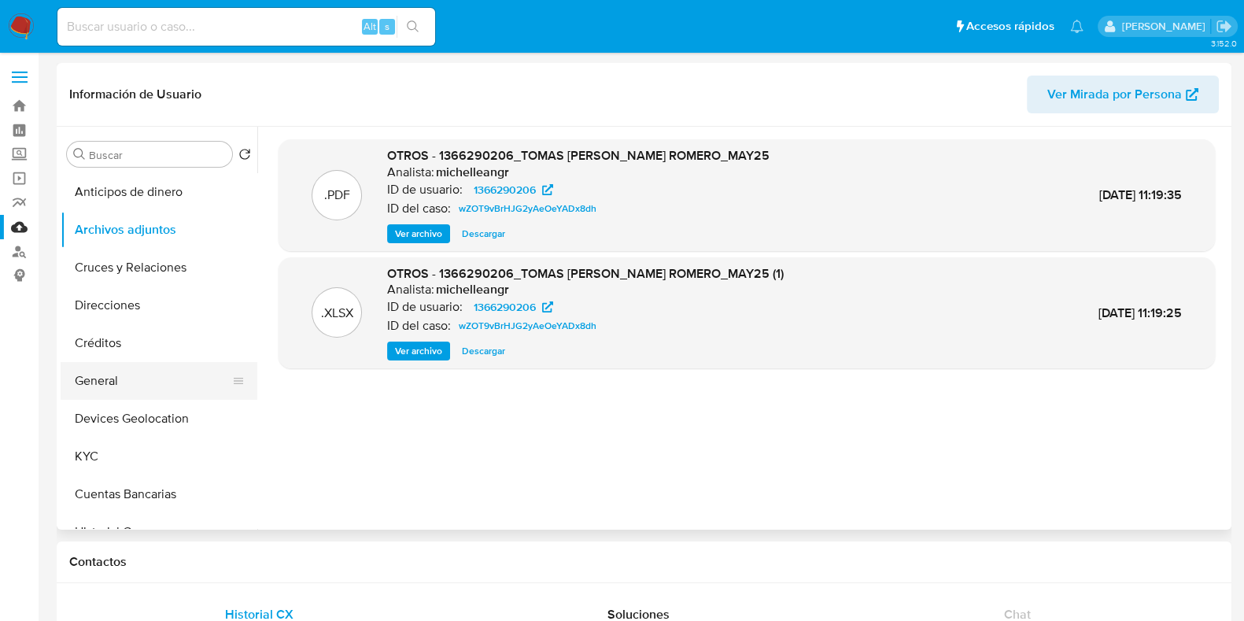
scroll to position [98, 0]
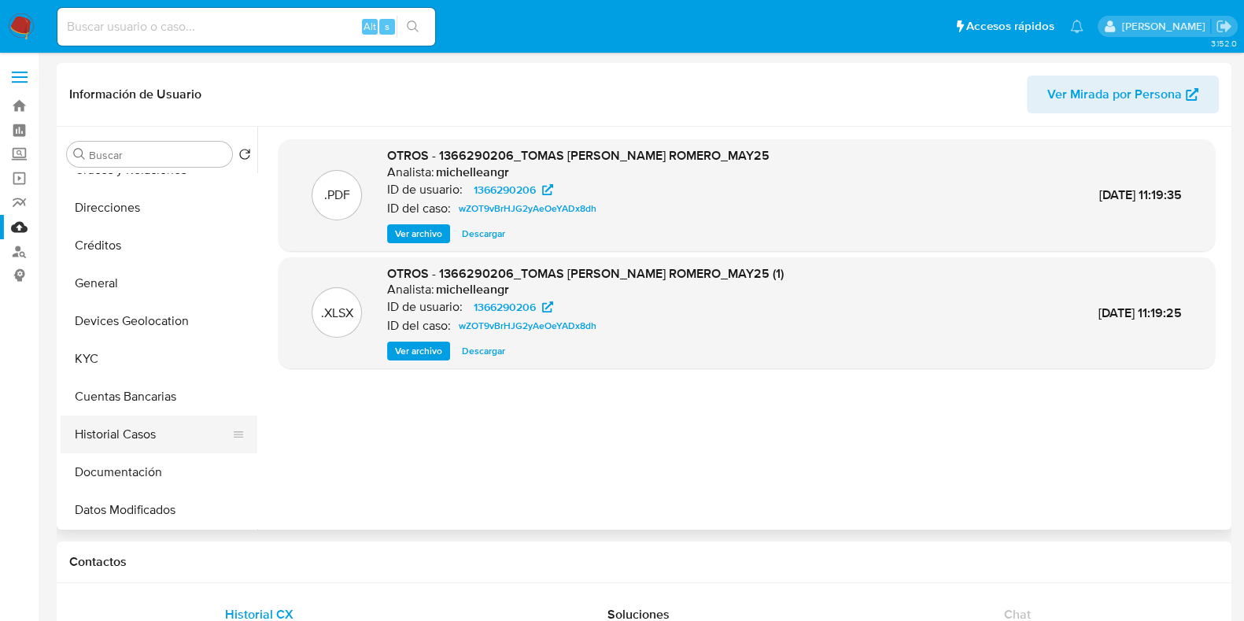
click at [129, 429] on button "Historial Casos" at bounding box center [153, 434] width 184 height 38
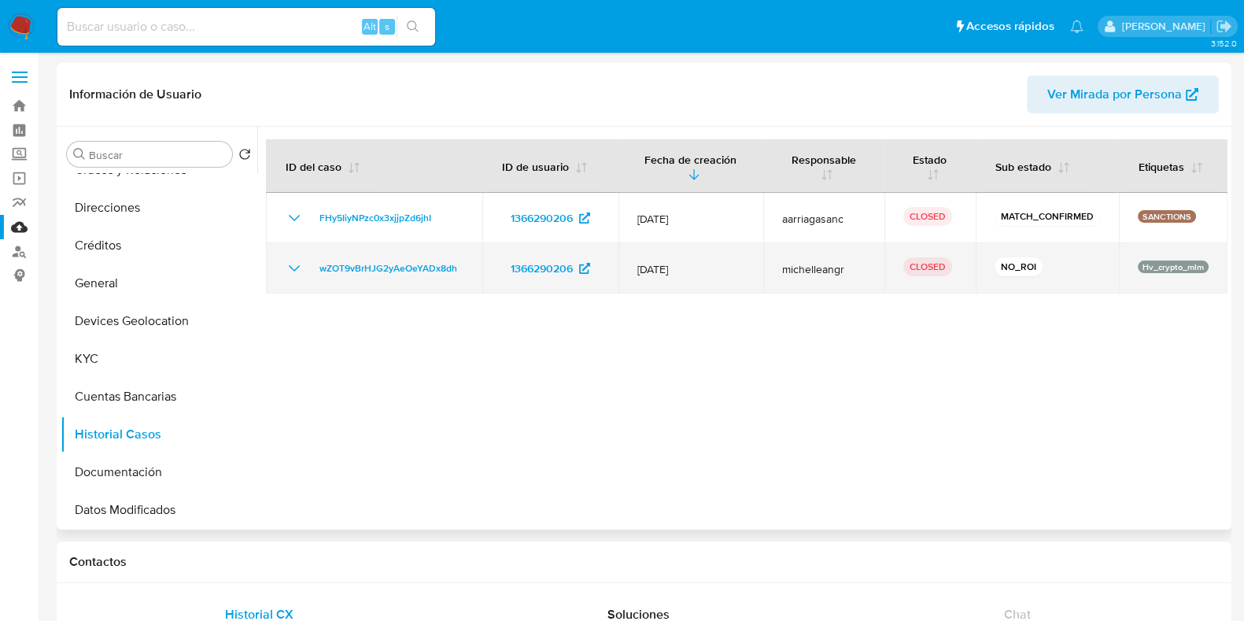
click at [298, 275] on icon "Mostrar/Ocultar" at bounding box center [294, 268] width 19 height 19
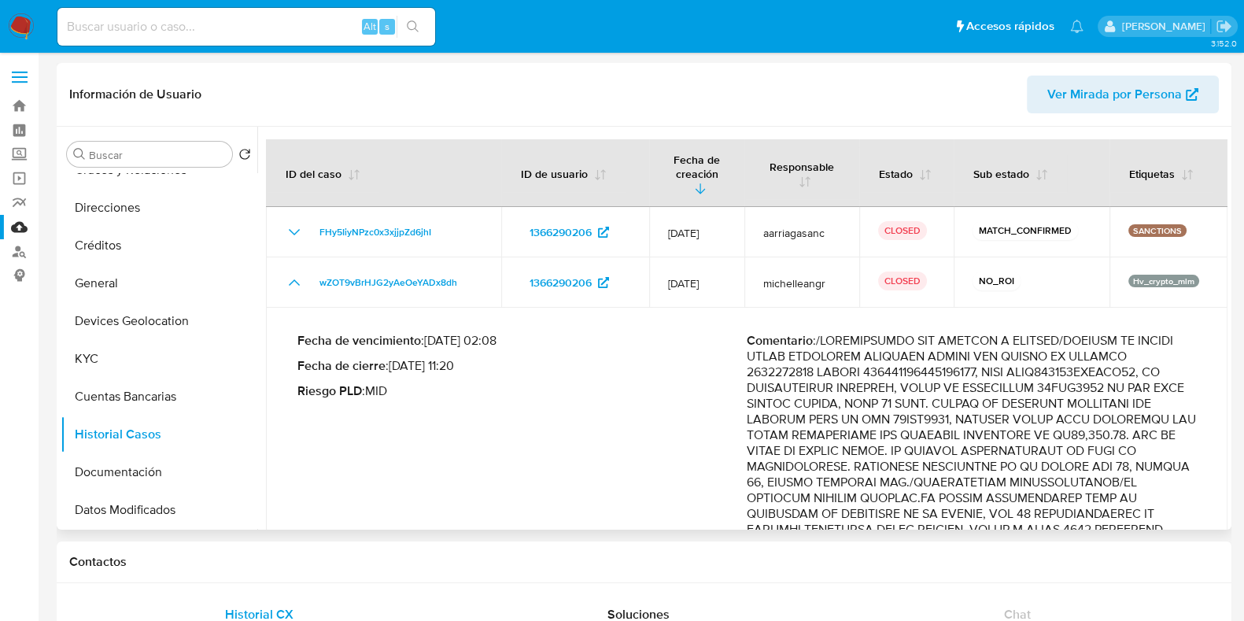
drag, startPoint x: 1135, startPoint y: 324, endPoint x: 912, endPoint y: 466, distance: 263.9
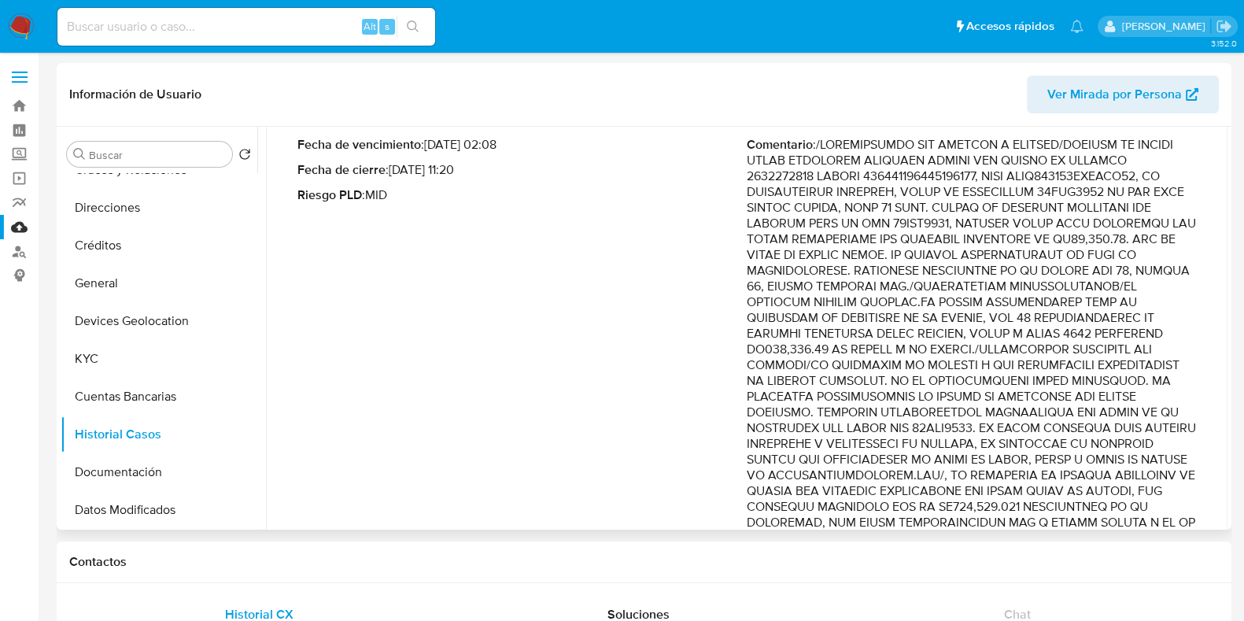
scroll to position [295, 0]
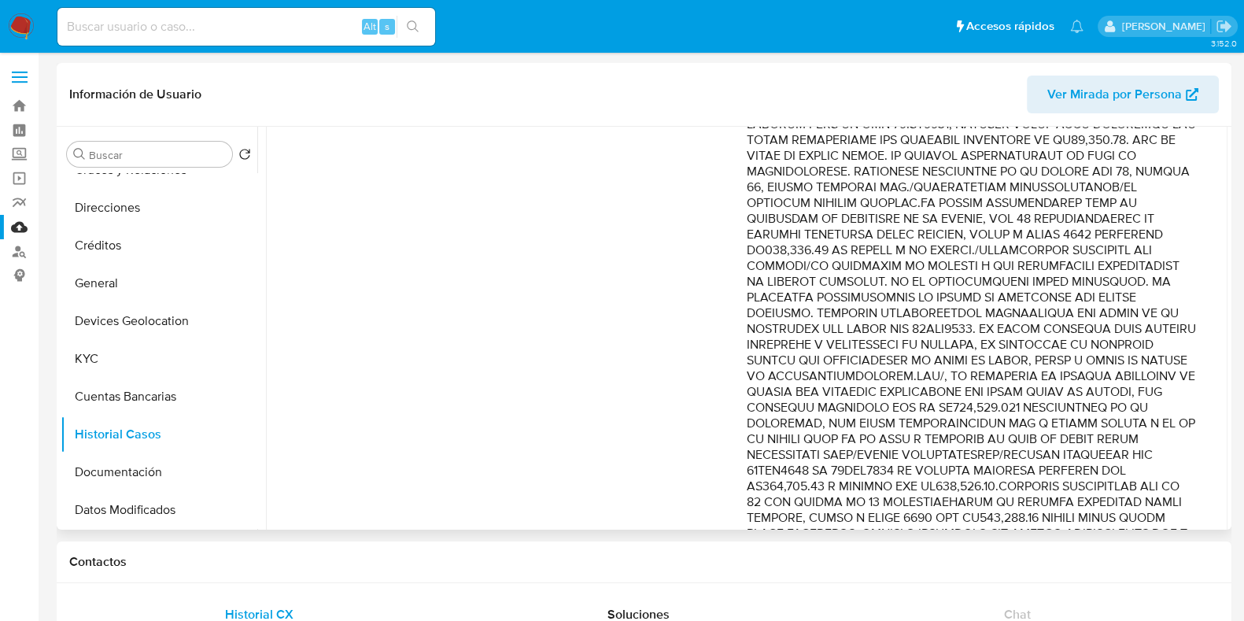
drag, startPoint x: 815, startPoint y: 304, endPoint x: 980, endPoint y: 317, distance: 165.8
click at [980, 317] on p "Comentario :" at bounding box center [971, 510] width 449 height 944
drag, startPoint x: 858, startPoint y: 350, endPoint x: 999, endPoint y: 361, distance: 142.1
click at [999, 361] on p "Comentario :" at bounding box center [971, 510] width 449 height 944
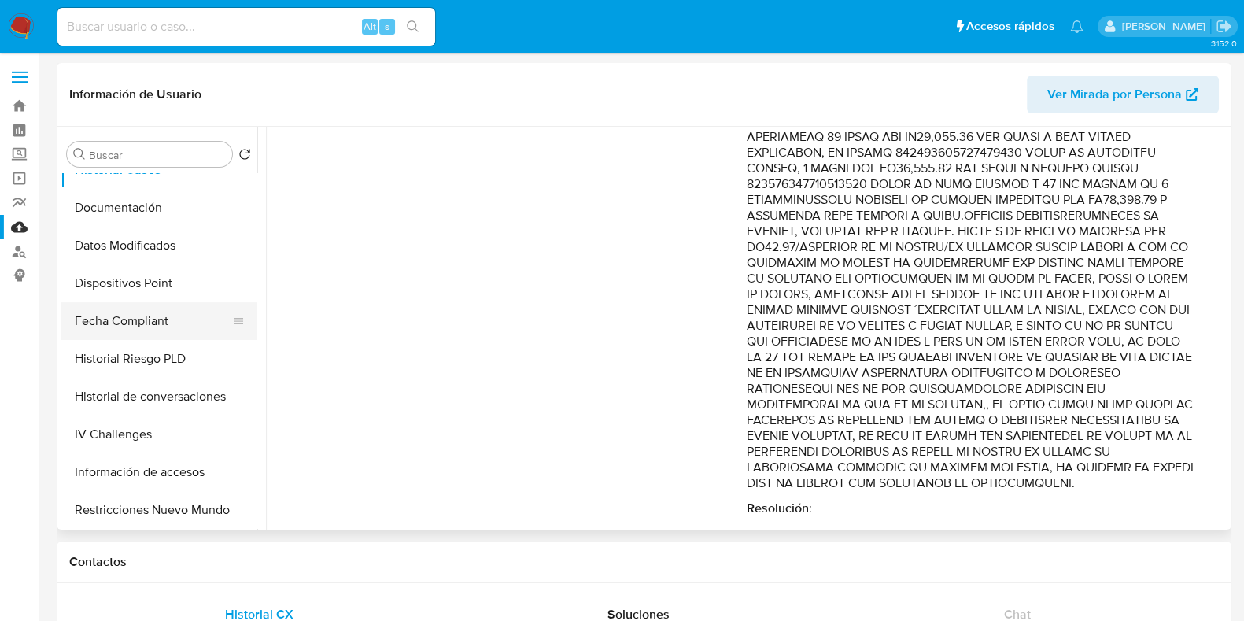
scroll to position [393, 0]
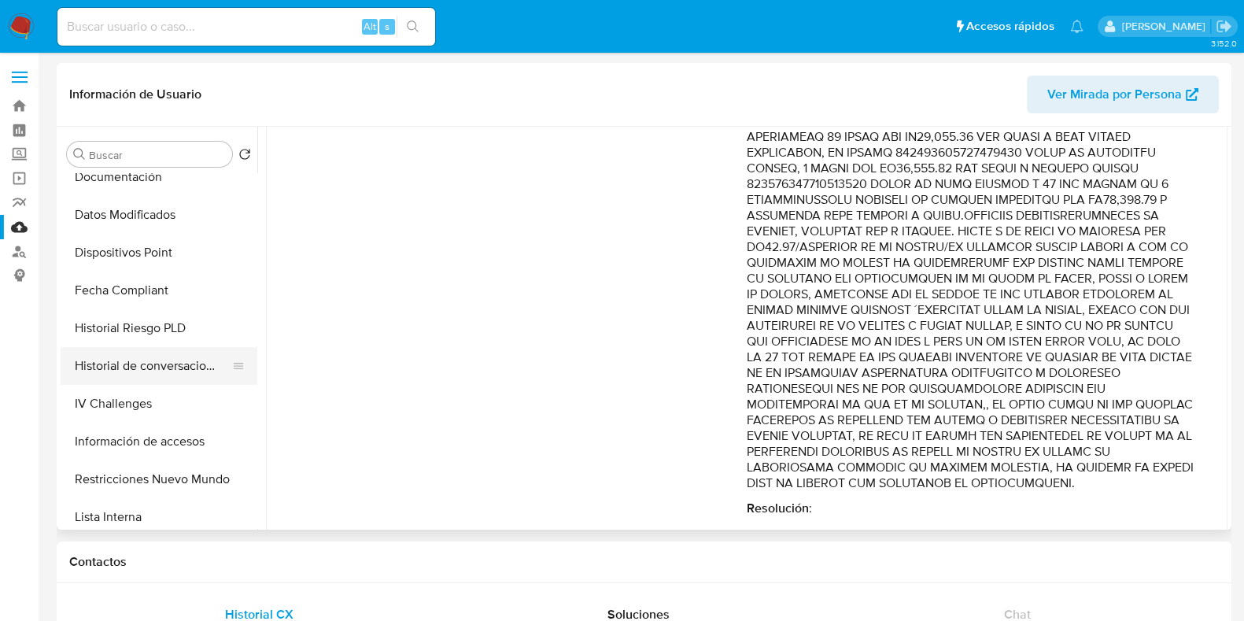
click at [189, 372] on button "Historial de conversaciones" at bounding box center [153, 366] width 184 height 38
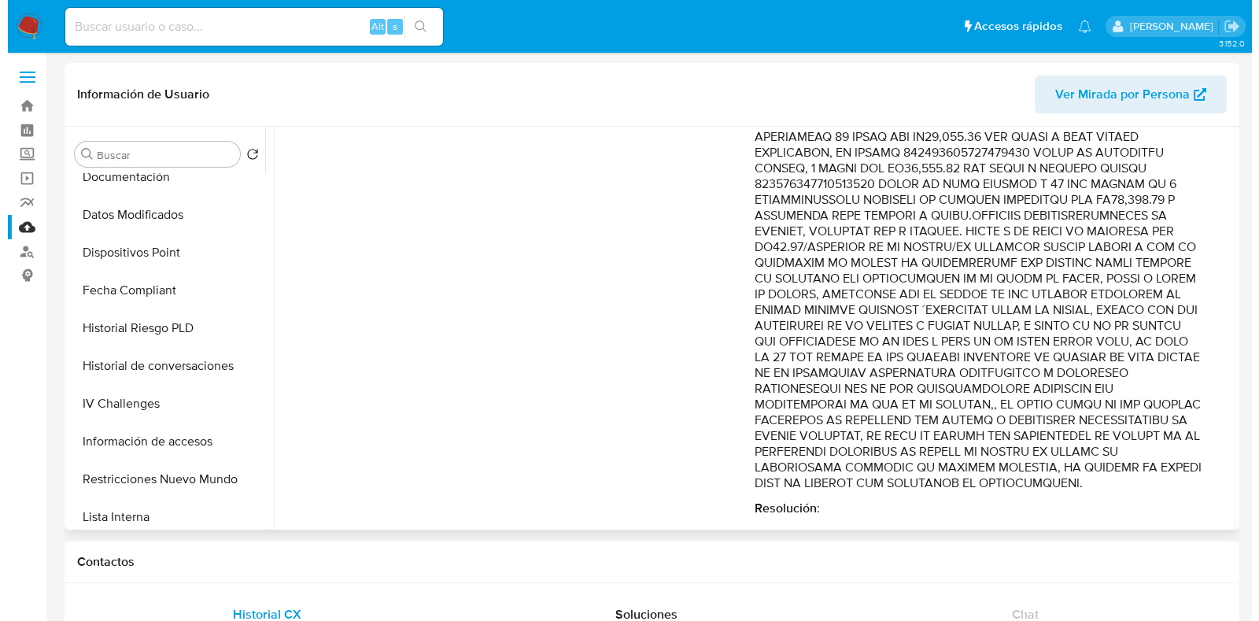
scroll to position [0, 0]
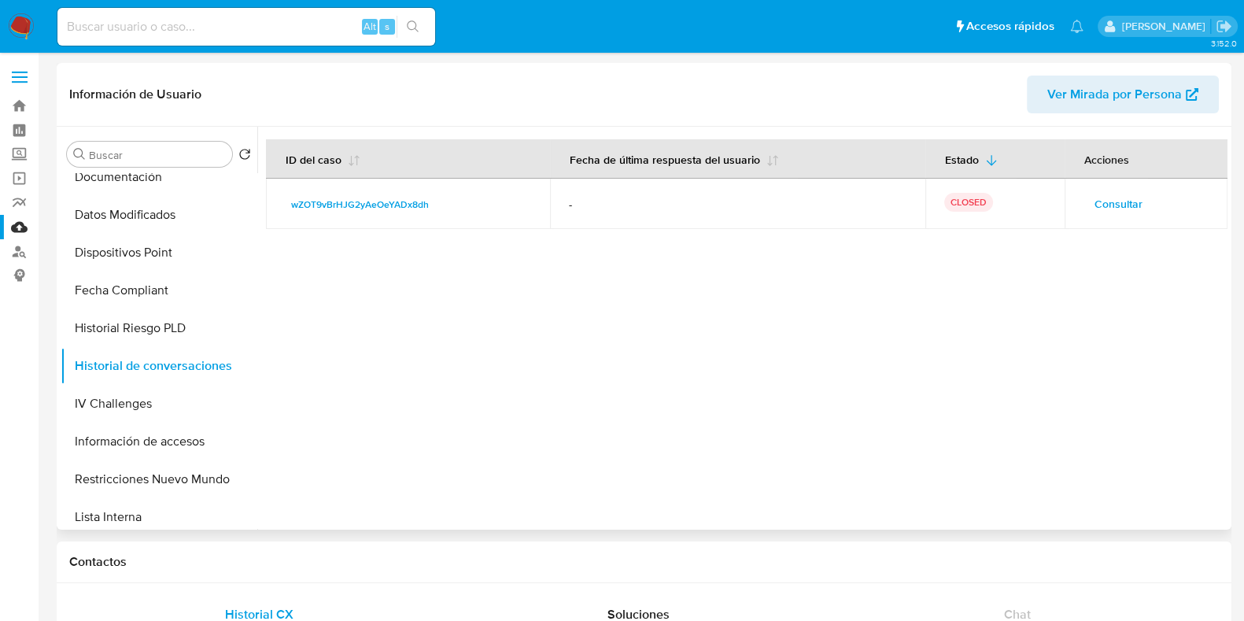
click at [1115, 218] on td "Consultar" at bounding box center [1146, 204] width 163 height 50
click at [1118, 208] on span "Consultar" at bounding box center [1118, 204] width 48 height 22
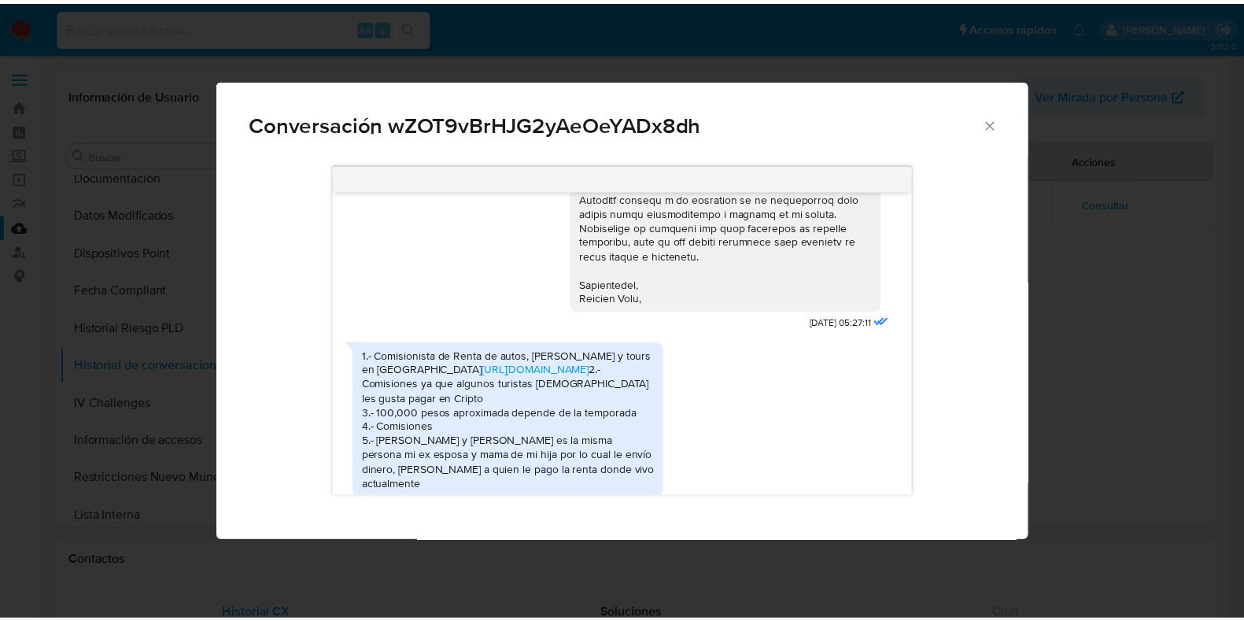
scroll to position [624, 0]
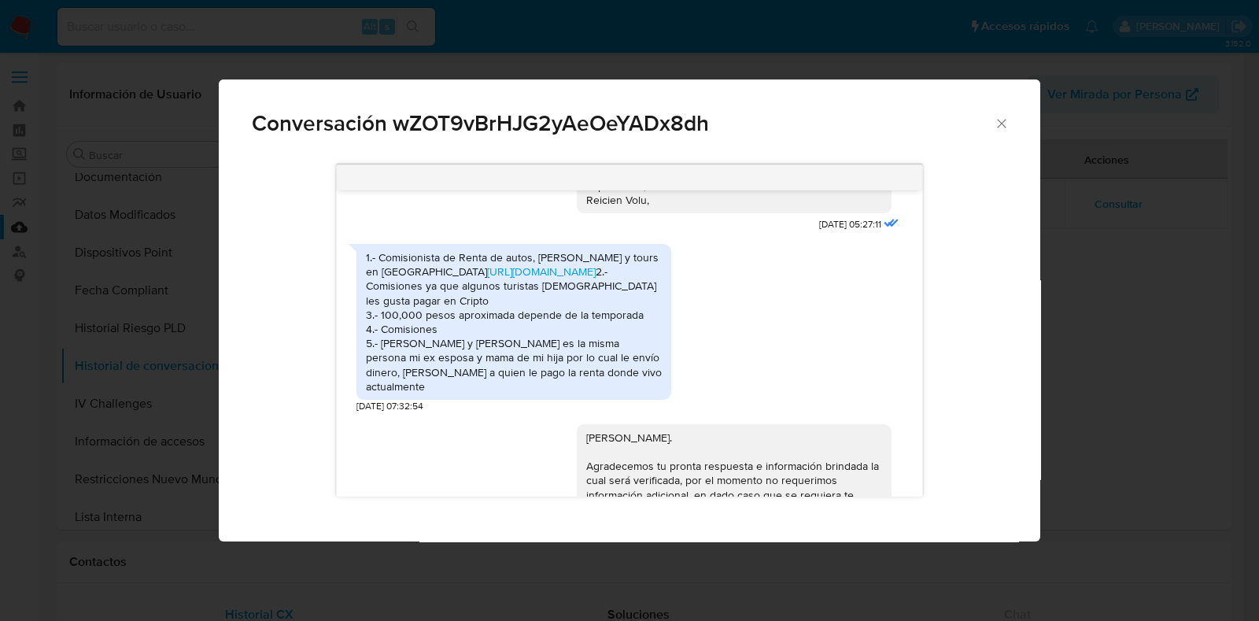
click at [1006, 127] on icon "Cerrar" at bounding box center [1002, 124] width 16 height 16
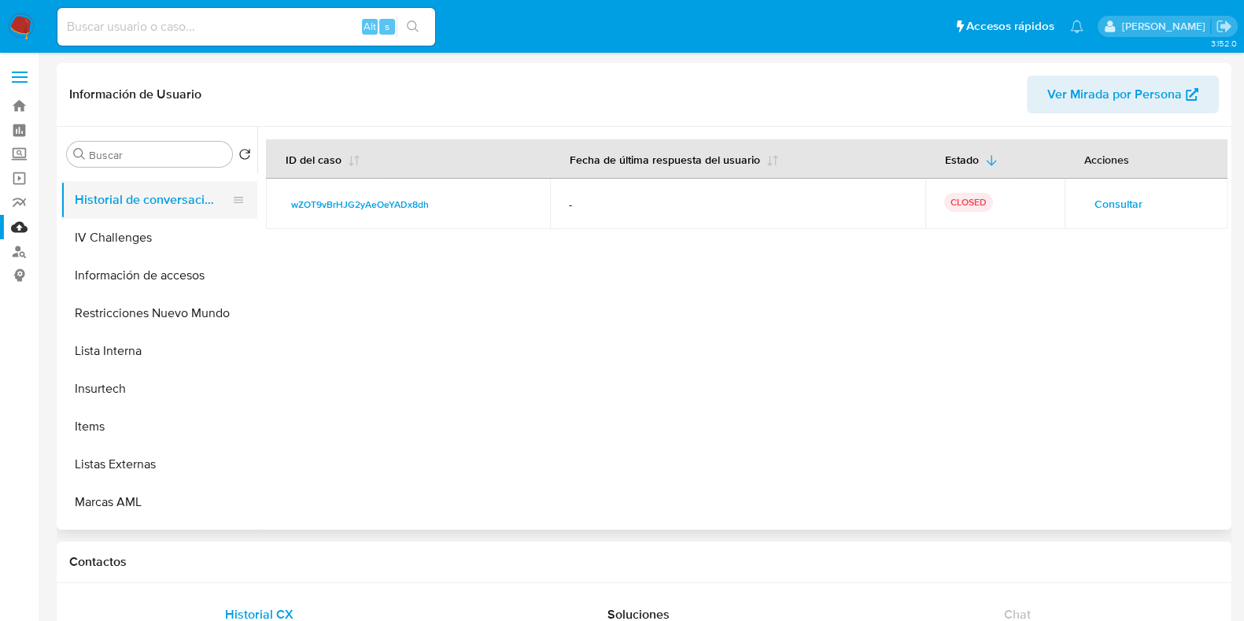
scroll to position [590, 0]
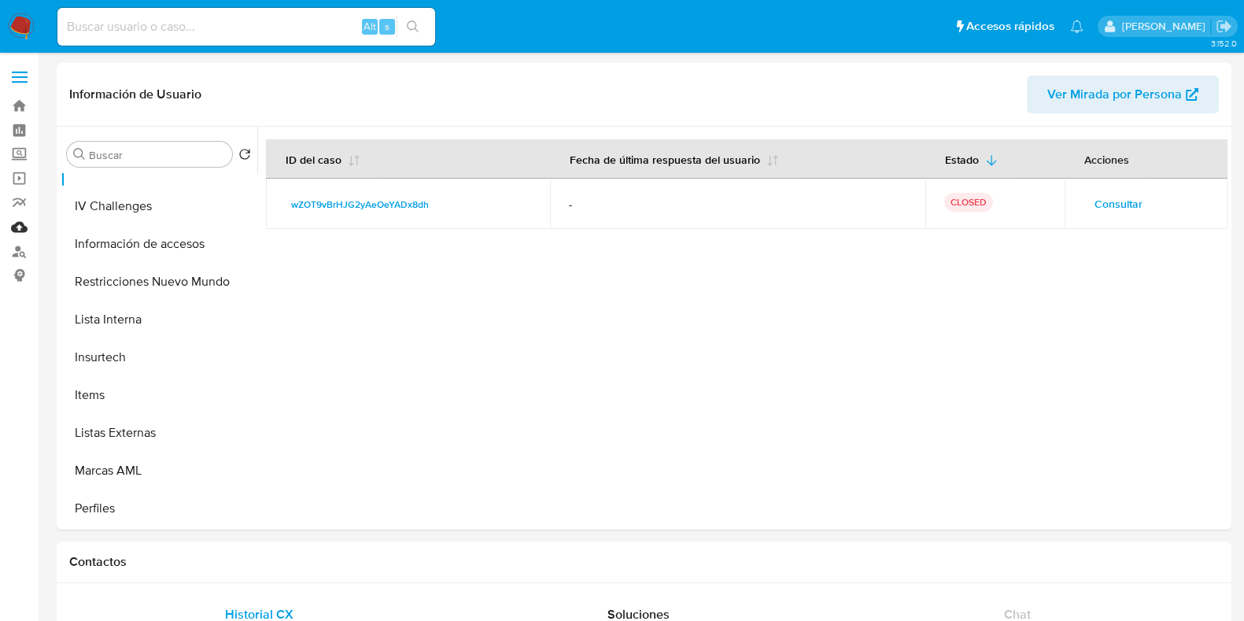
click at [24, 226] on link "Mulan" at bounding box center [93, 227] width 187 height 24
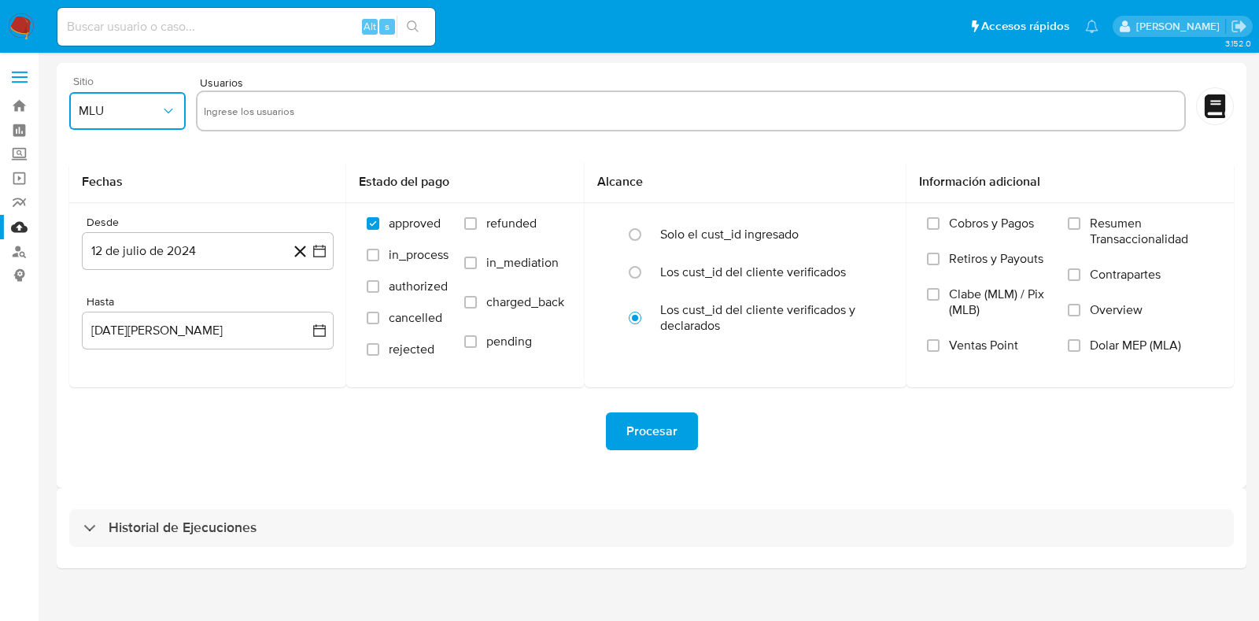
click at [129, 114] on span "MLU" at bounding box center [120, 111] width 82 height 16
click at [90, 337] on span "MLM" at bounding box center [92, 342] width 27 height 16
click at [265, 108] on input "text" at bounding box center [691, 110] width 974 height 25
click at [166, 26] on input at bounding box center [246, 27] width 378 height 20
paste input "271774961"
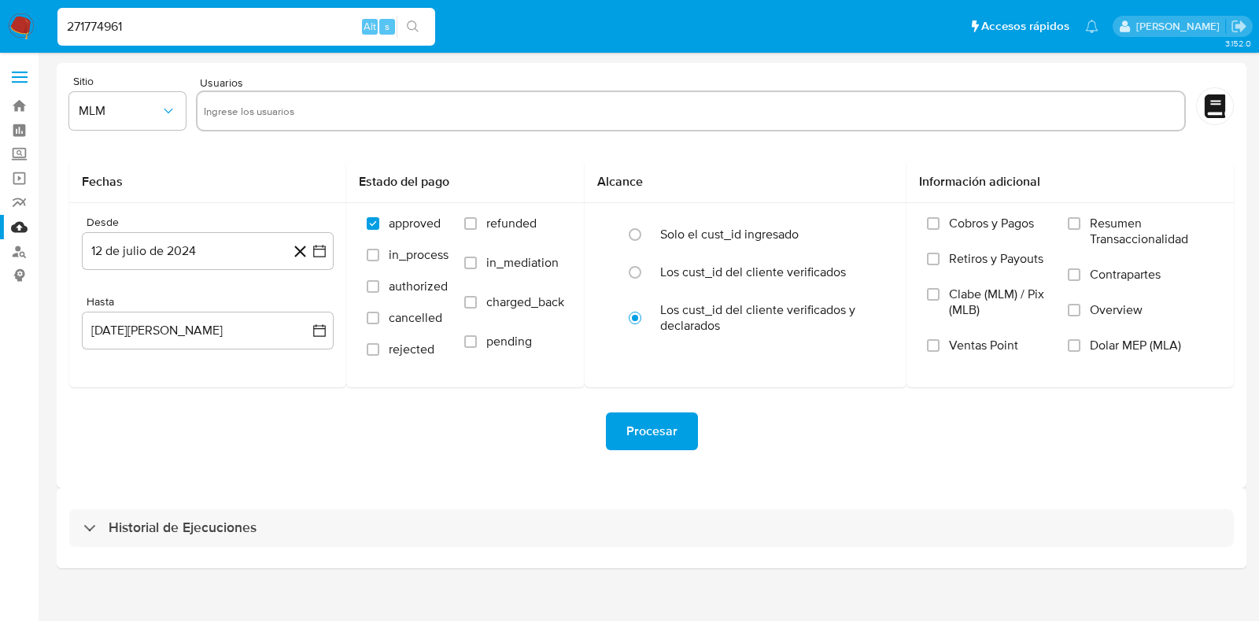
type input "271774961"
click at [410, 24] on icon "search-icon" at bounding box center [413, 26] width 13 height 13
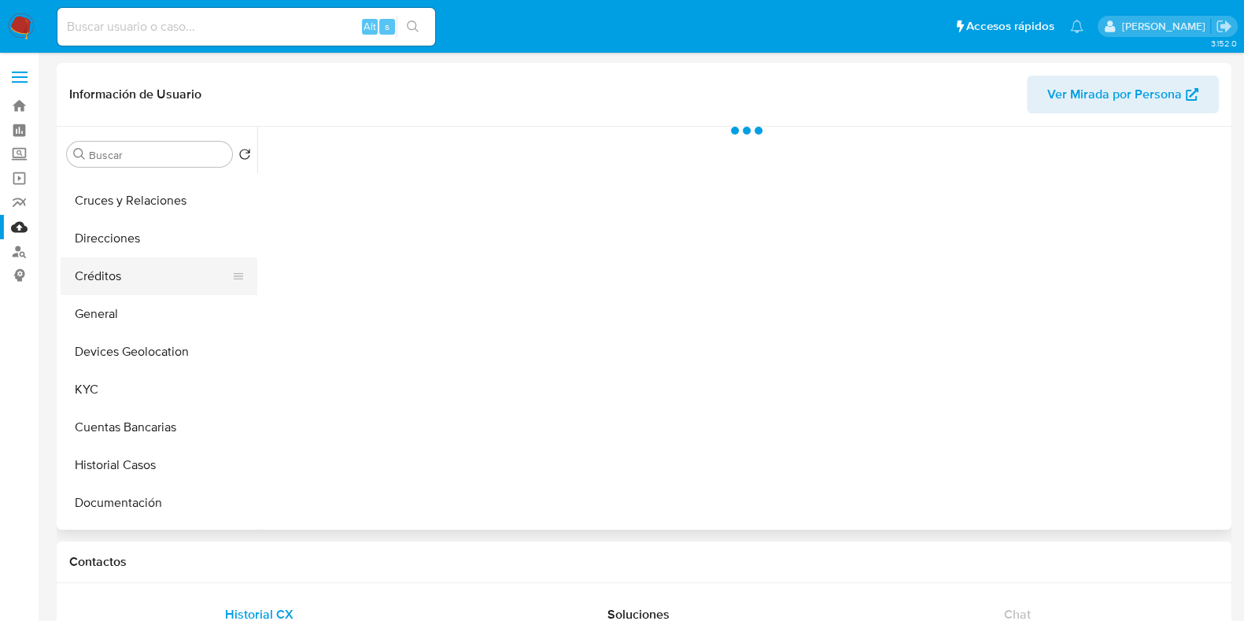
scroll to position [98, 0]
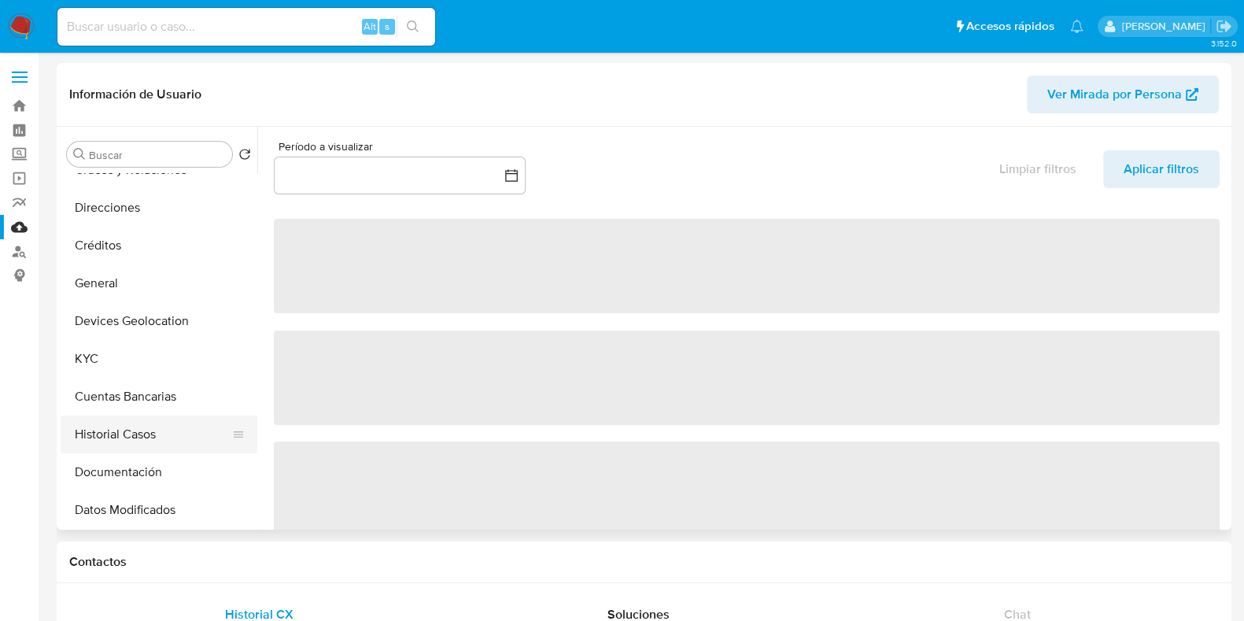
click at [118, 426] on button "Historial Casos" at bounding box center [153, 434] width 184 height 38
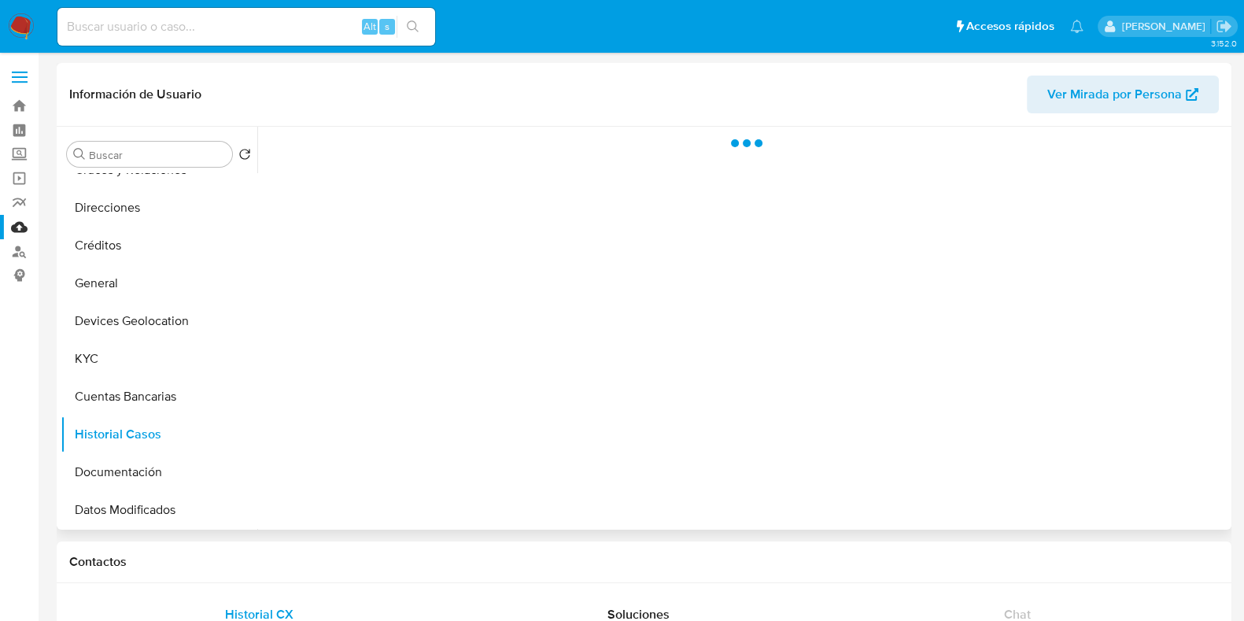
select select "10"
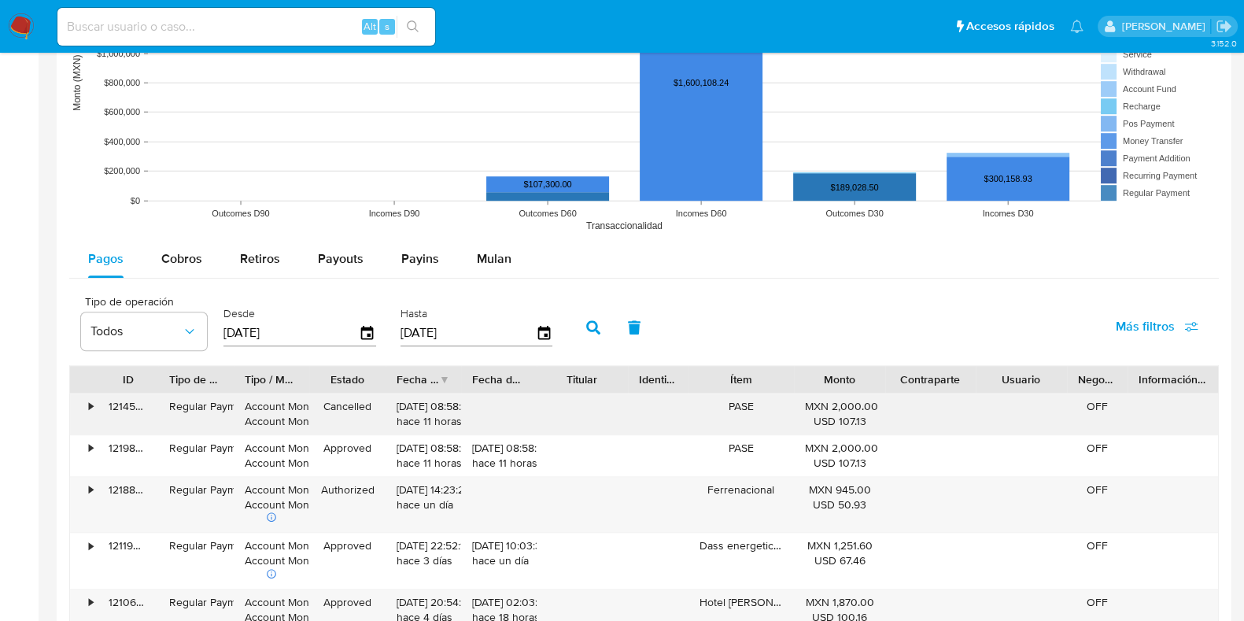
scroll to position [1376, 0]
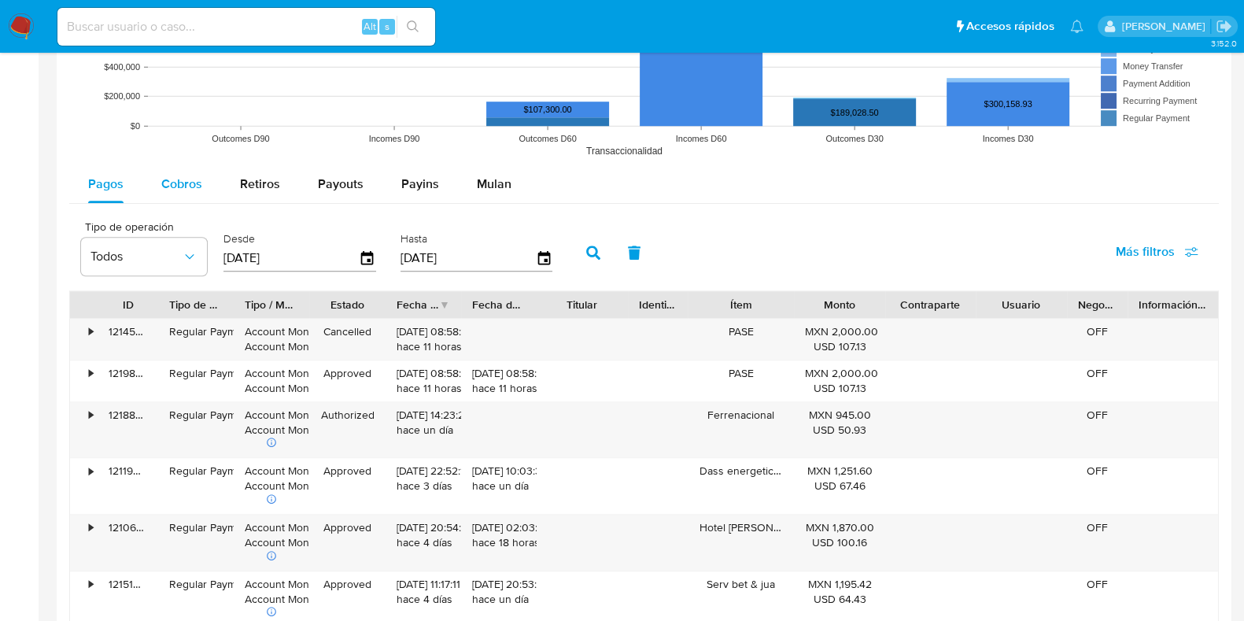
click at [169, 190] on div "Cobros" at bounding box center [181, 184] width 41 height 38
select select "10"
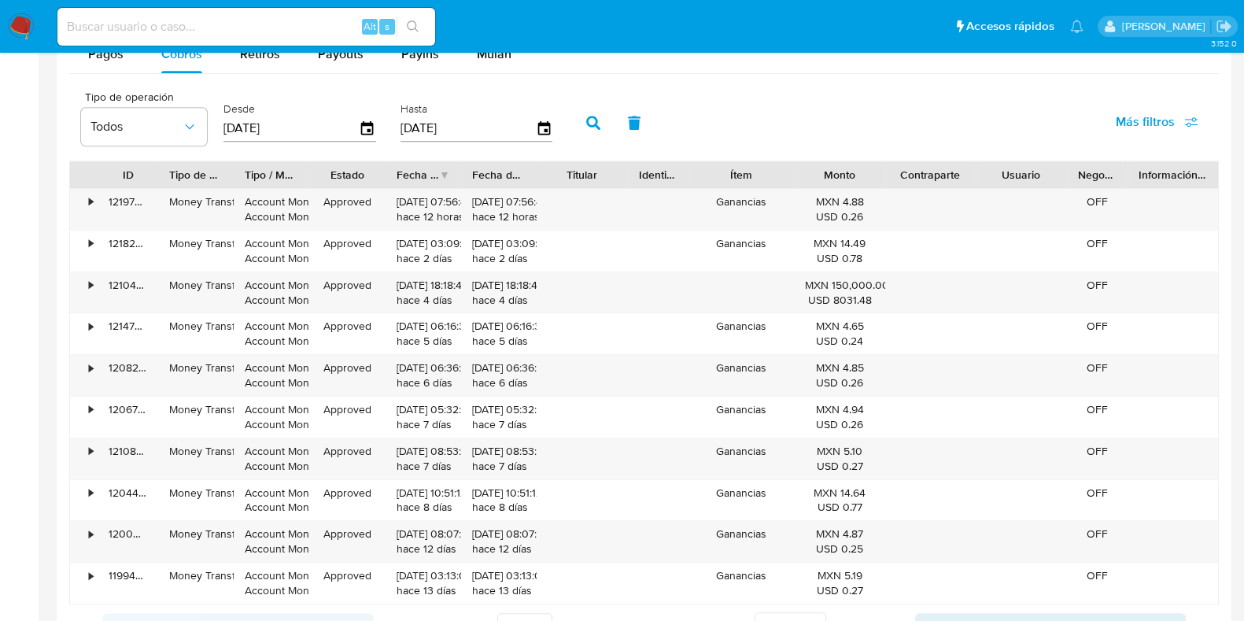
scroll to position [1573, 0]
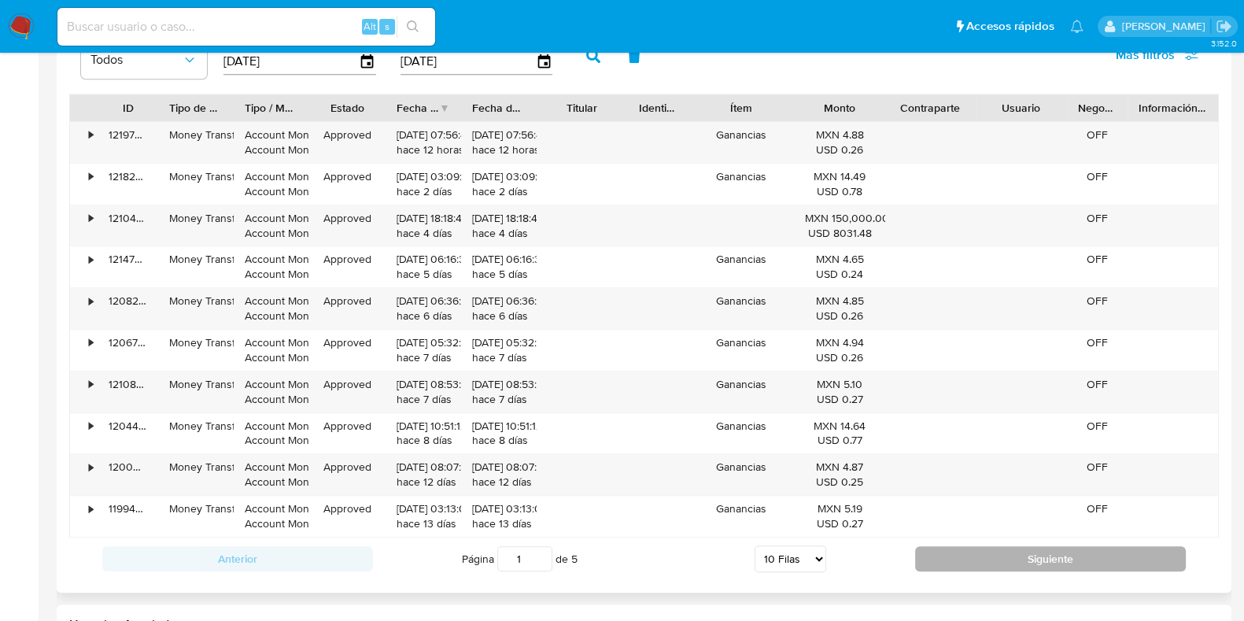
click at [940, 566] on button "Siguiente" at bounding box center [1050, 558] width 271 height 25
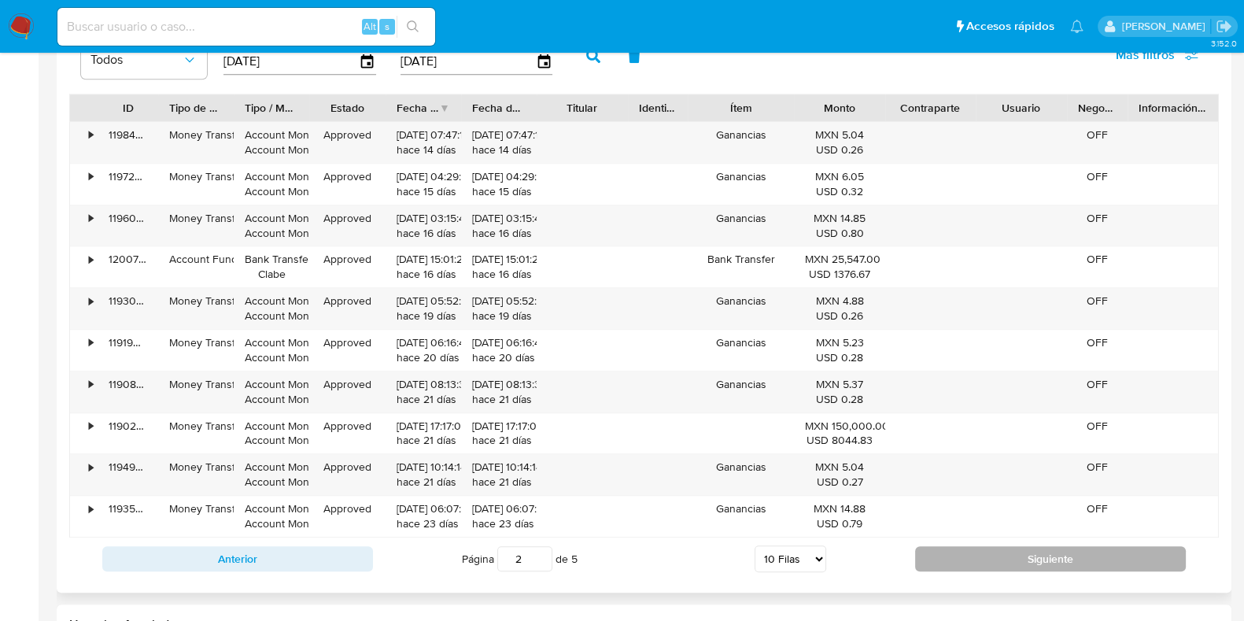
click at [939, 563] on button "Siguiente" at bounding box center [1050, 558] width 271 height 25
type input "5"
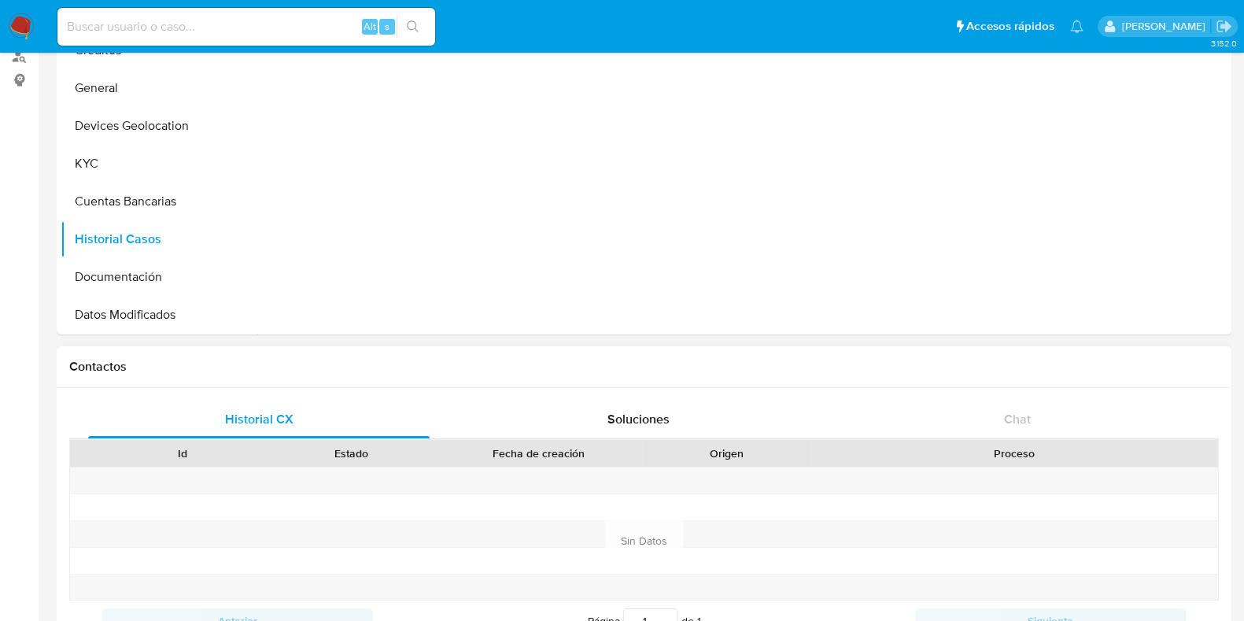
scroll to position [98, 0]
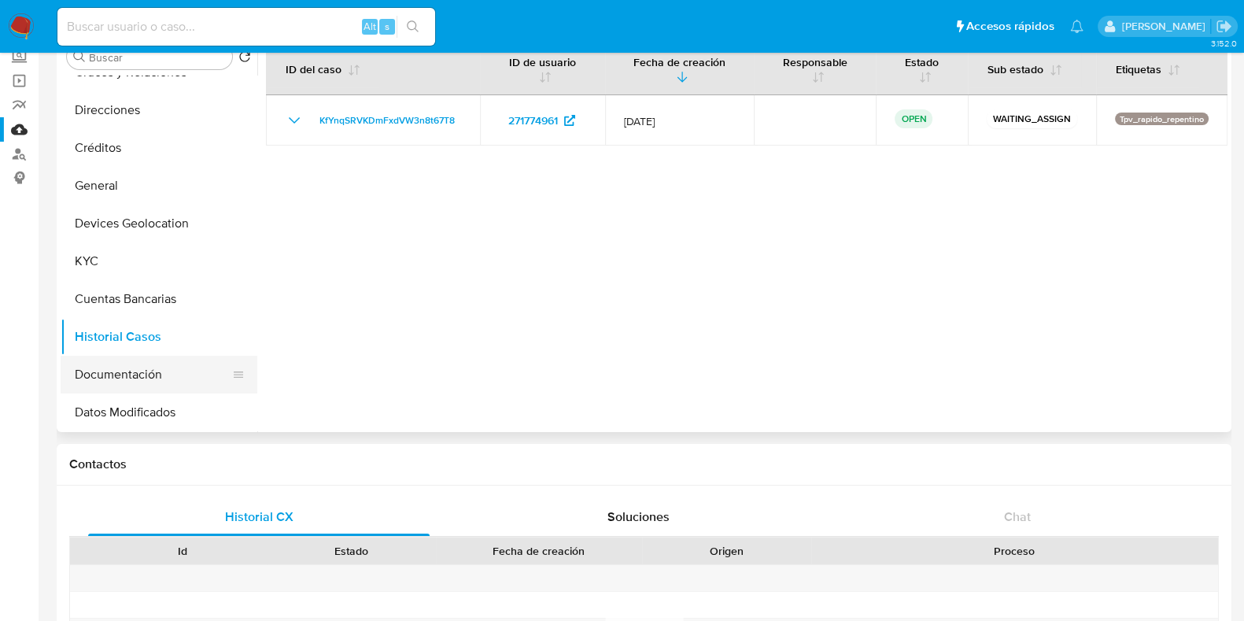
click at [164, 375] on button "Documentación" at bounding box center [153, 375] width 184 height 38
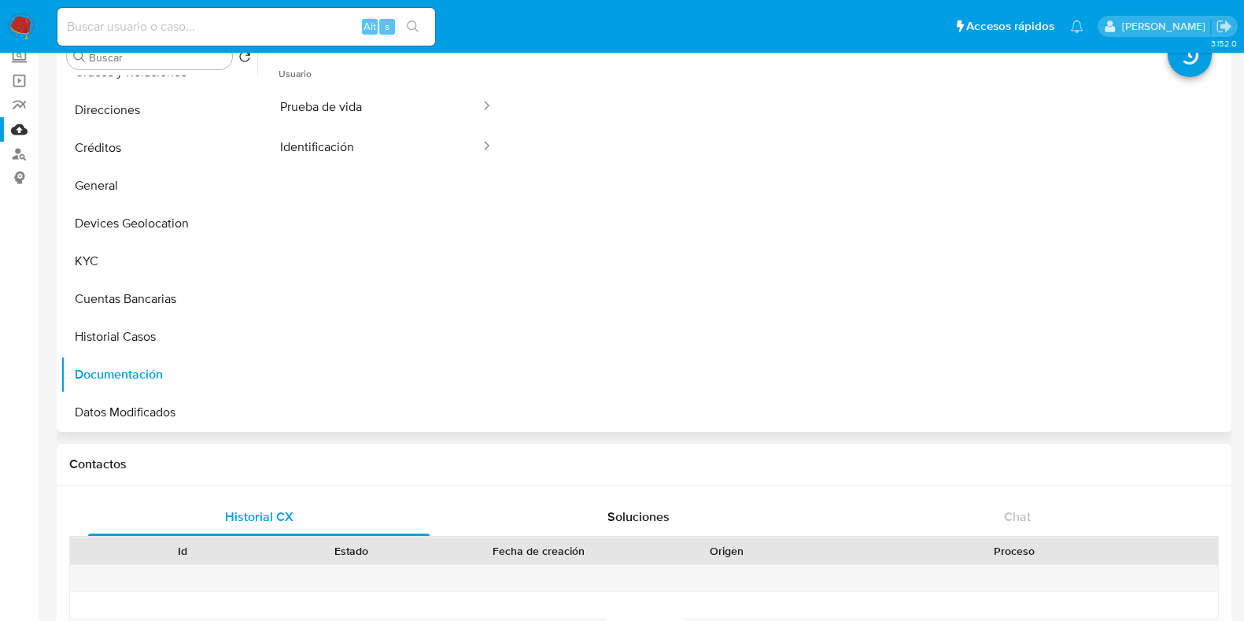
scroll to position [0, 0]
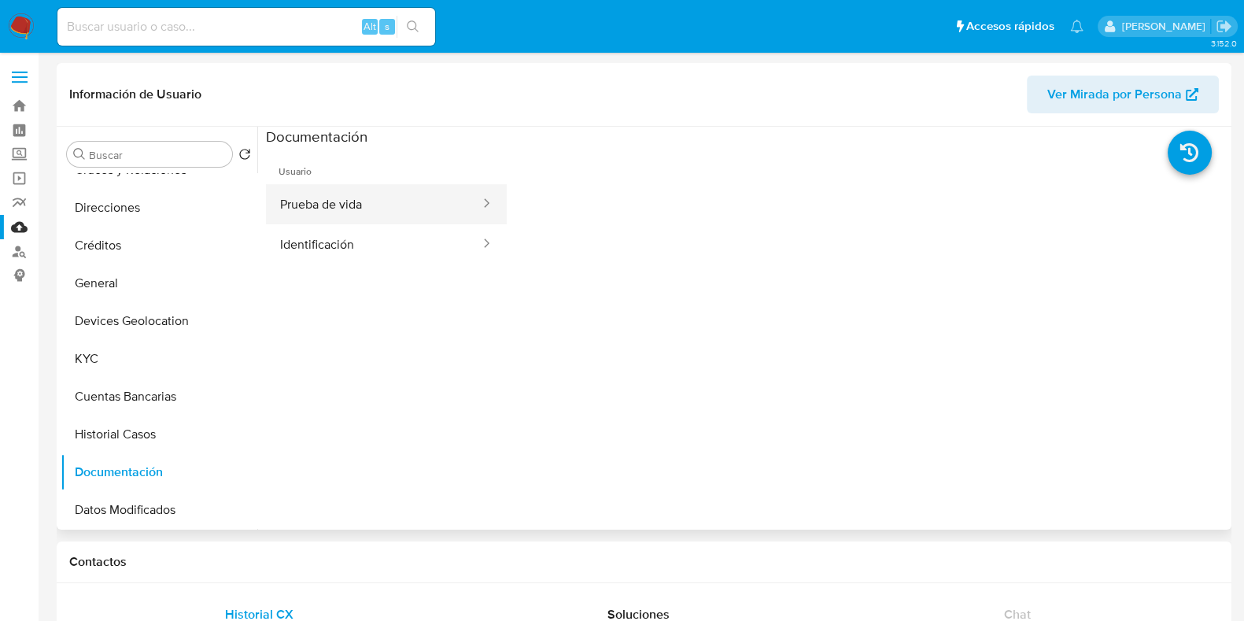
click at [382, 209] on button "Prueba de vida" at bounding box center [374, 204] width 216 height 40
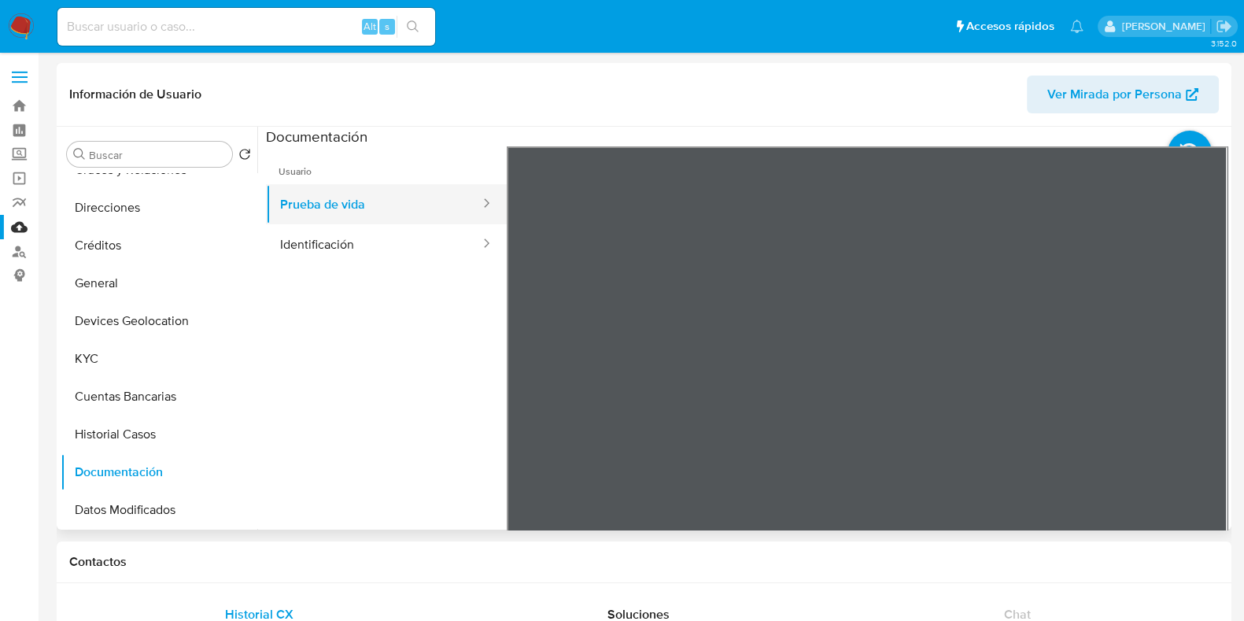
click at [382, 209] on button "Prueba de vida" at bounding box center [374, 204] width 216 height 40
click at [146, 20] on input at bounding box center [246, 27] width 378 height 20
paste input "2487056847"
type input "2487056847"
click at [412, 24] on icon "search-icon" at bounding box center [413, 26] width 13 height 13
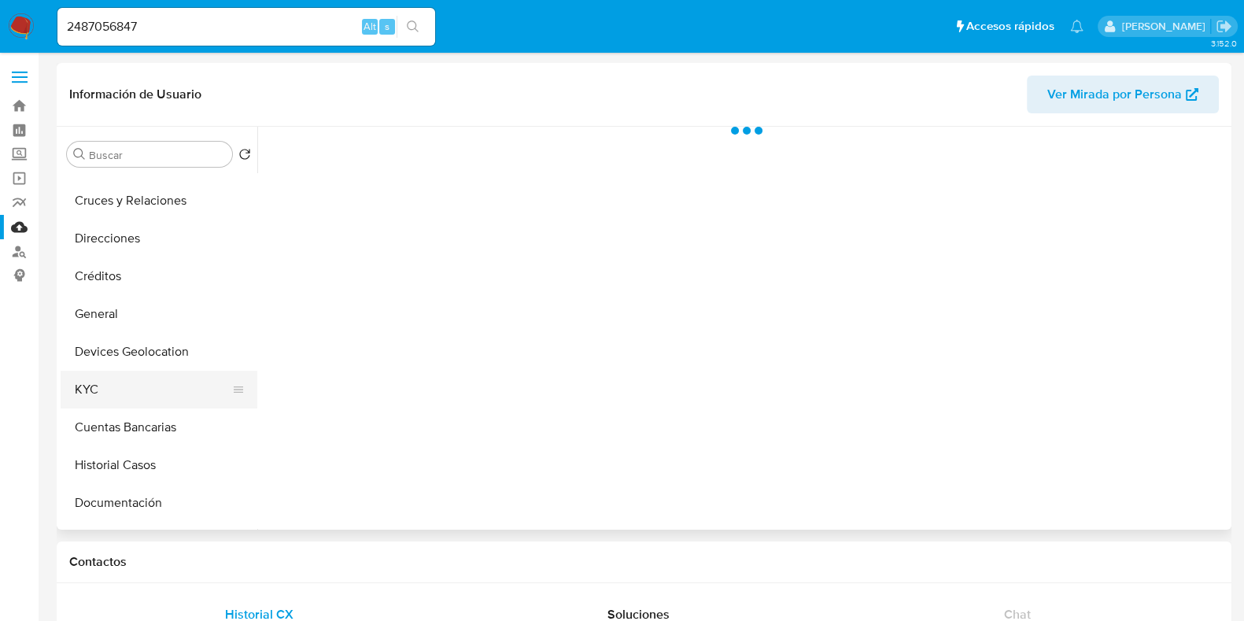
scroll to position [98, 0]
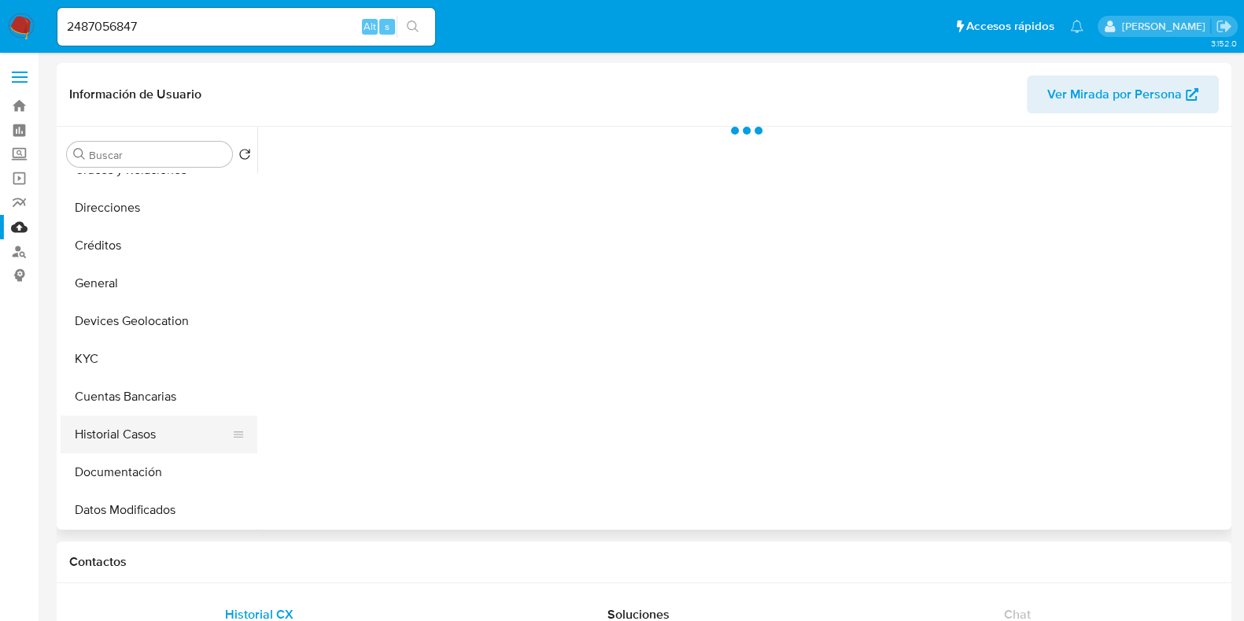
click at [106, 438] on button "Historial Casos" at bounding box center [153, 434] width 184 height 38
select select "10"
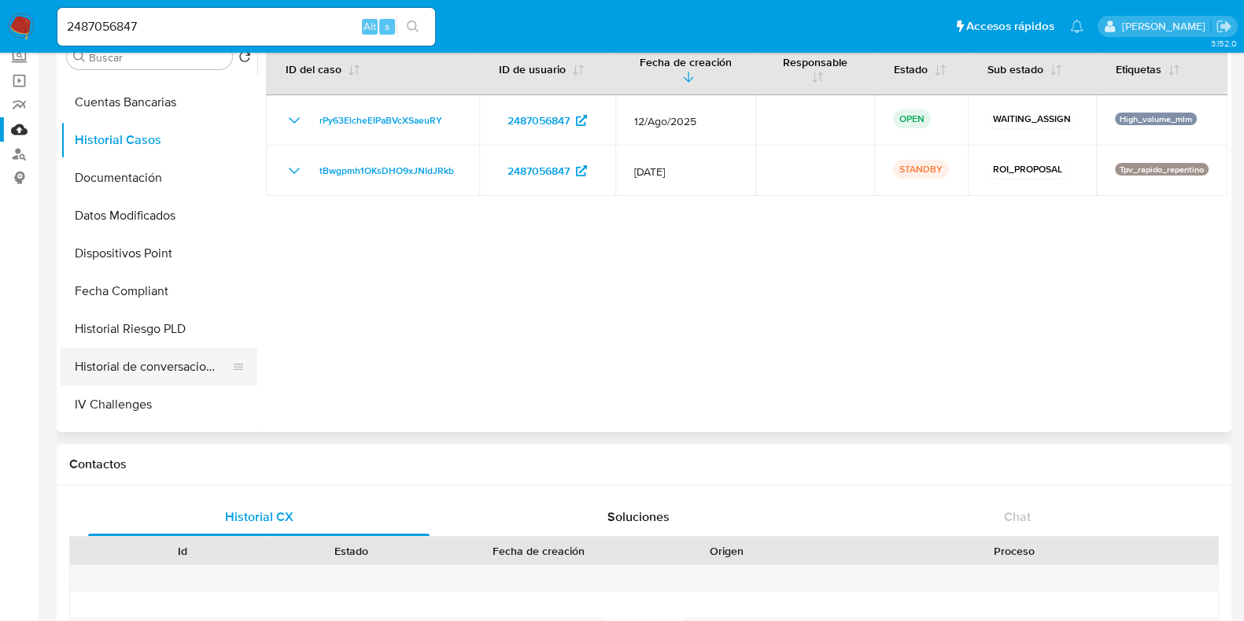
click at [126, 369] on button "Historial de conversaciones" at bounding box center [153, 367] width 184 height 38
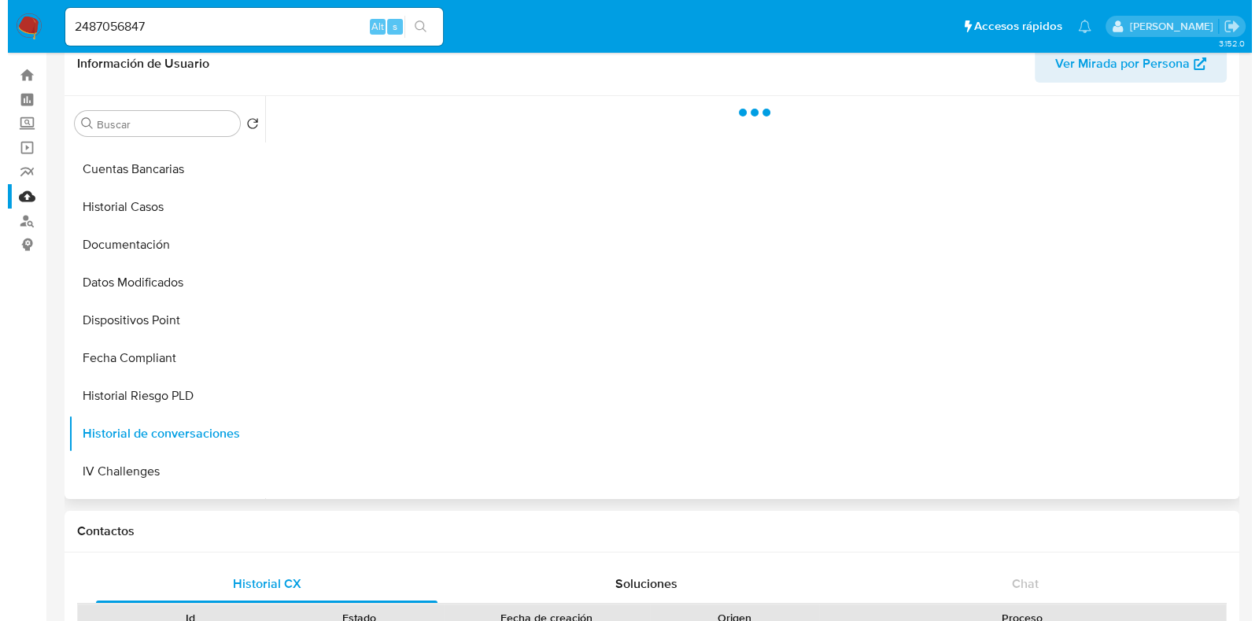
scroll to position [0, 0]
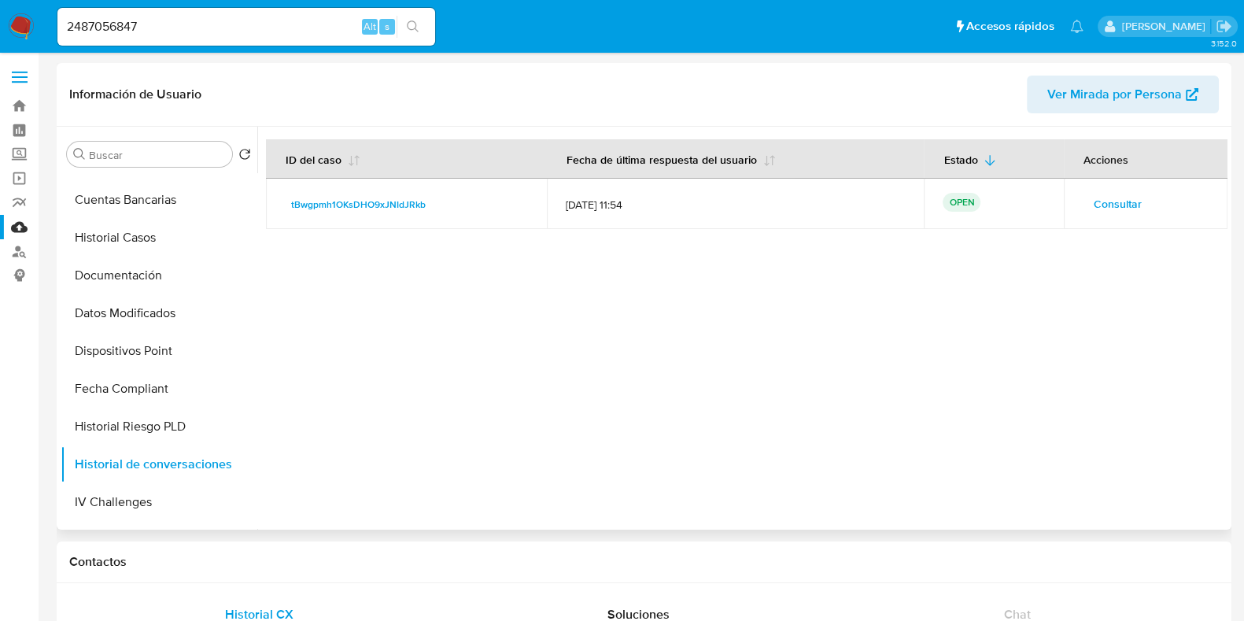
click at [1099, 208] on span "Consultar" at bounding box center [1118, 204] width 48 height 22
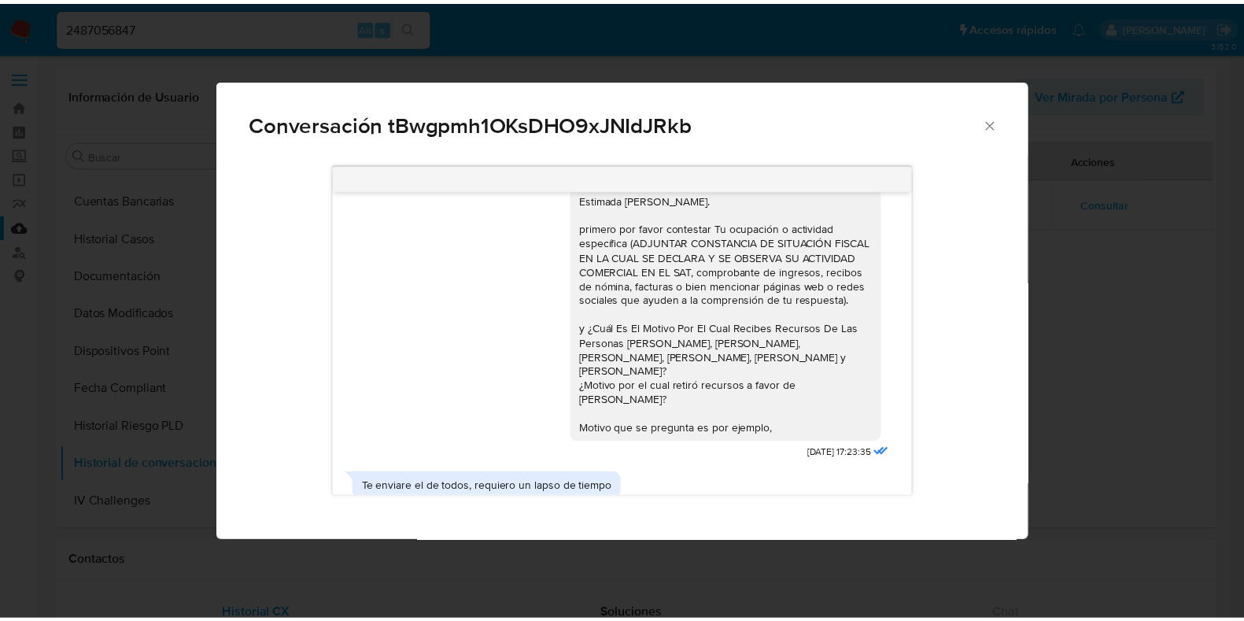
scroll to position [1065, 0]
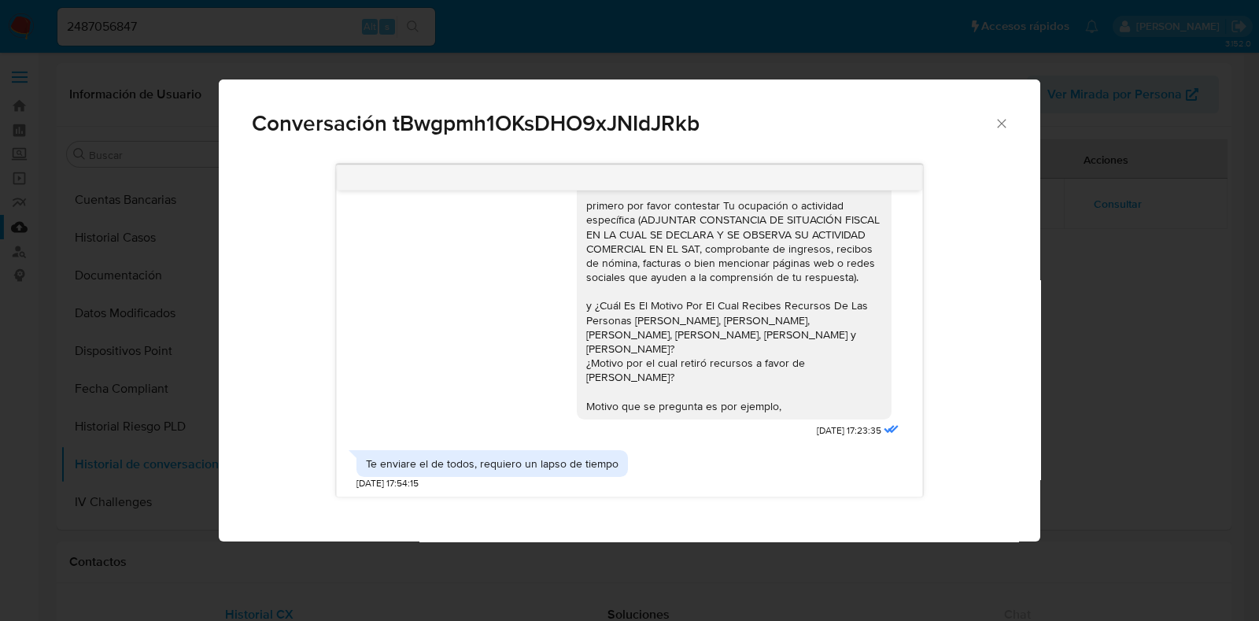
click at [1002, 123] on icon "Cerrar" at bounding box center [1001, 123] width 9 height 9
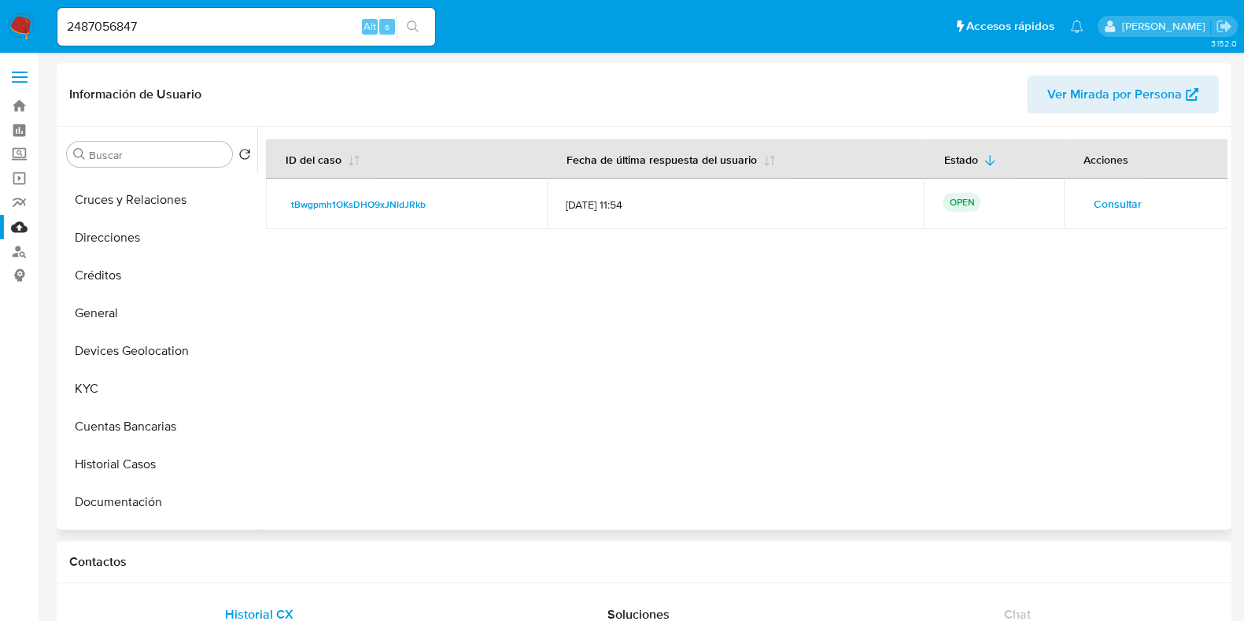
scroll to position [0, 0]
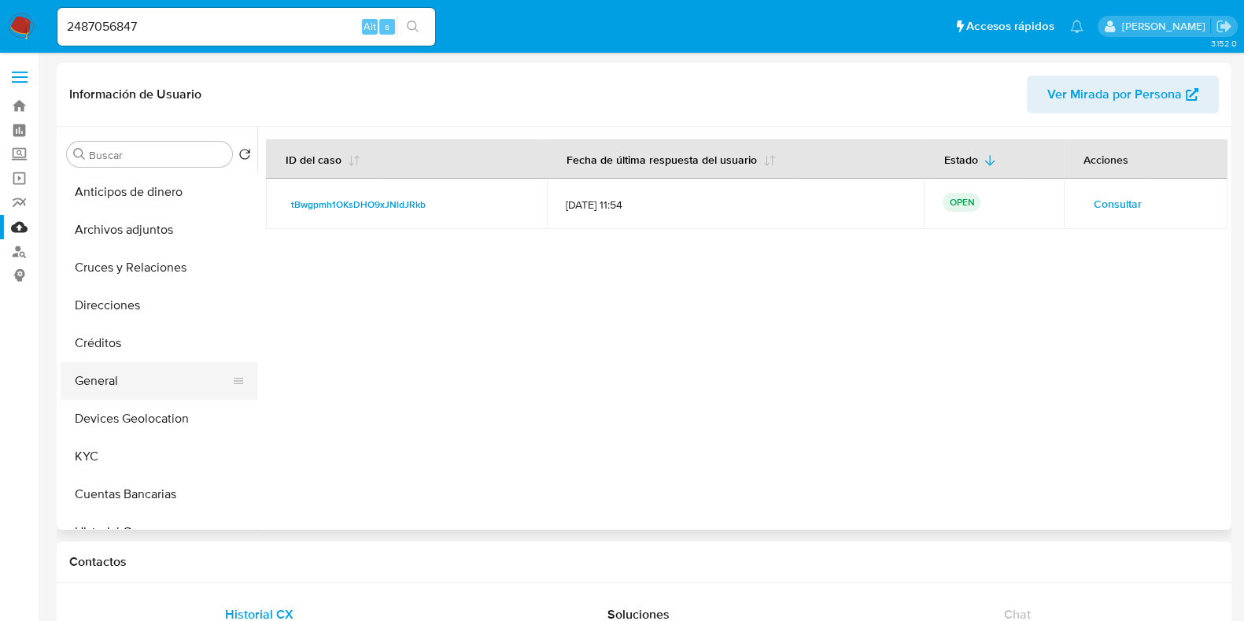
click at [122, 372] on button "General" at bounding box center [153, 381] width 184 height 38
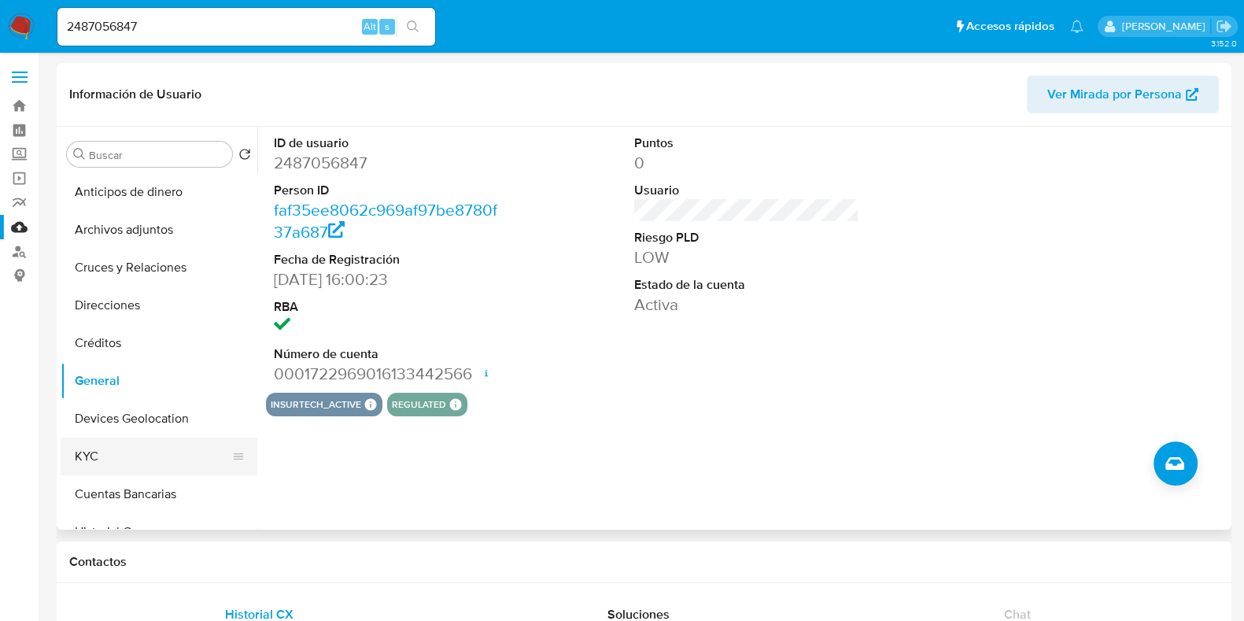
click at [116, 454] on button "KYC" at bounding box center [153, 456] width 184 height 38
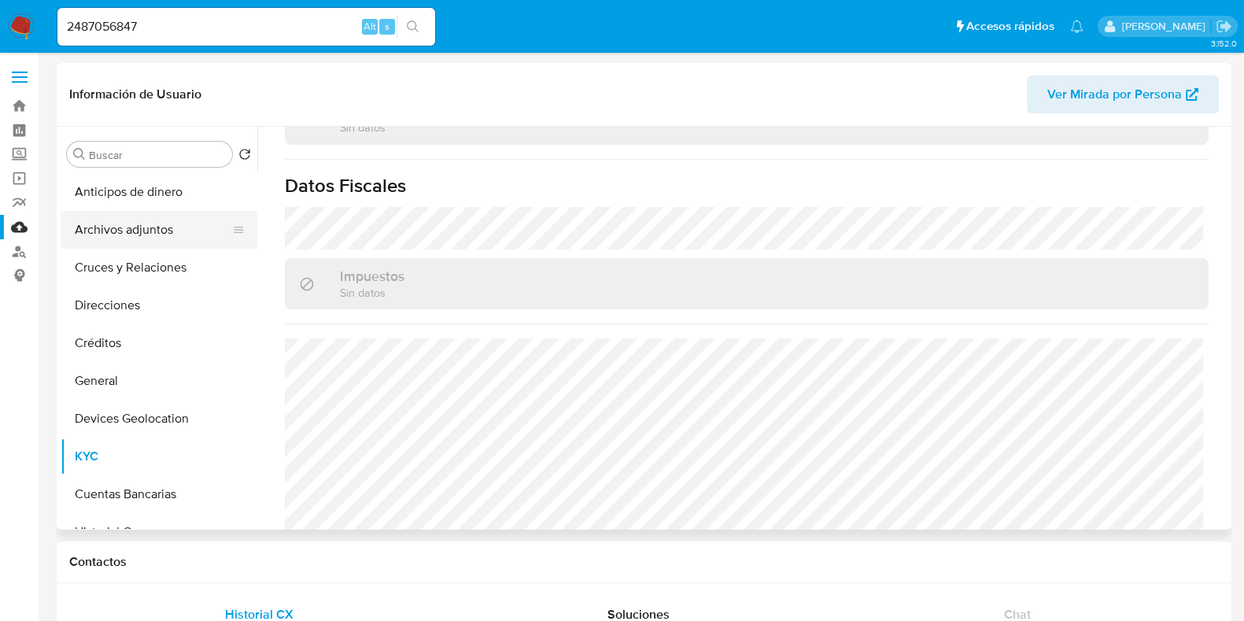
click at [126, 235] on button "Archivos adjuntos" at bounding box center [153, 230] width 184 height 38
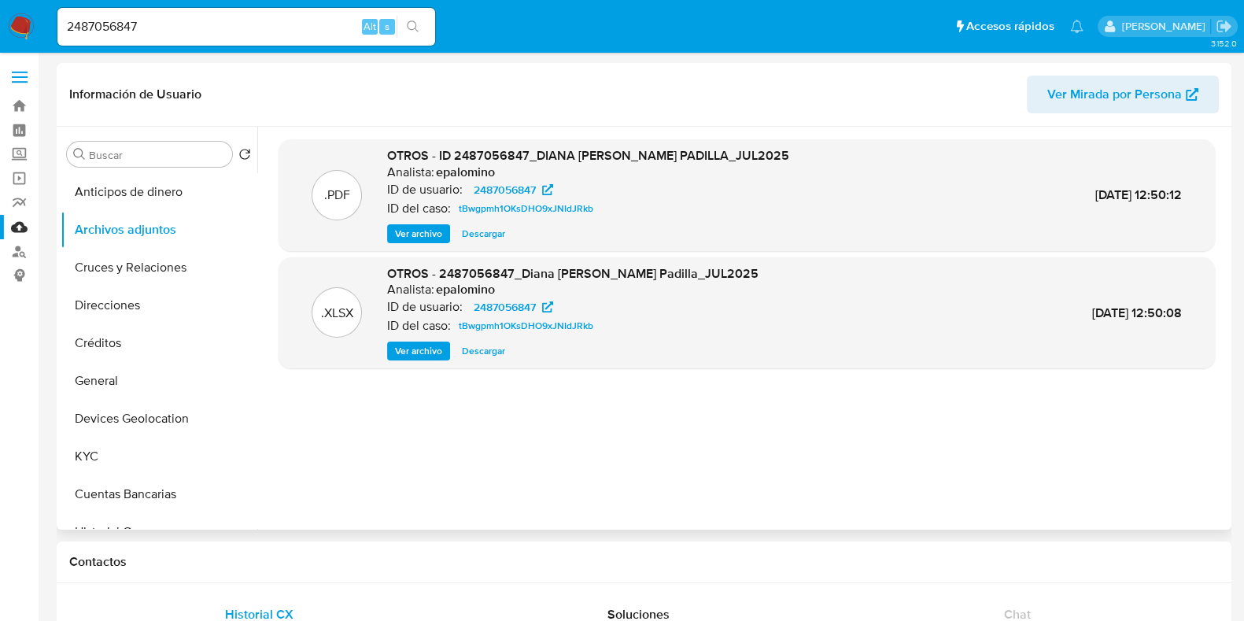
click at [423, 231] on span "Ver archivo" at bounding box center [418, 234] width 47 height 16
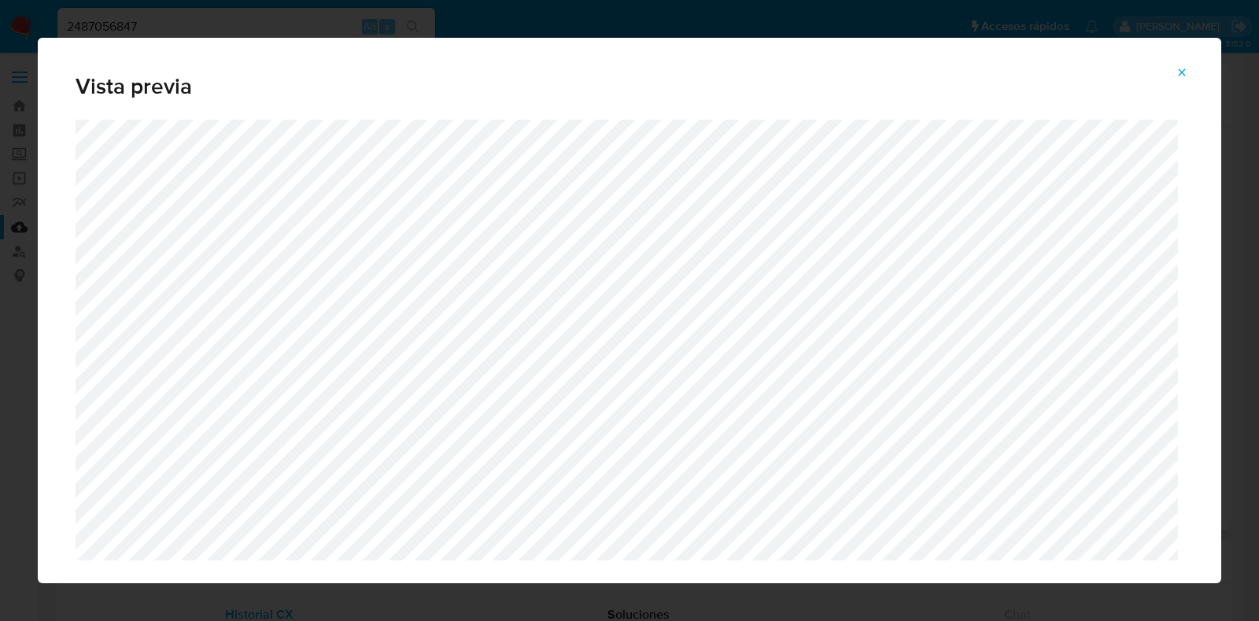
click at [1190, 68] on button "Attachment preview" at bounding box center [1181, 72] width 35 height 25
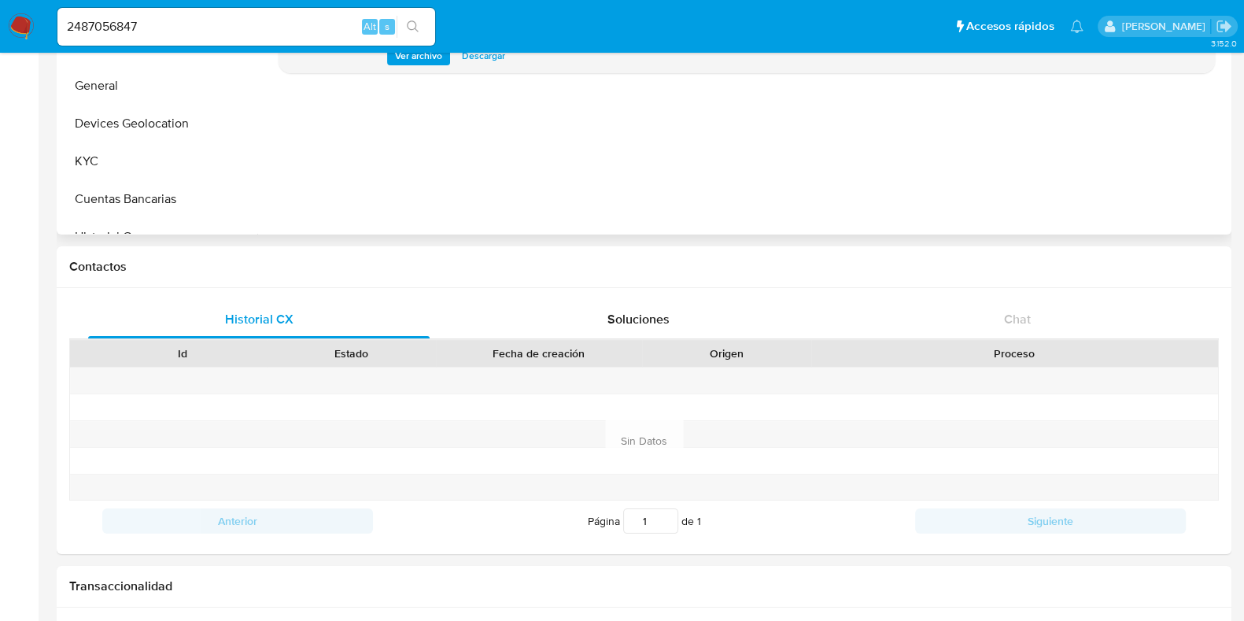
scroll to position [98, 0]
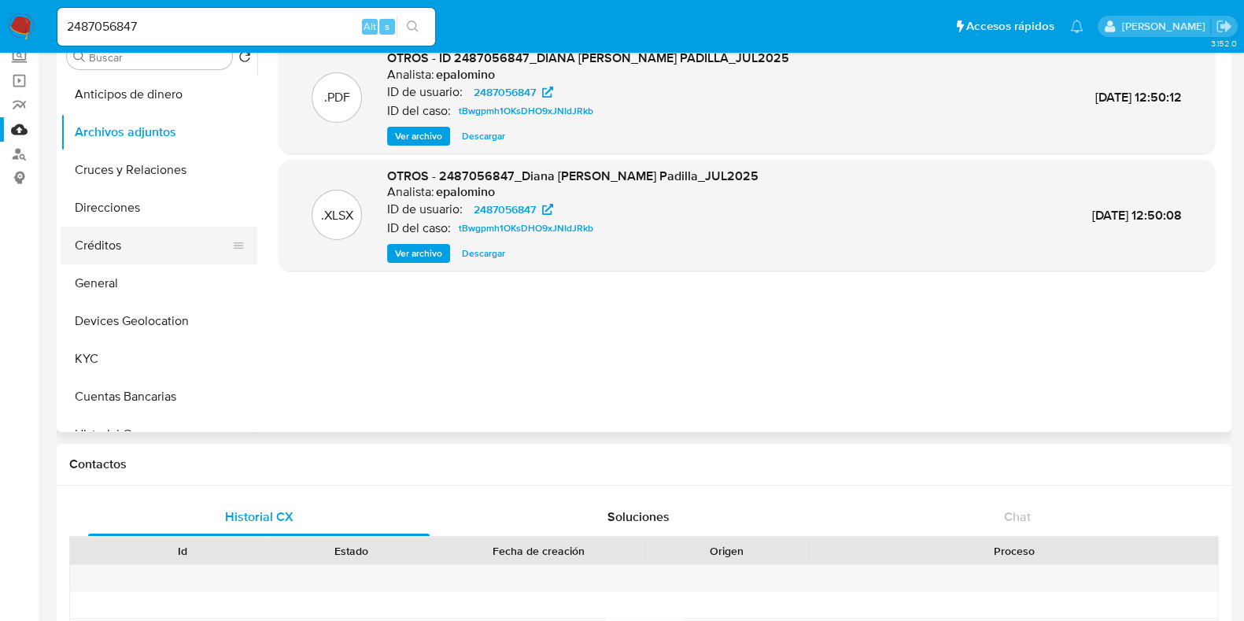
click at [130, 254] on button "Créditos" at bounding box center [153, 246] width 184 height 38
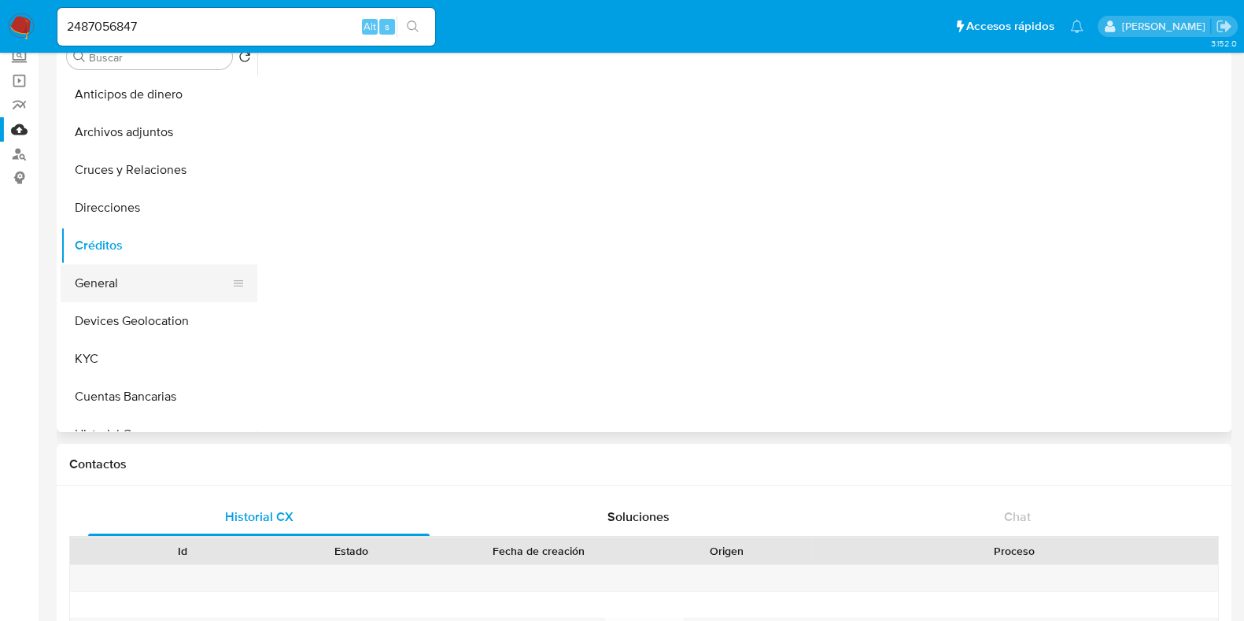
click at [113, 280] on button "General" at bounding box center [153, 283] width 184 height 38
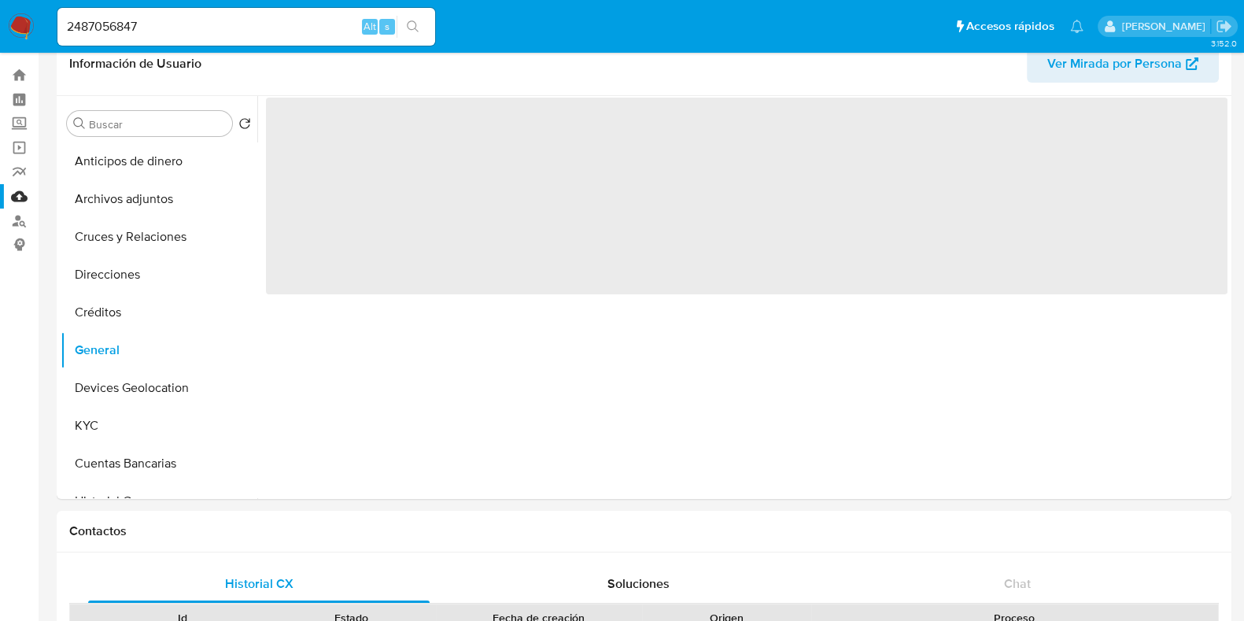
scroll to position [0, 0]
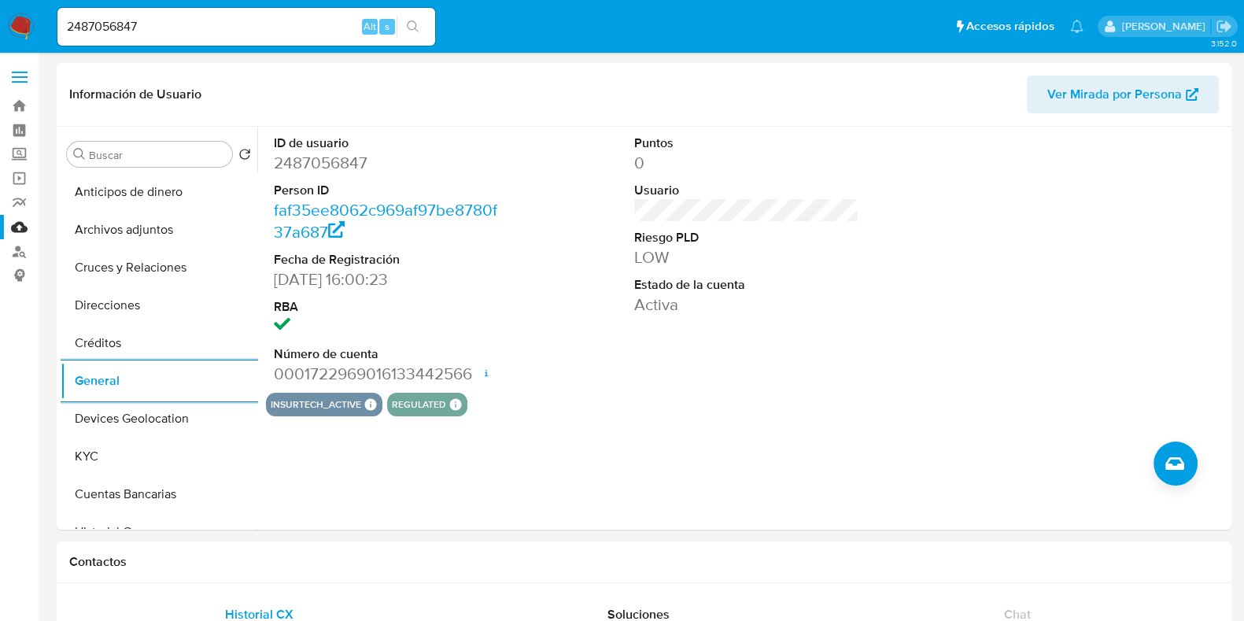
click at [157, 24] on input "2487056847" at bounding box center [246, 27] width 378 height 20
paste input "99883682"
type input "2499883682"
click at [412, 20] on icon "search-icon" at bounding box center [413, 26] width 12 height 12
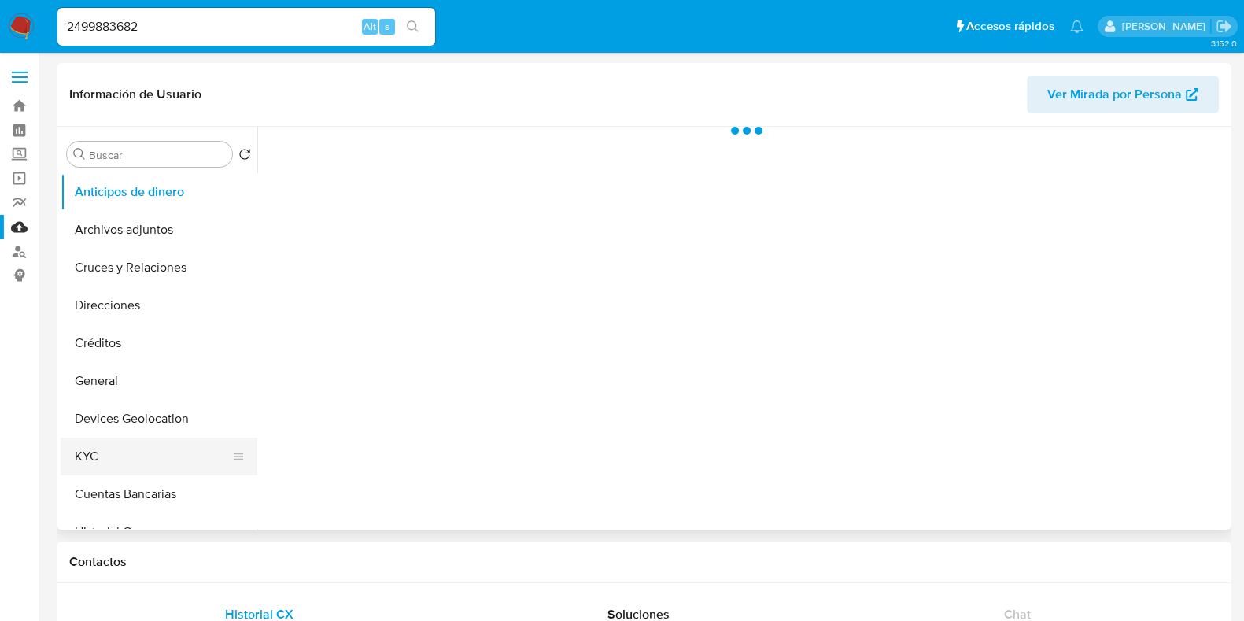
click at [87, 446] on button "KYC" at bounding box center [153, 456] width 184 height 38
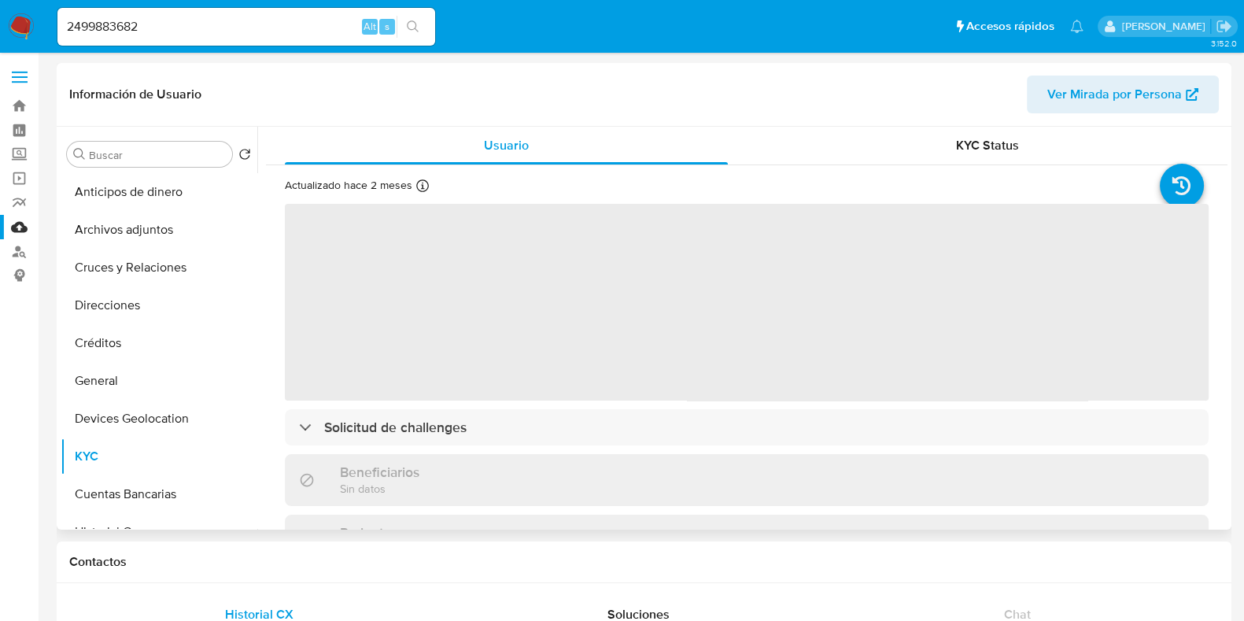
select select "10"
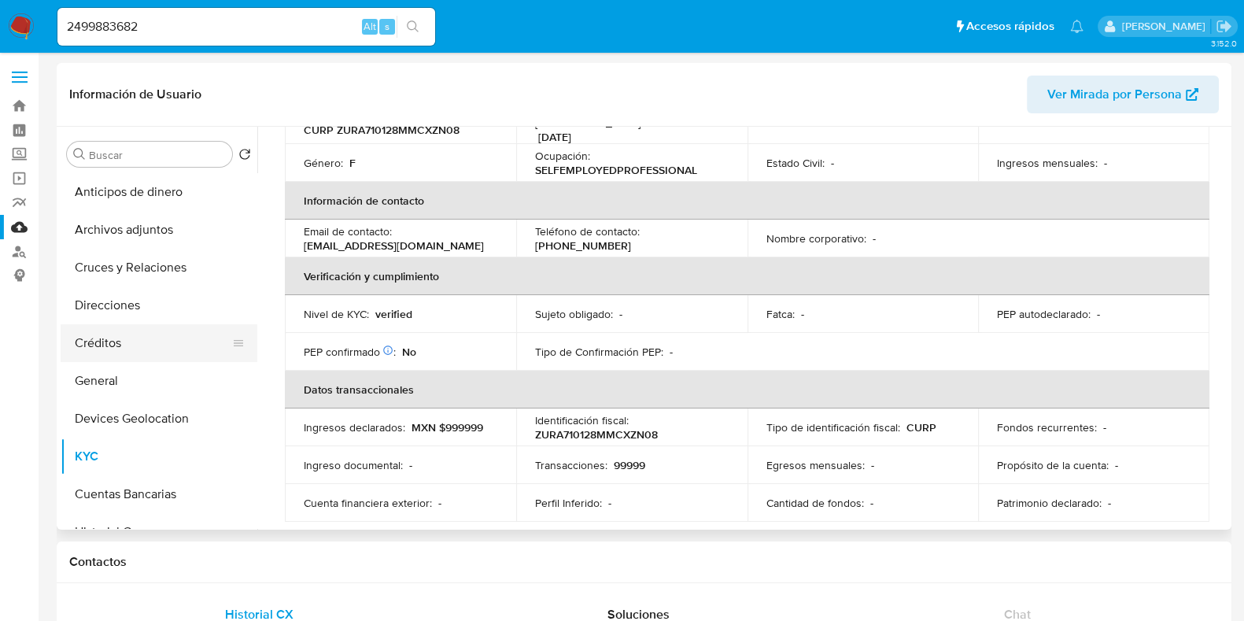
scroll to position [196, 0]
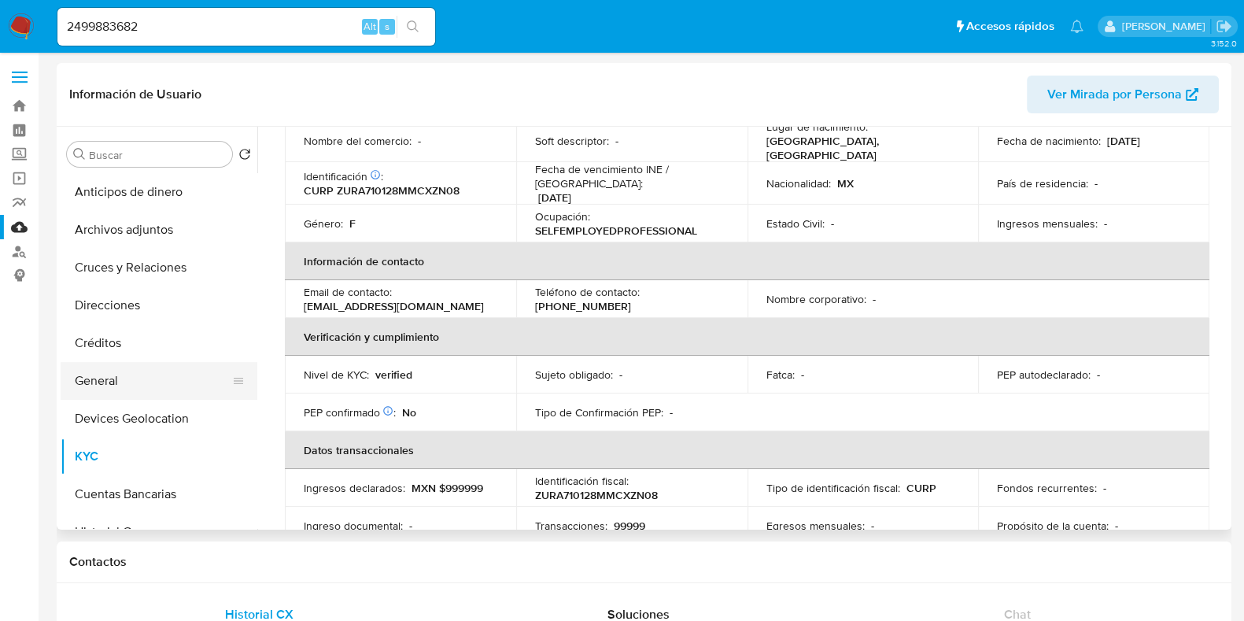
click at [147, 379] on button "General" at bounding box center [153, 381] width 184 height 38
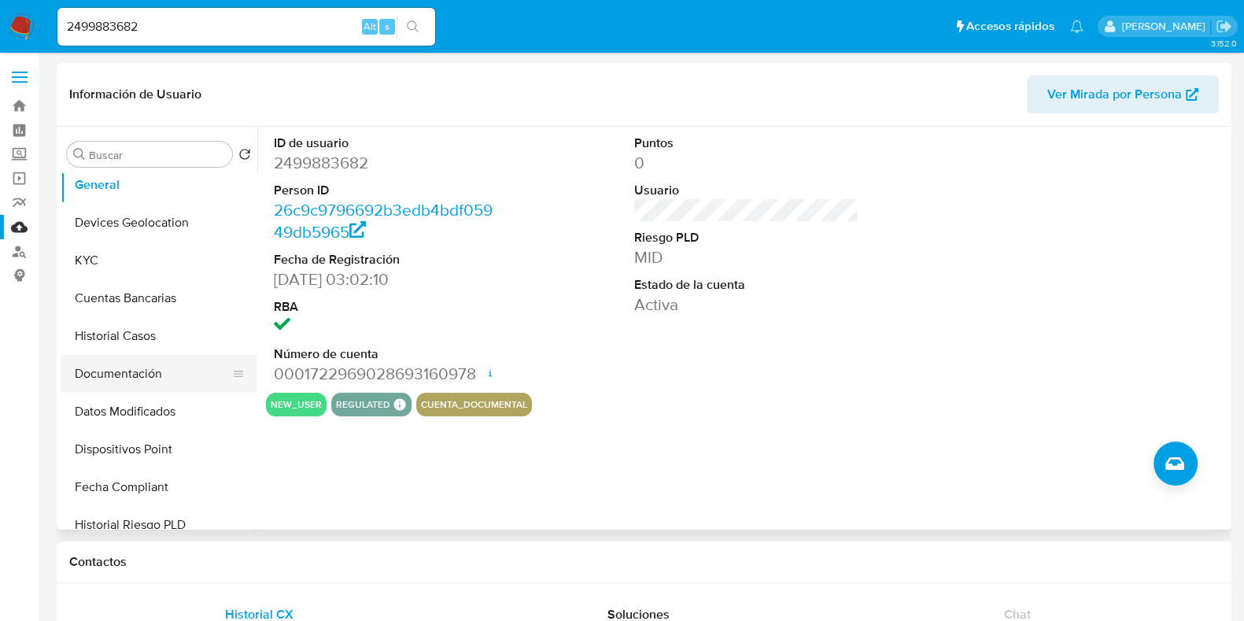
click at [122, 381] on button "Documentación" at bounding box center [153, 374] width 184 height 38
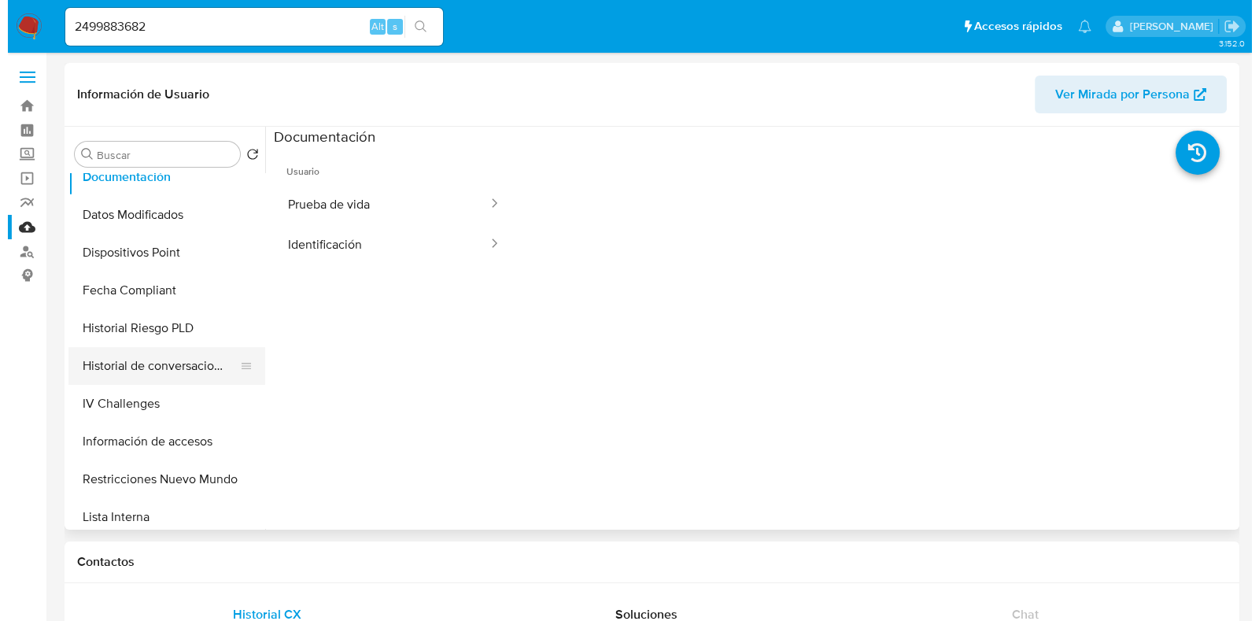
scroll to position [393, 0]
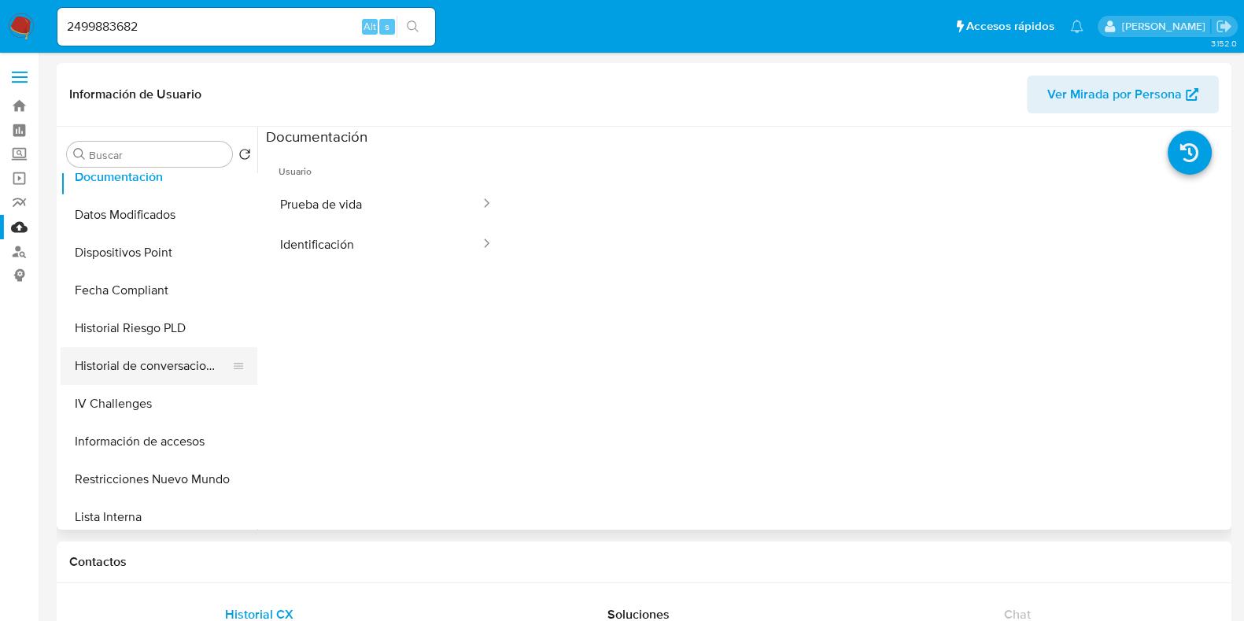
click at [140, 366] on button "Historial de conversaciones" at bounding box center [153, 366] width 184 height 38
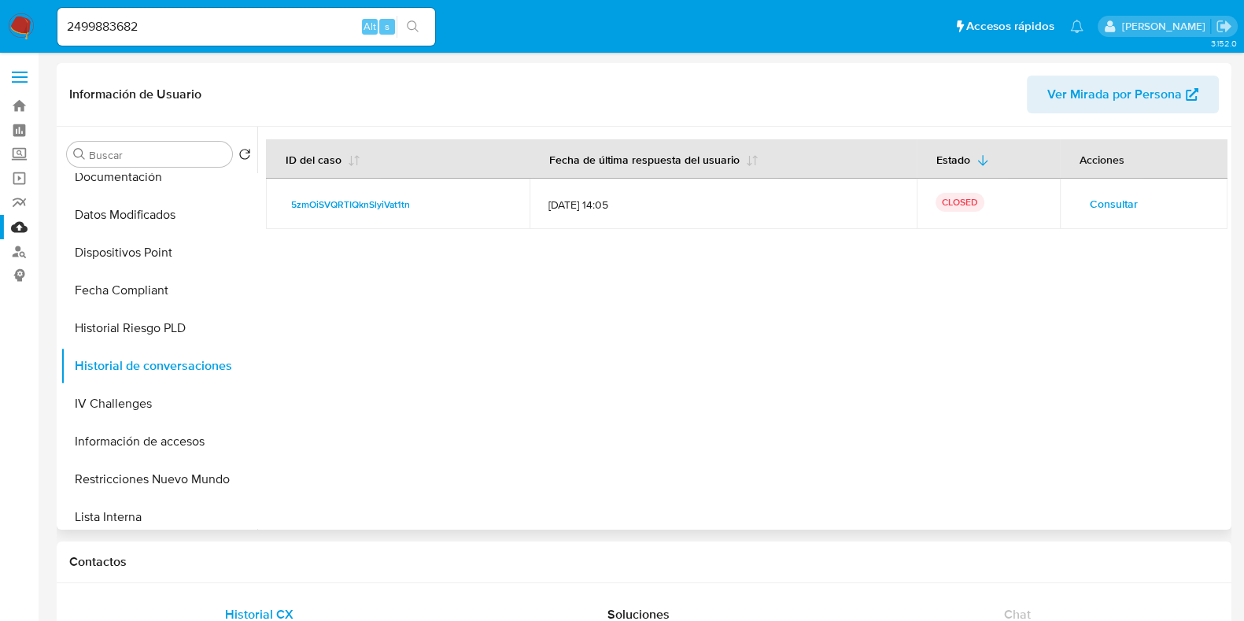
click at [1093, 205] on span "Consultar" at bounding box center [1114, 204] width 48 height 22
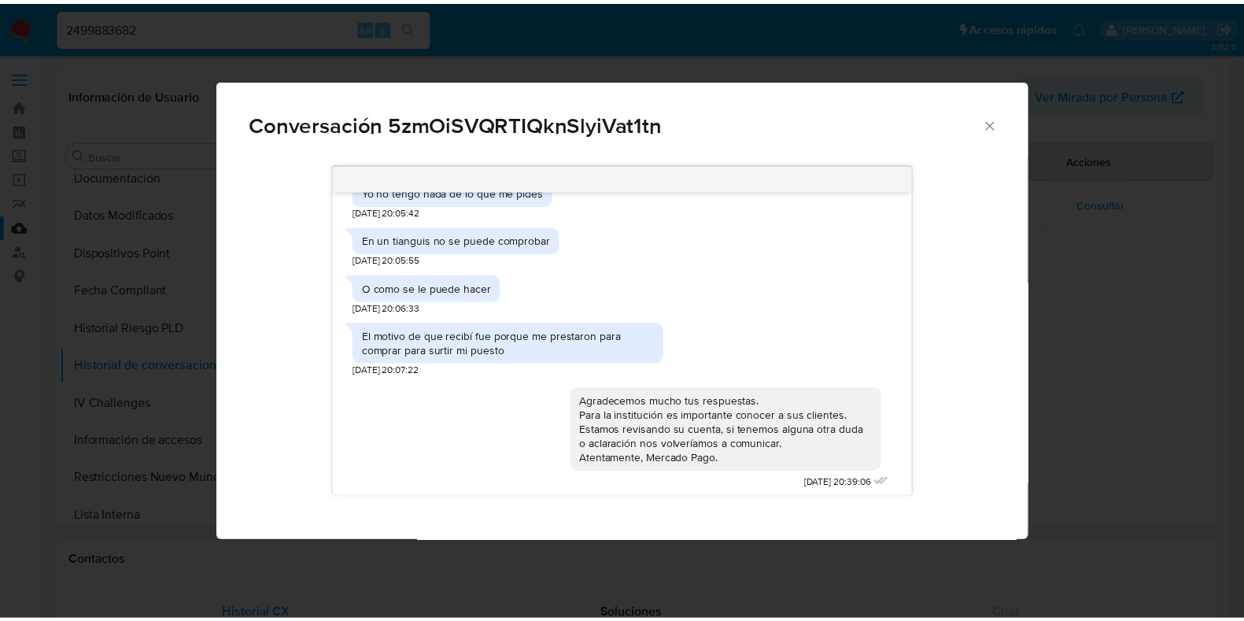
scroll to position [826, 0]
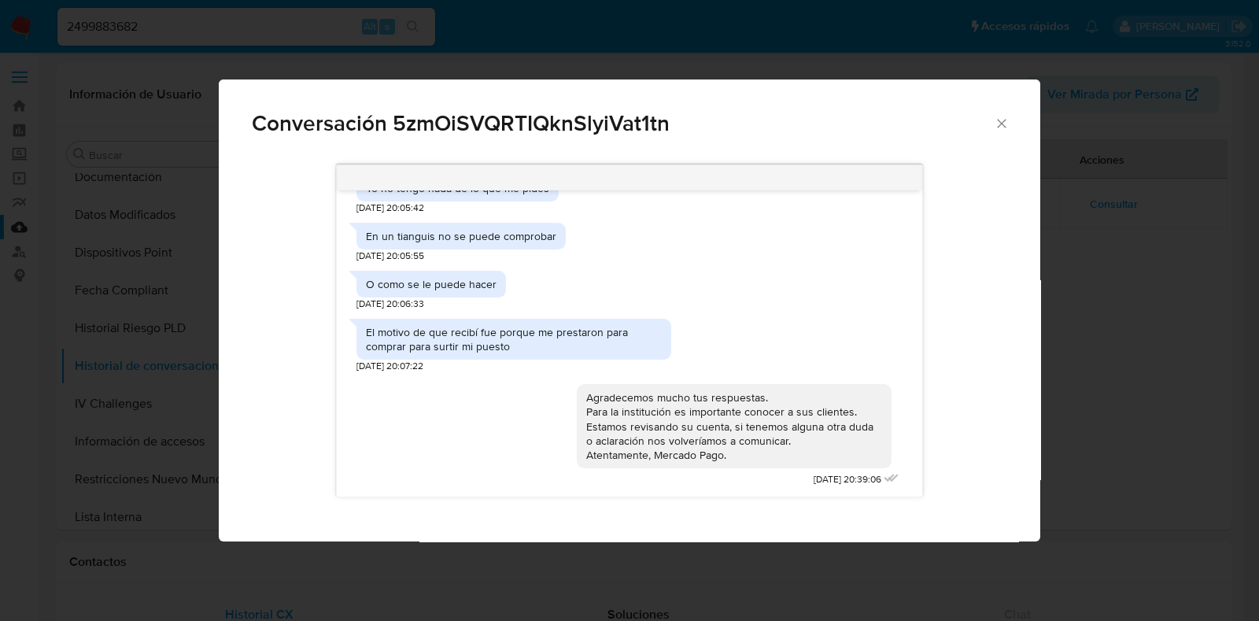
click at [994, 127] on icon "Cerrar" at bounding box center [1002, 124] width 16 height 16
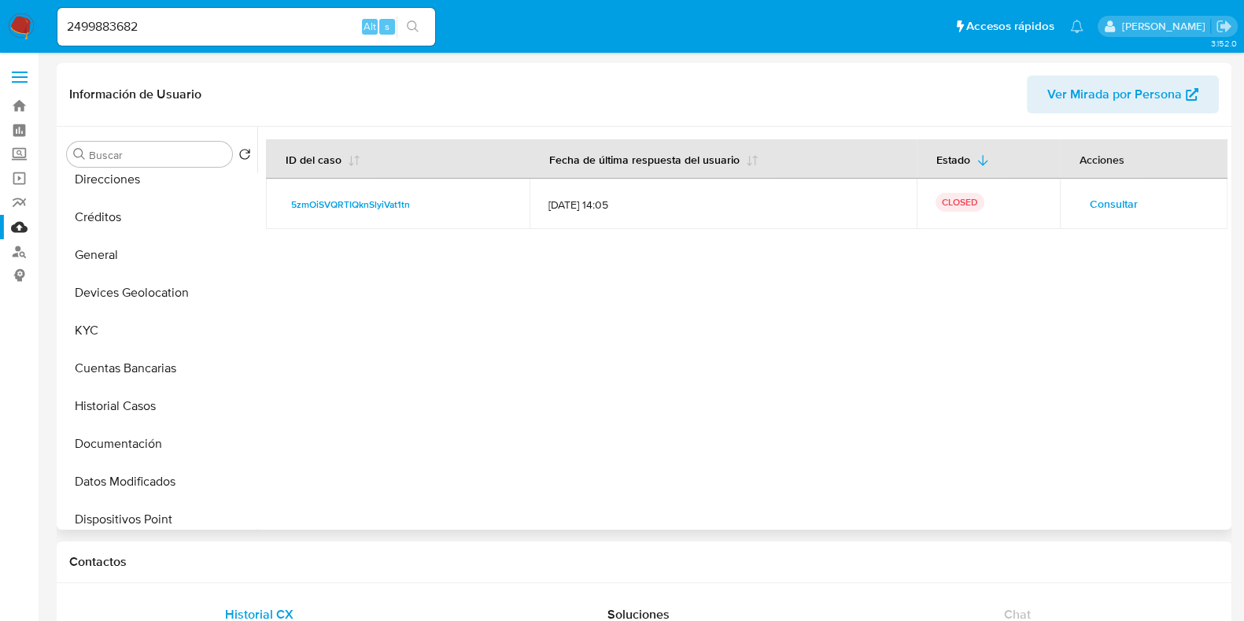
scroll to position [98, 0]
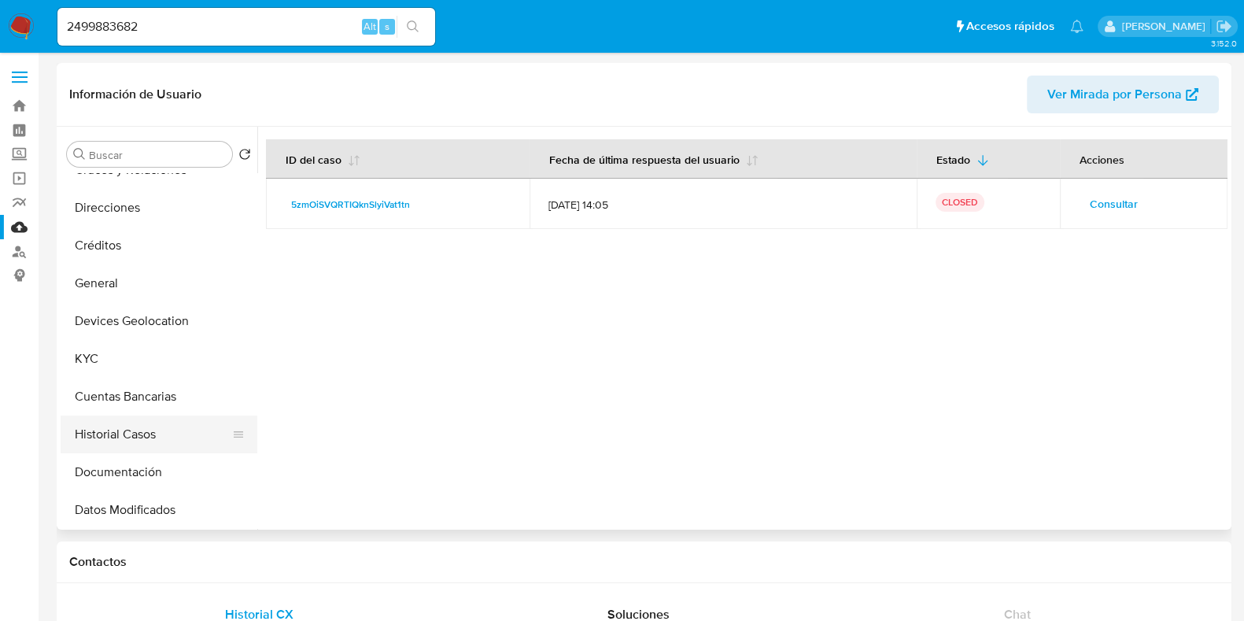
click at [105, 426] on button "Historial Casos" at bounding box center [153, 434] width 184 height 38
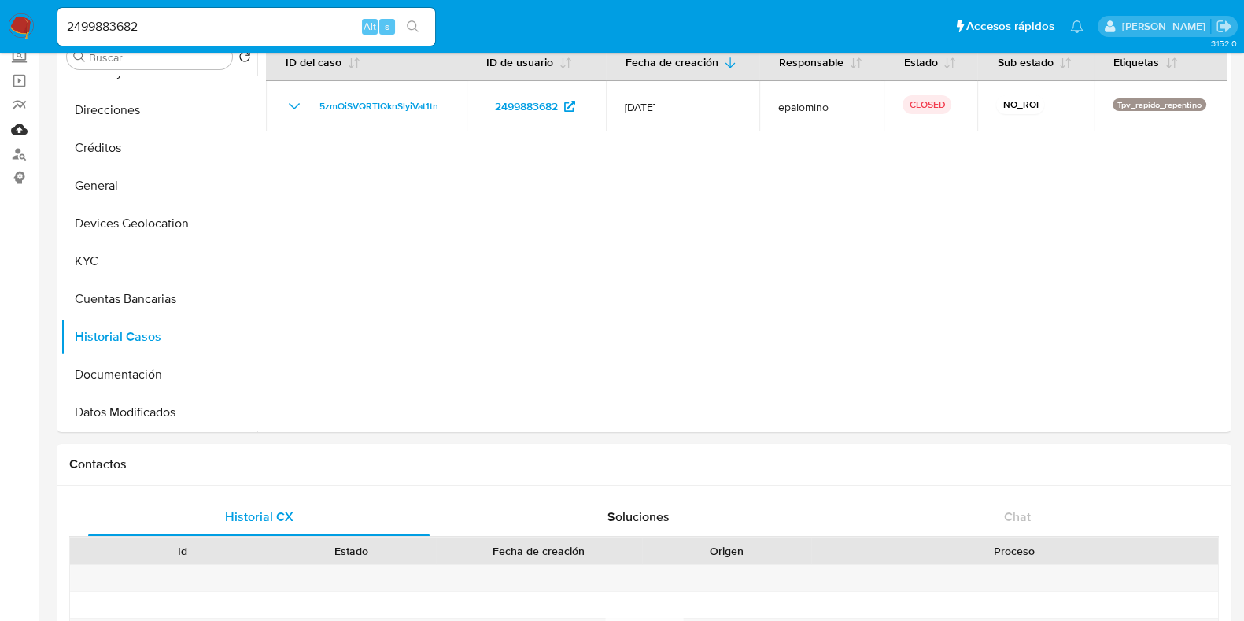
click at [20, 131] on link "Mulan" at bounding box center [93, 129] width 187 height 24
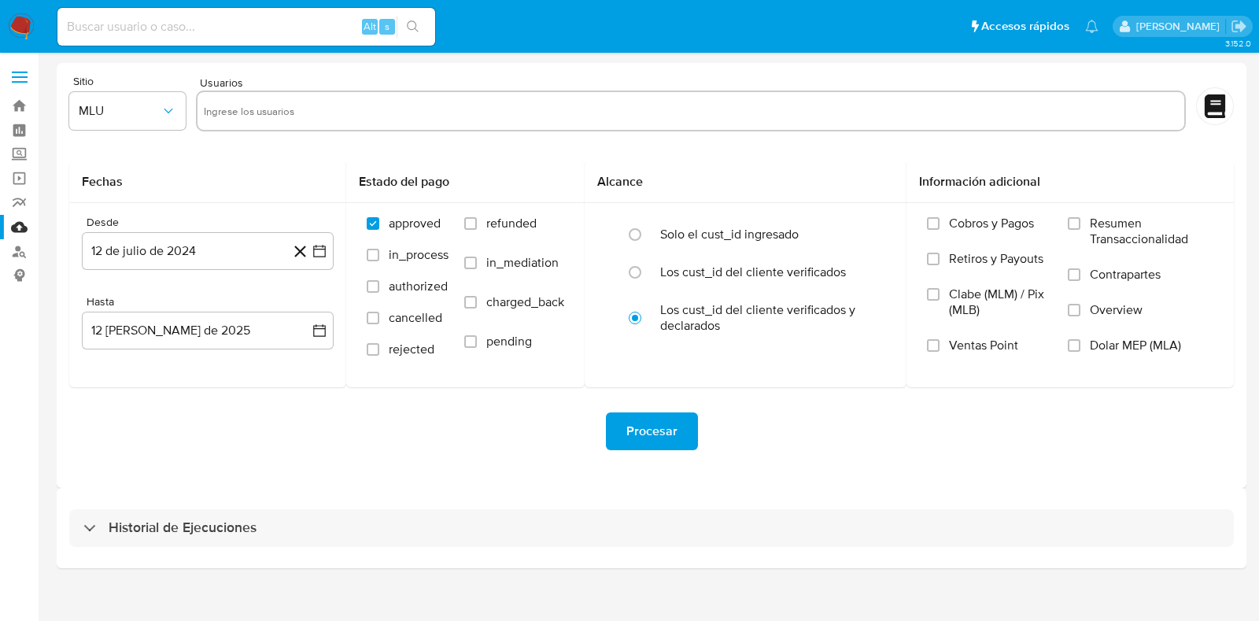
click at [278, 120] on input "text" at bounding box center [691, 110] width 974 height 25
paste input "271774961"
type input "271774961"
paste input "2453287754"
type input "2453287754"
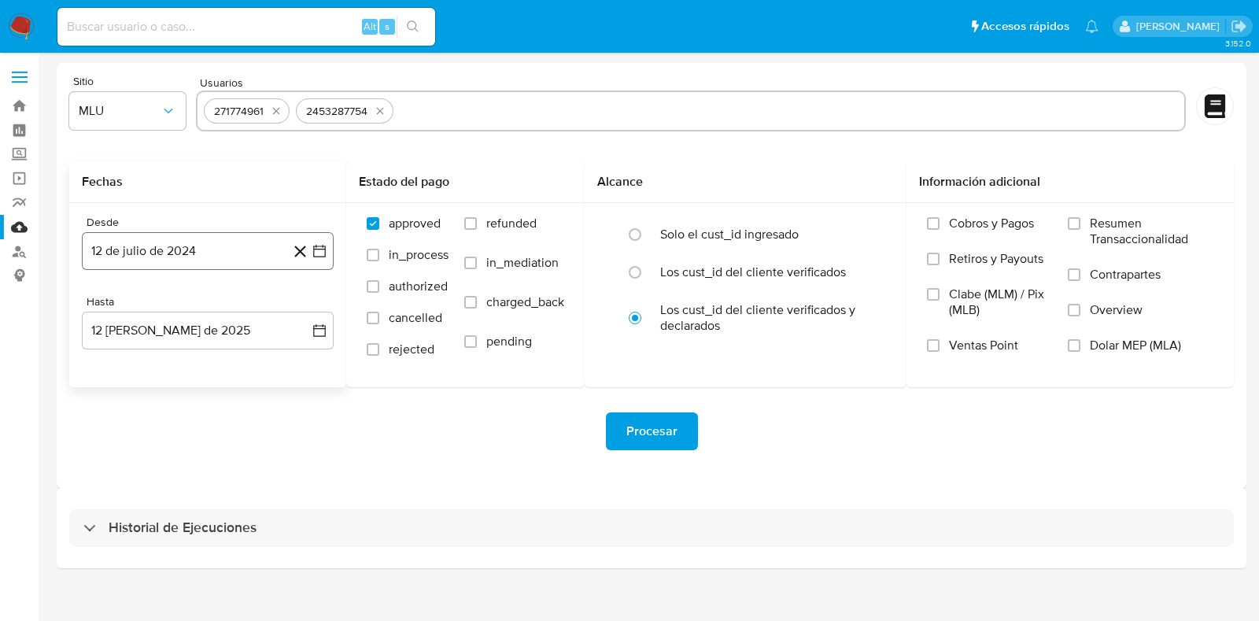
paste input "2505962165"
type input "2505962165"
click at [115, 107] on span "MLU" at bounding box center [120, 111] width 82 height 16
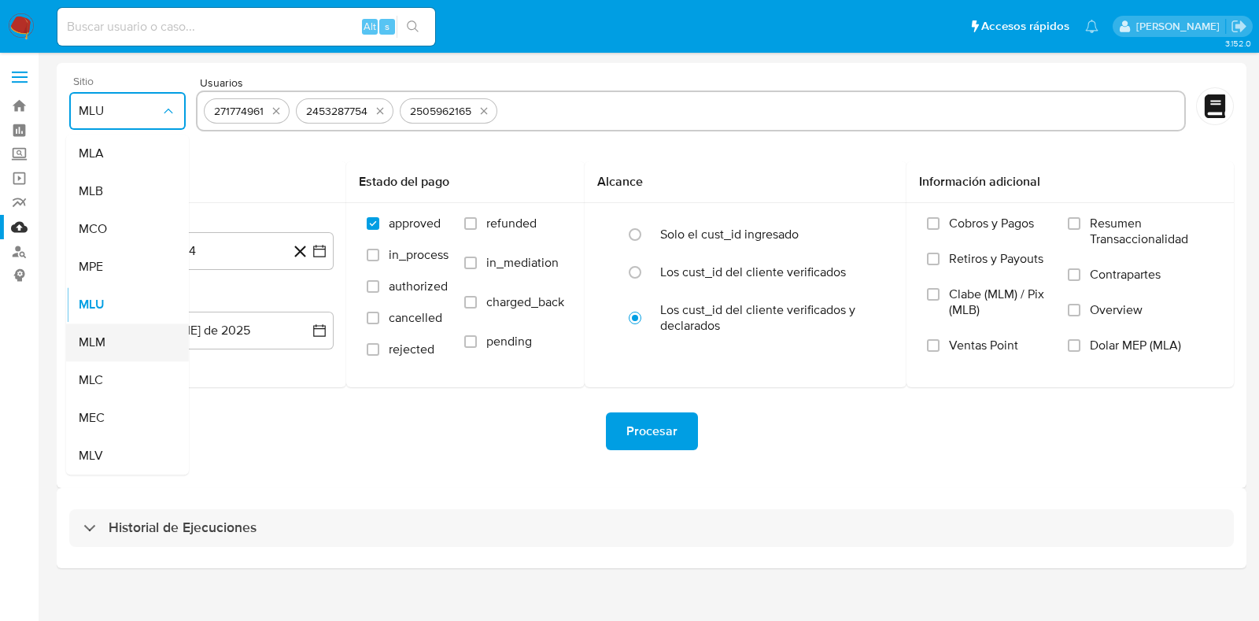
click at [105, 332] on div "MLM" at bounding box center [123, 342] width 88 height 38
click at [189, 259] on button "12 de julio de 2024" at bounding box center [208, 251] width 252 height 38
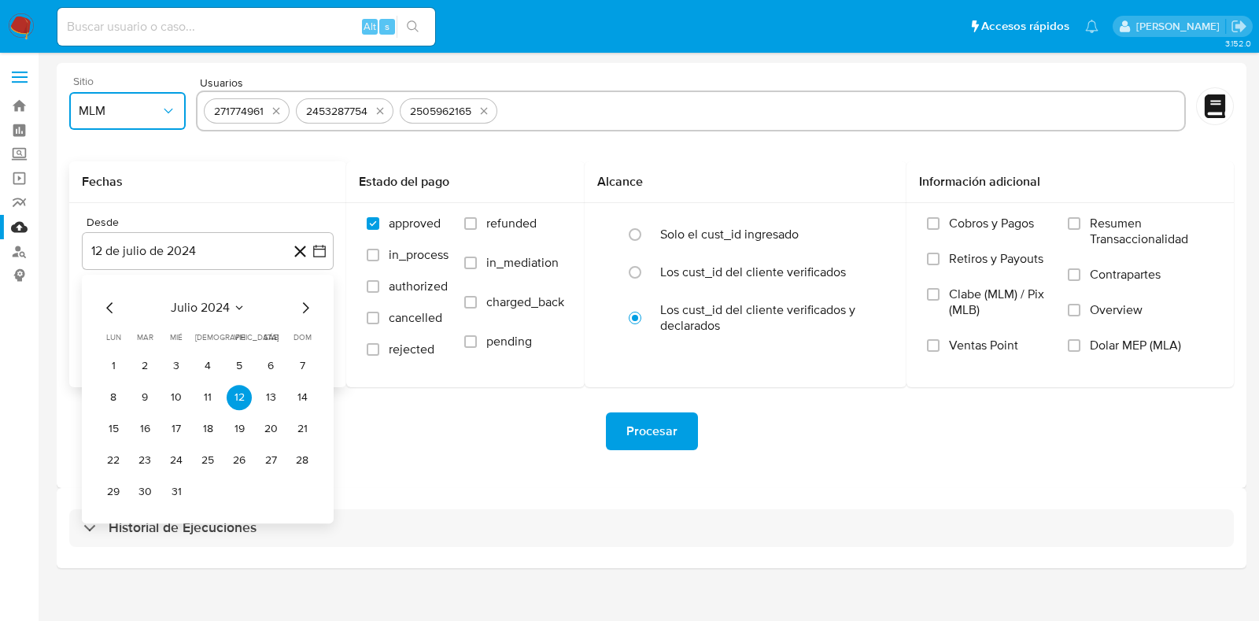
click at [111, 311] on icon "Mes anterior" at bounding box center [110, 307] width 19 height 19
click at [212, 311] on span "junio 2024" at bounding box center [199, 308] width 63 height 16
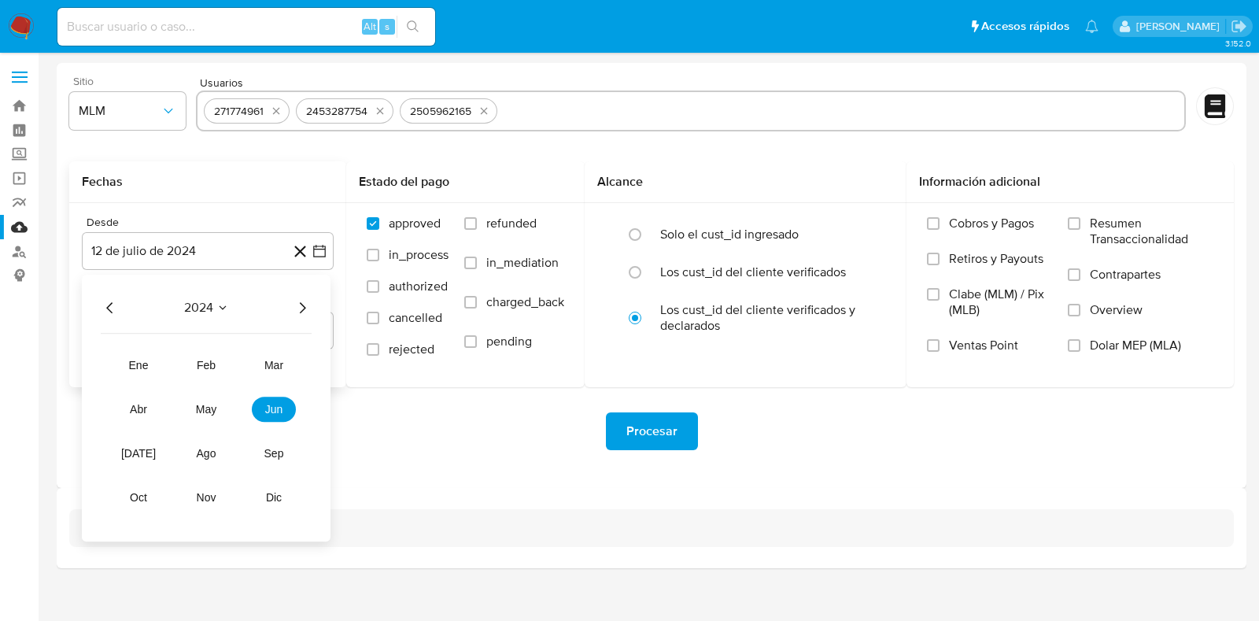
click at [309, 311] on icon "Año siguiente" at bounding box center [302, 307] width 19 height 19
click at [146, 366] on span "ene" at bounding box center [139, 365] width 20 height 13
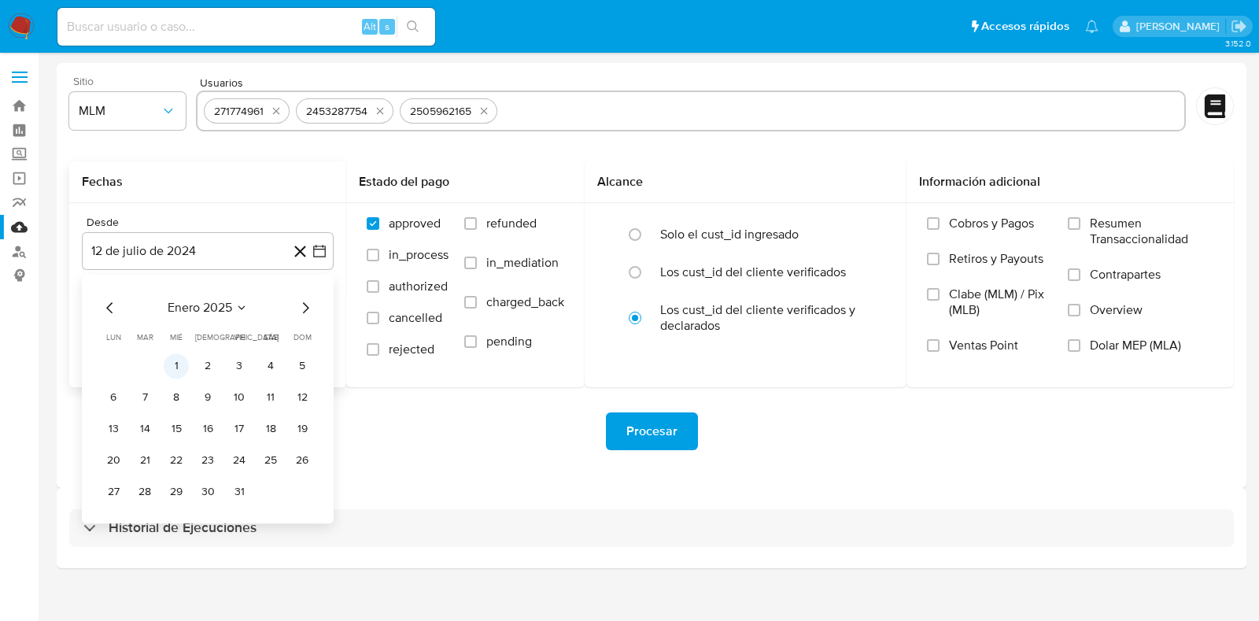
click at [169, 363] on button "1" at bounding box center [176, 365] width 25 height 25
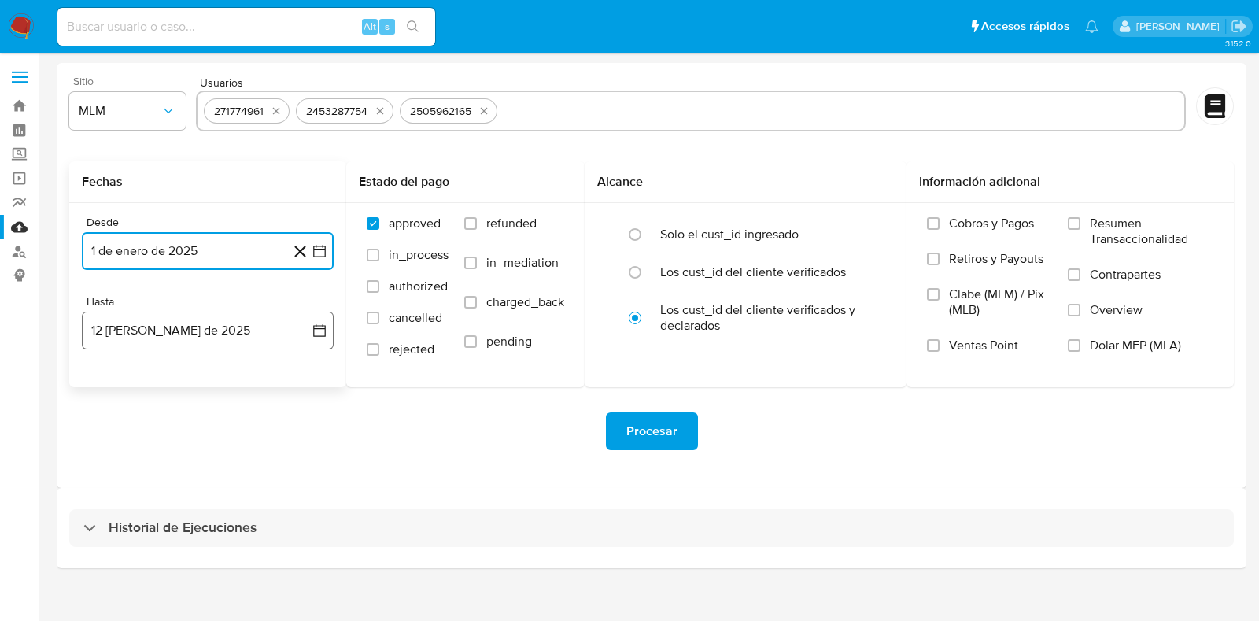
click at [162, 335] on button "12 [PERSON_NAME] de 2025" at bounding box center [208, 331] width 252 height 38
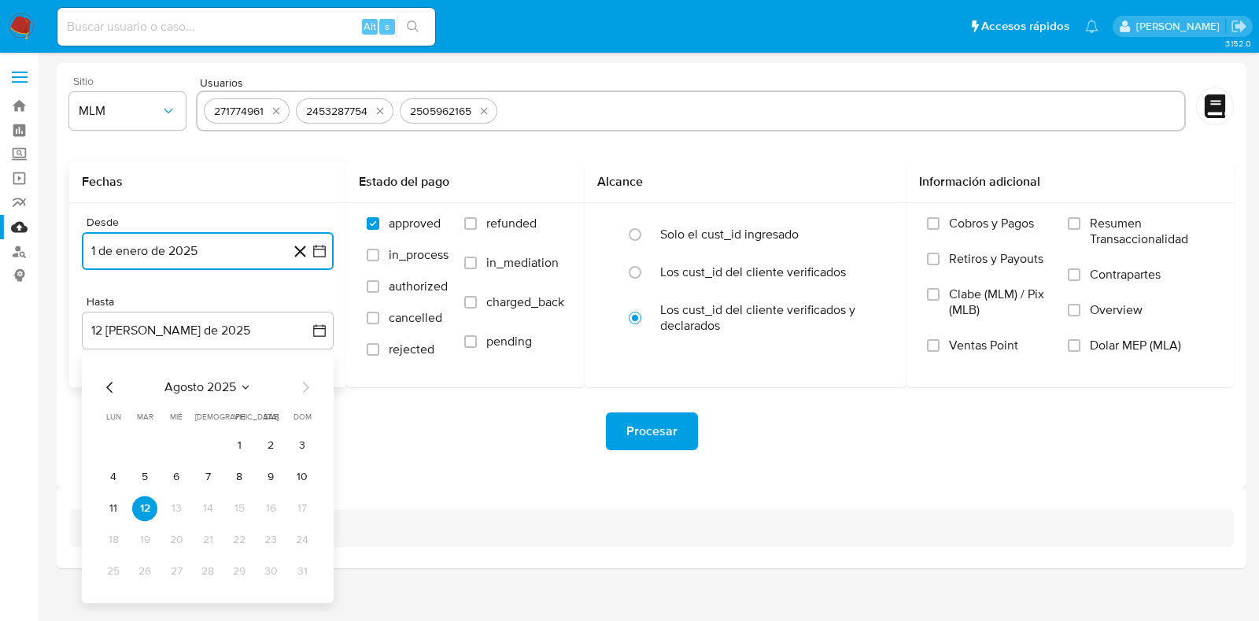
click at [114, 381] on icon "Mes anterior" at bounding box center [110, 387] width 19 height 19
click at [209, 574] on button "31" at bounding box center [207, 571] width 25 height 25
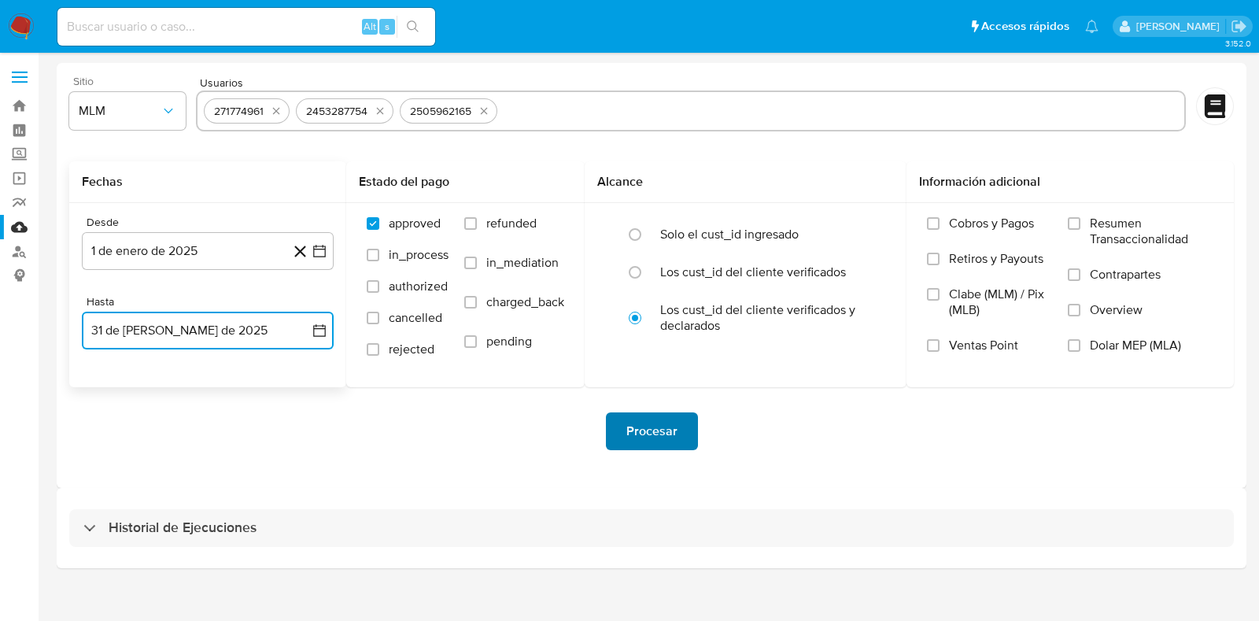
click at [633, 438] on span "Procesar" at bounding box center [651, 431] width 51 height 35
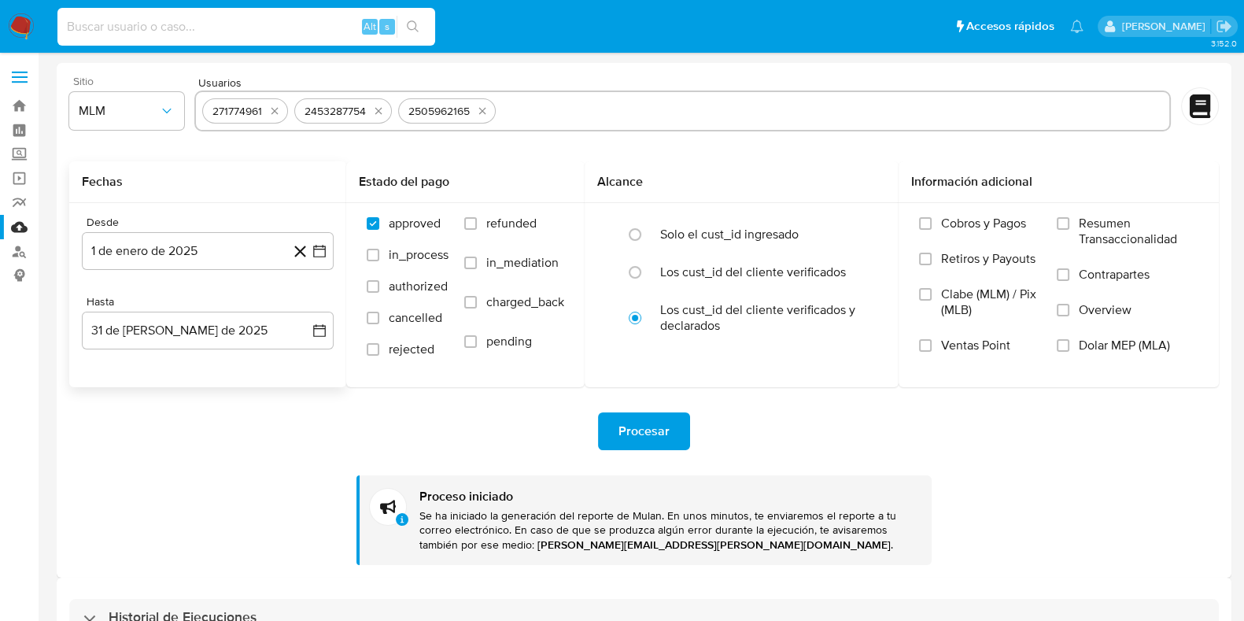
click at [103, 28] on input at bounding box center [246, 27] width 378 height 20
paste input "2482132271"
type input "2482132271"
click at [418, 25] on icon "search-icon" at bounding box center [413, 26] width 13 height 13
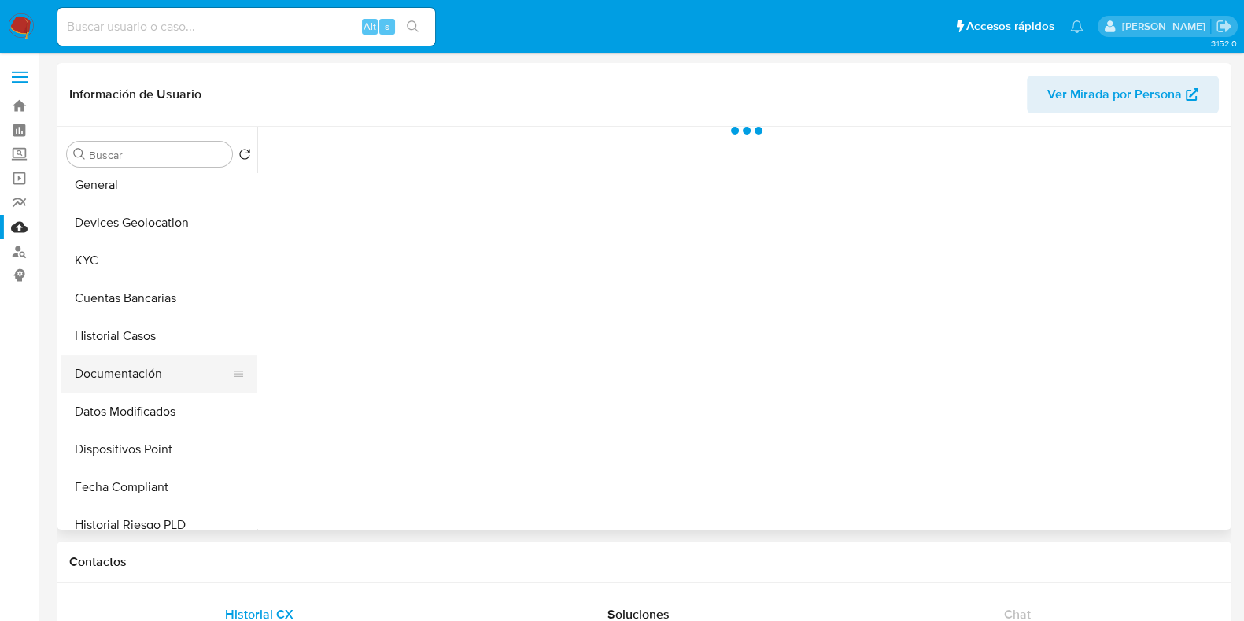
scroll to position [196, 0]
click at [121, 334] on button "Historial Casos" at bounding box center [153, 336] width 184 height 38
select select "10"
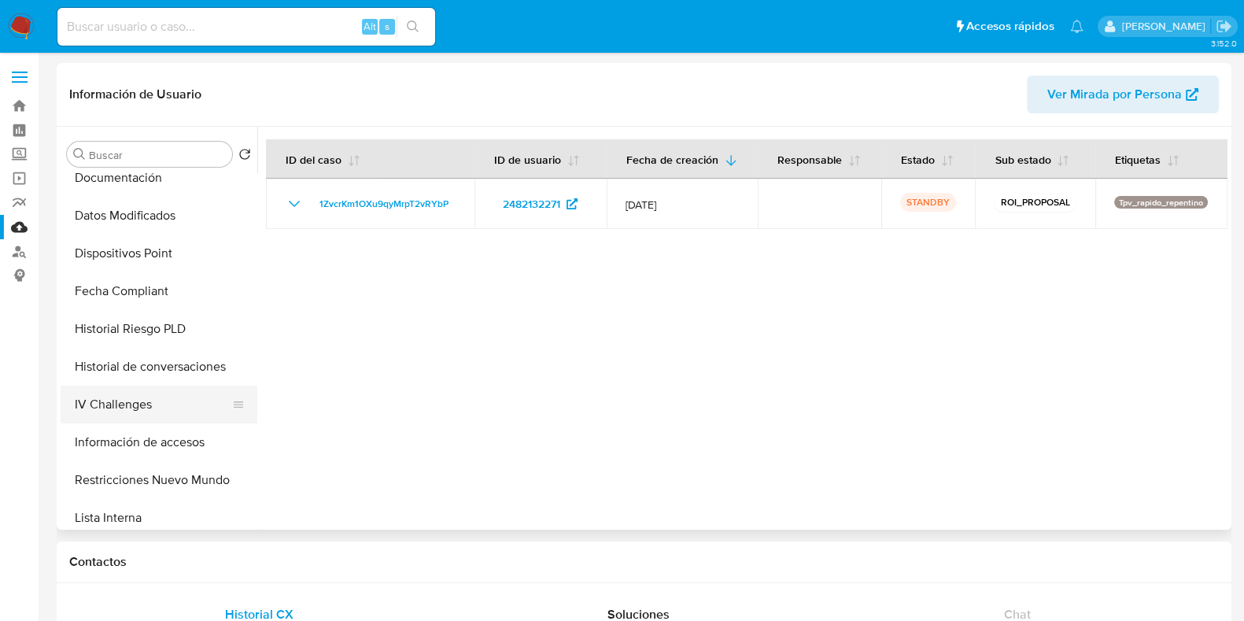
scroll to position [393, 0]
click at [181, 372] on button "Historial de conversaciones" at bounding box center [153, 366] width 184 height 38
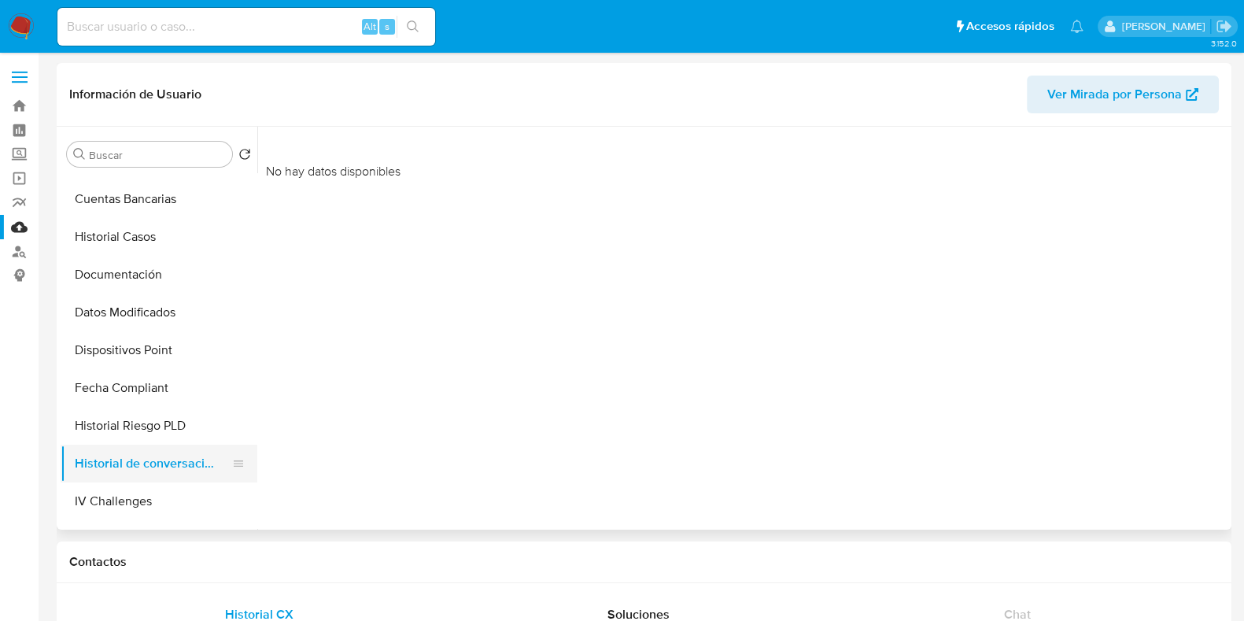
scroll to position [196, 0]
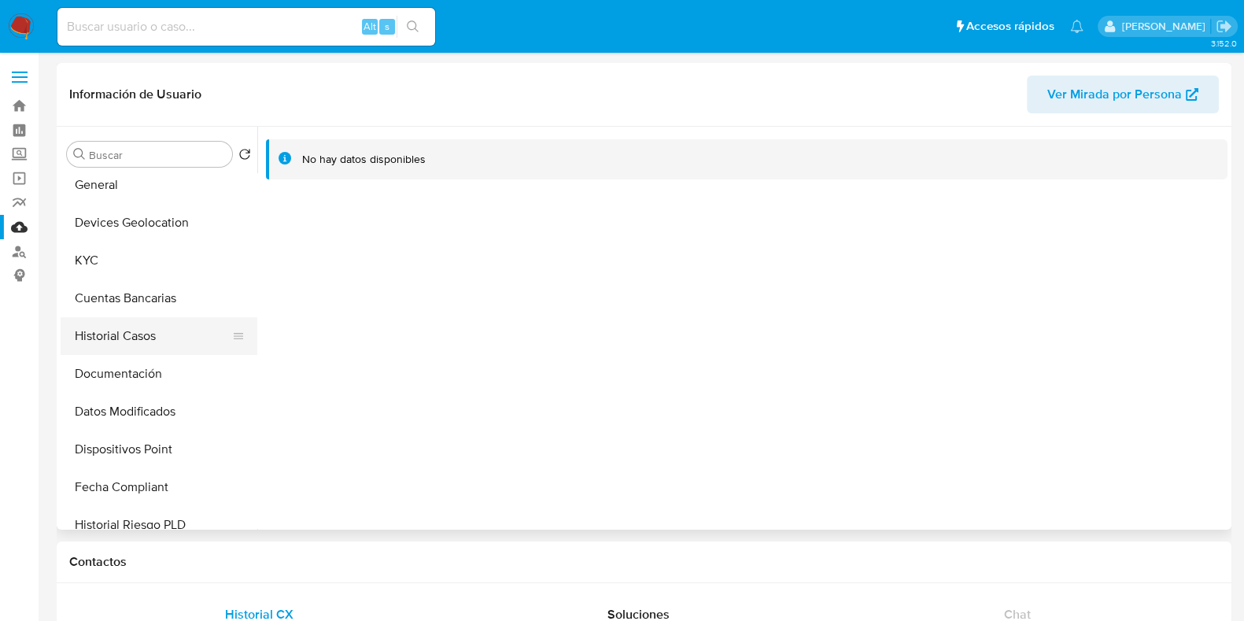
click at [136, 344] on button "Historial Casos" at bounding box center [153, 336] width 184 height 38
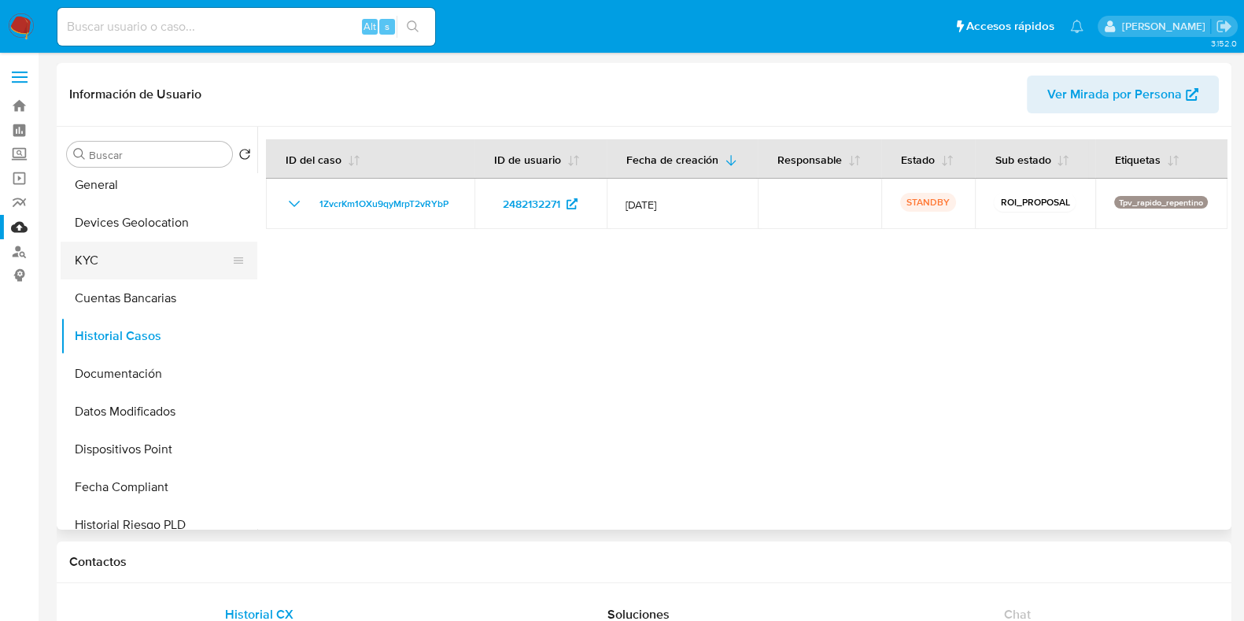
scroll to position [0, 0]
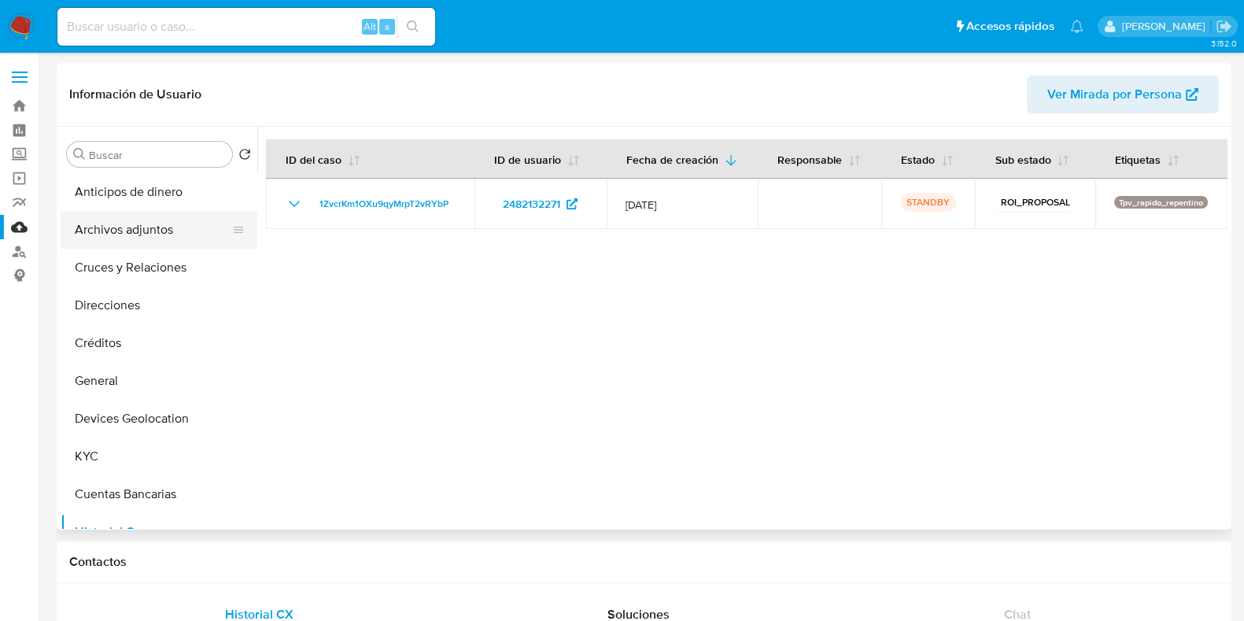
click at [133, 235] on button "Archivos adjuntos" at bounding box center [153, 230] width 184 height 38
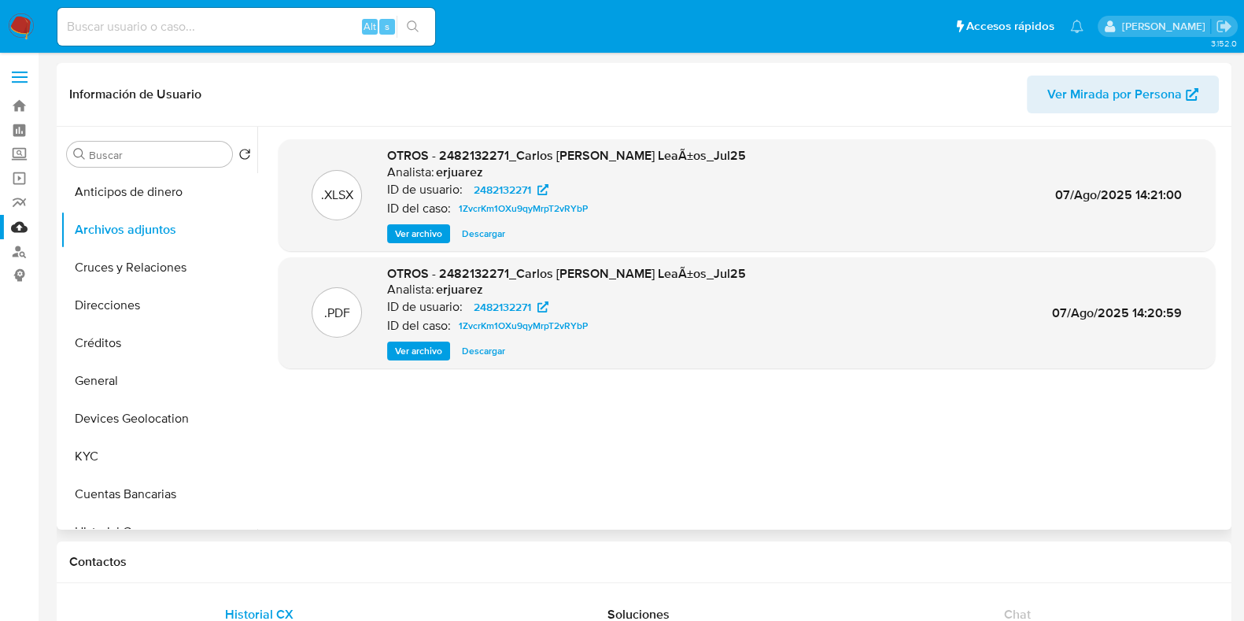
click at [397, 351] on span "Ver archivo" at bounding box center [418, 351] width 47 height 16
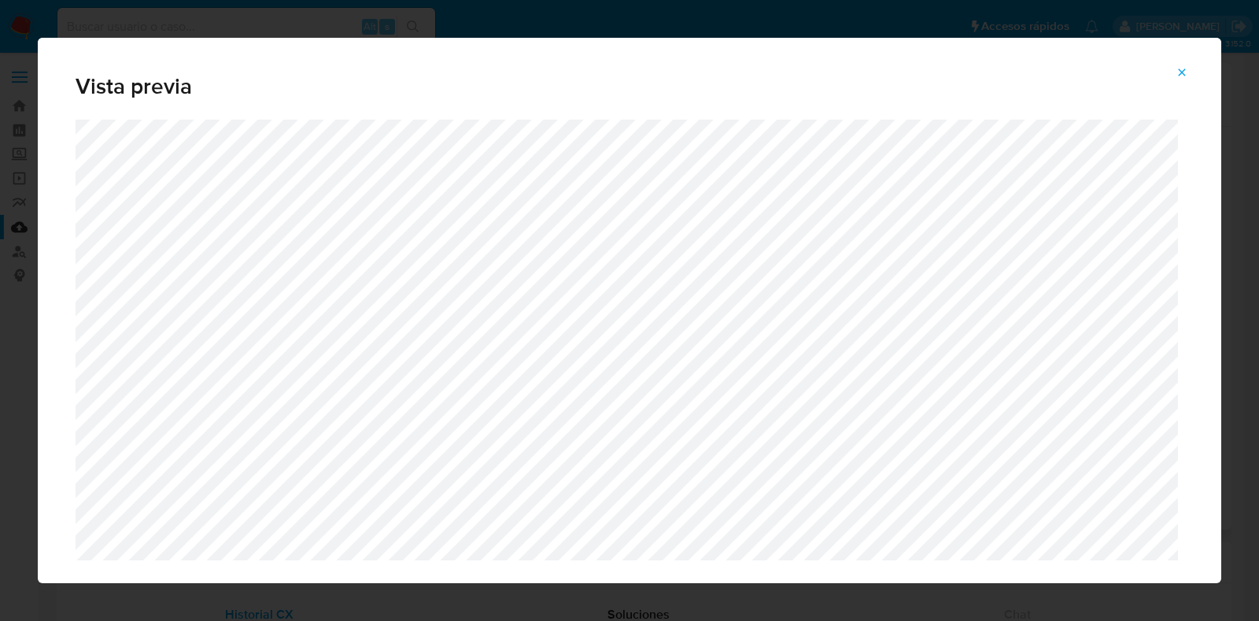
click at [1183, 72] on icon "Attachment preview" at bounding box center [1182, 71] width 7 height 7
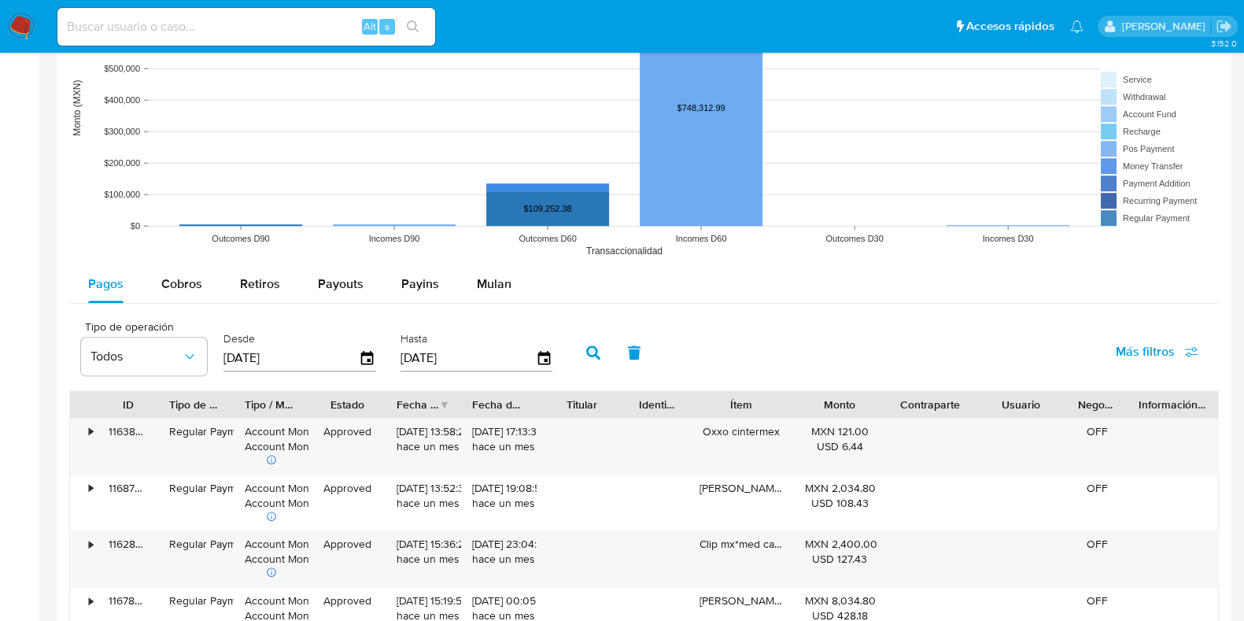
scroll to position [1278, 0]
click at [194, 277] on span "Cobros" at bounding box center [181, 282] width 41 height 18
select select "10"
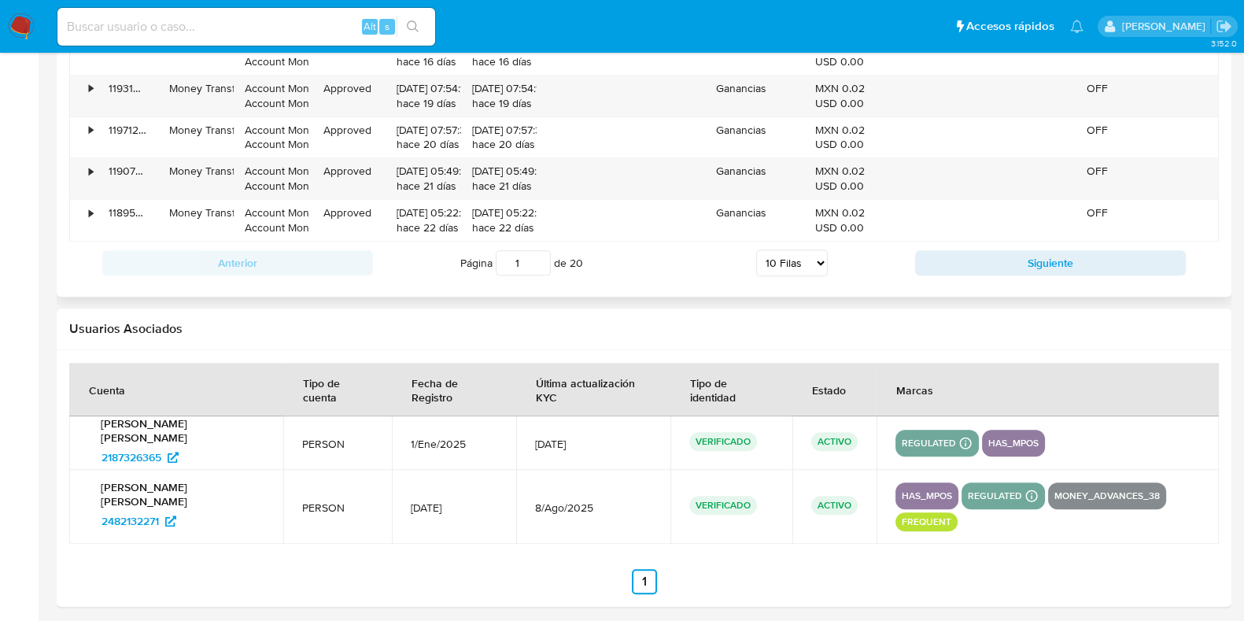
scroll to position [1873, 0]
